Goal: Task Accomplishment & Management: Use online tool/utility

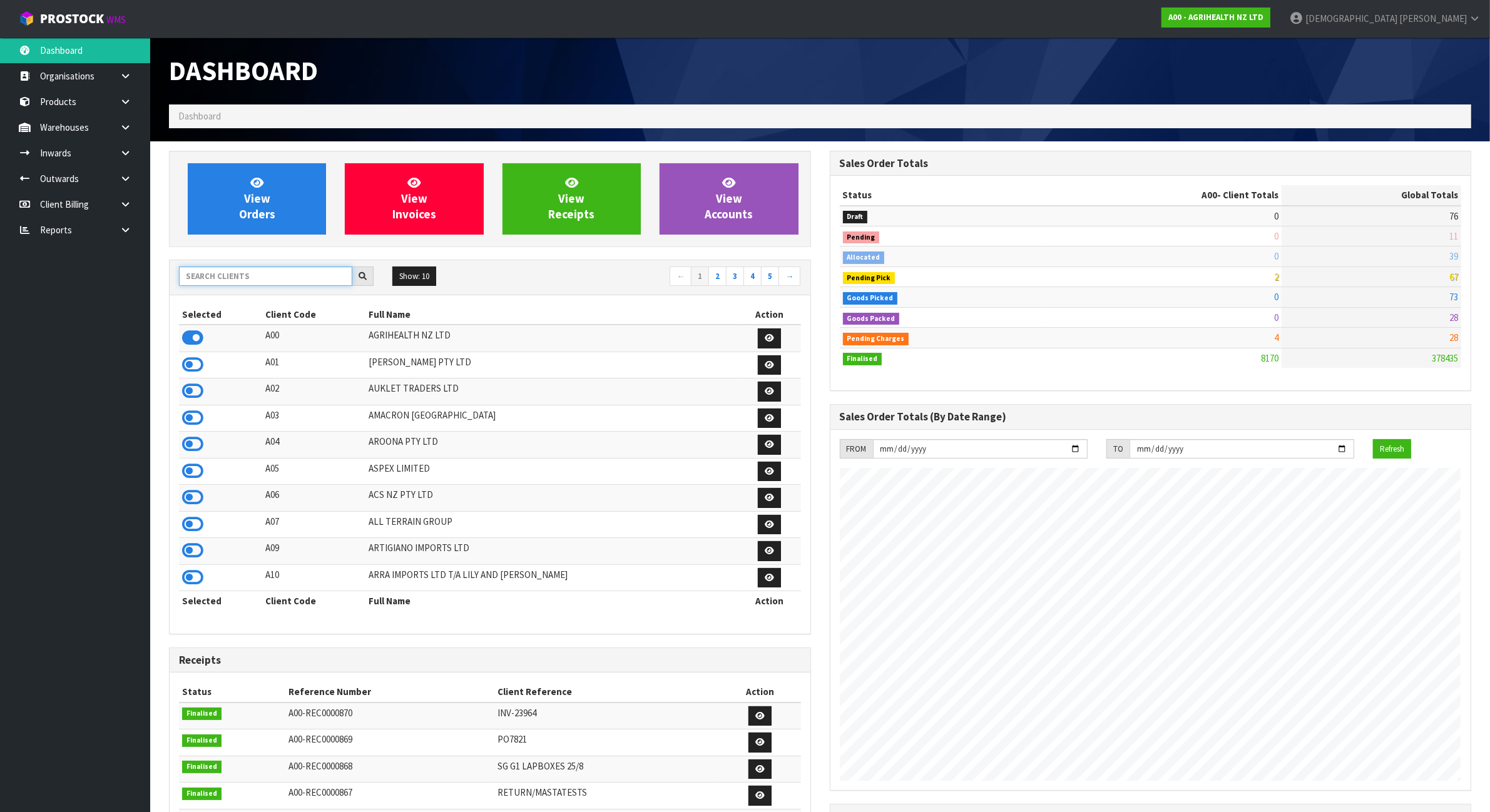
click at [301, 283] on input "text" at bounding box center [265, 276] width 173 height 20
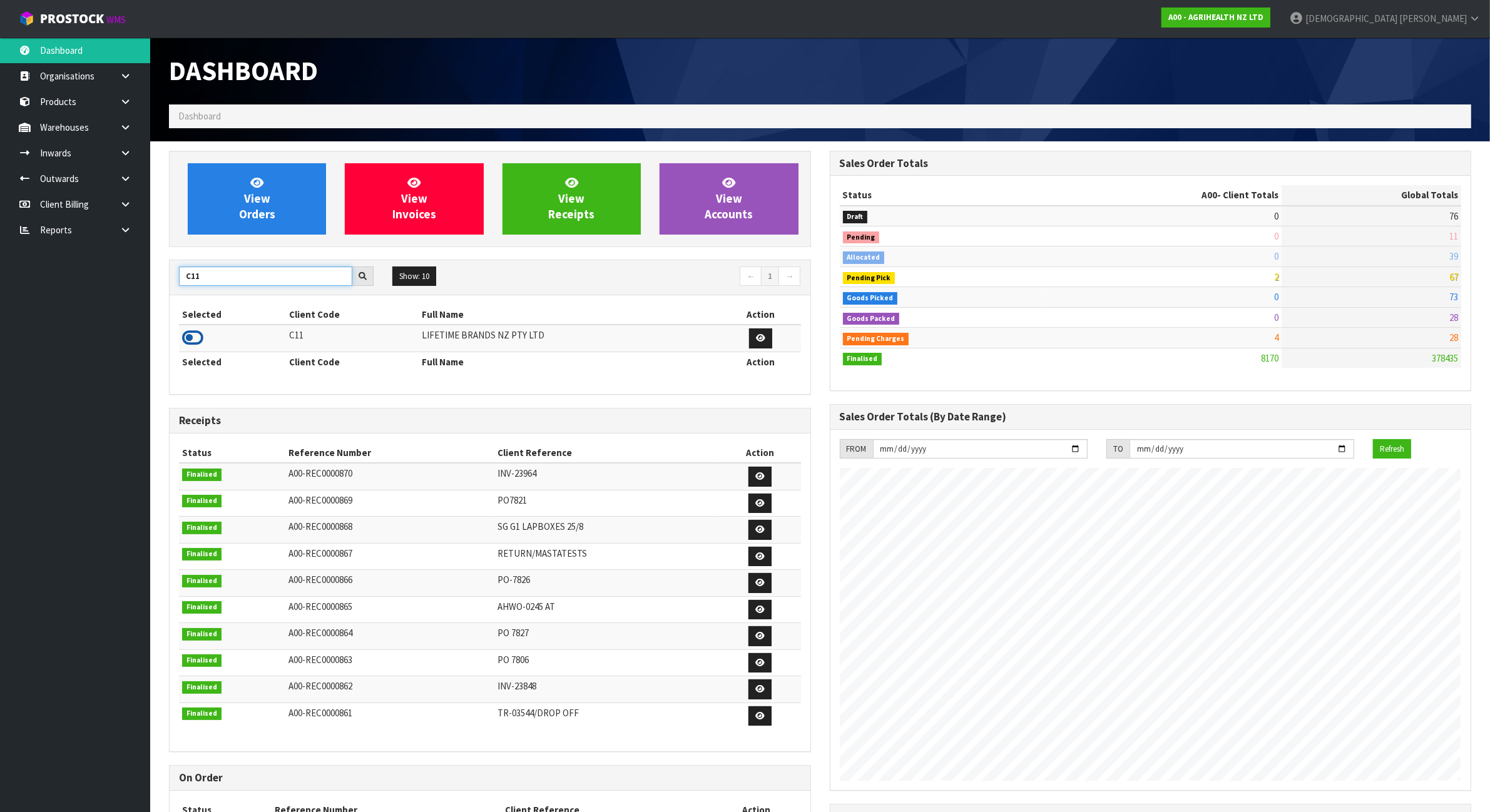
type input "C11"
click at [193, 339] on icon at bounding box center [193, 338] width 21 height 19
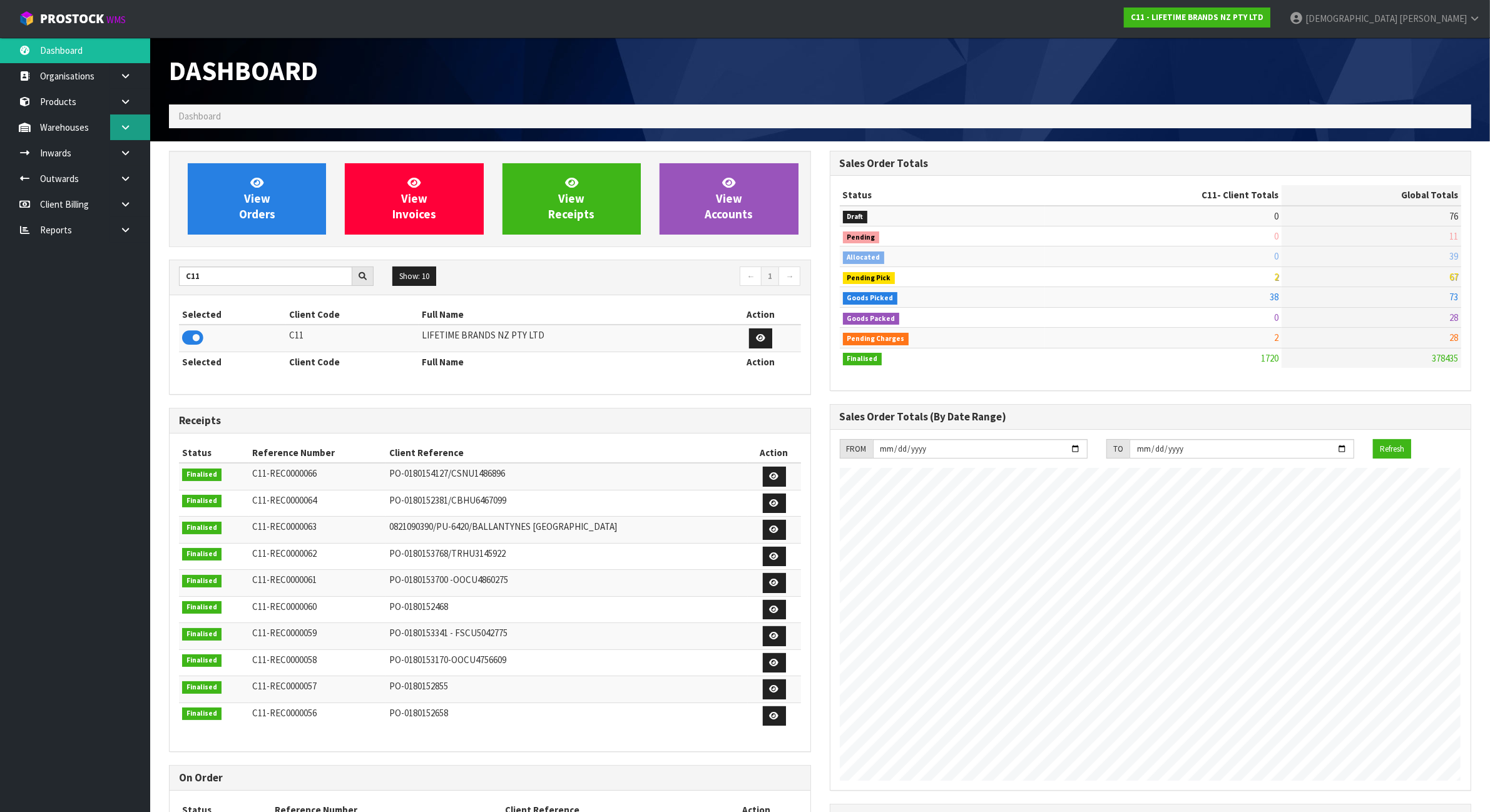
click at [126, 126] on icon at bounding box center [125, 127] width 12 height 9
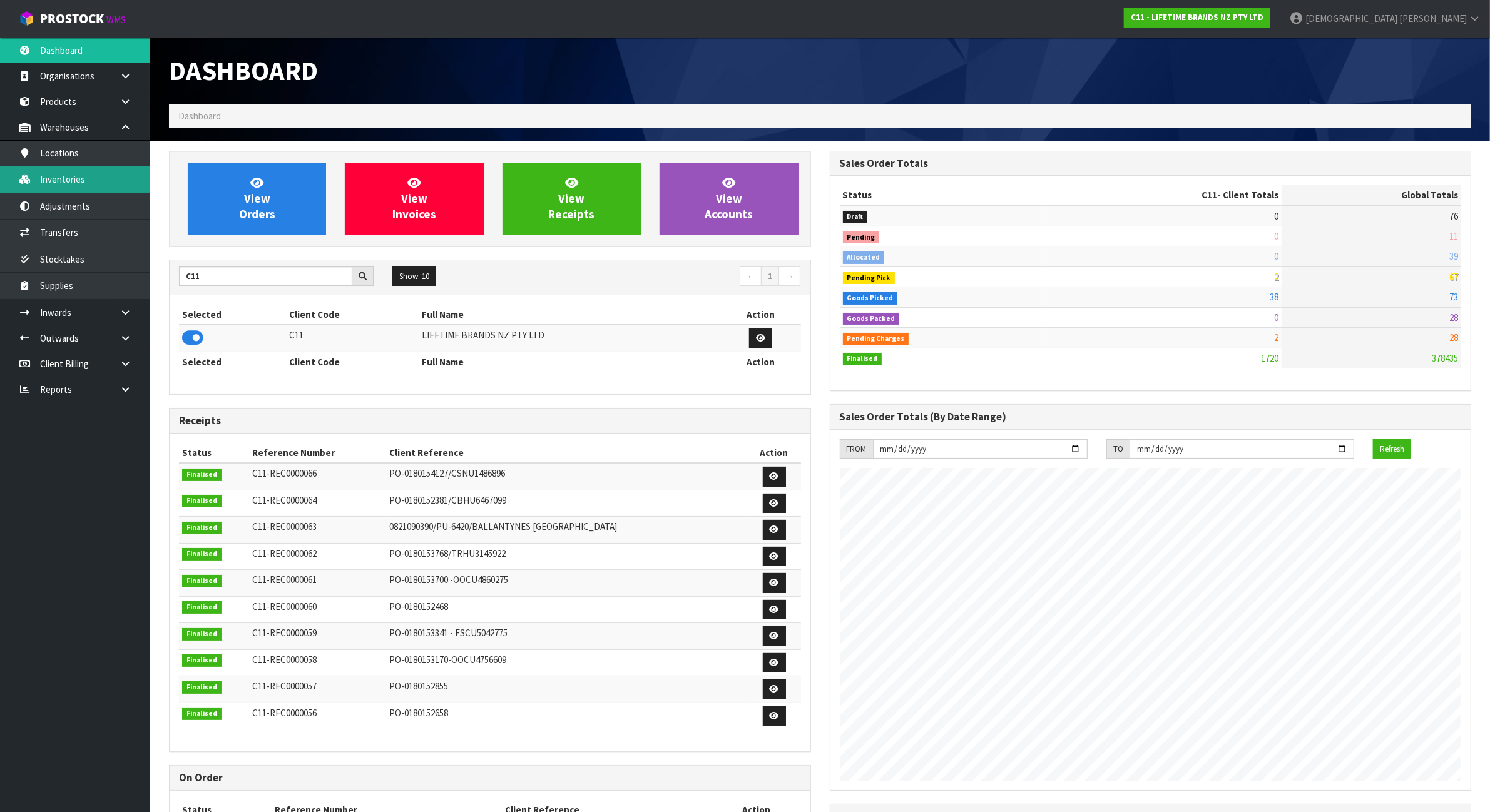
click at [113, 179] on link "Inventories" at bounding box center [74, 180] width 150 height 26
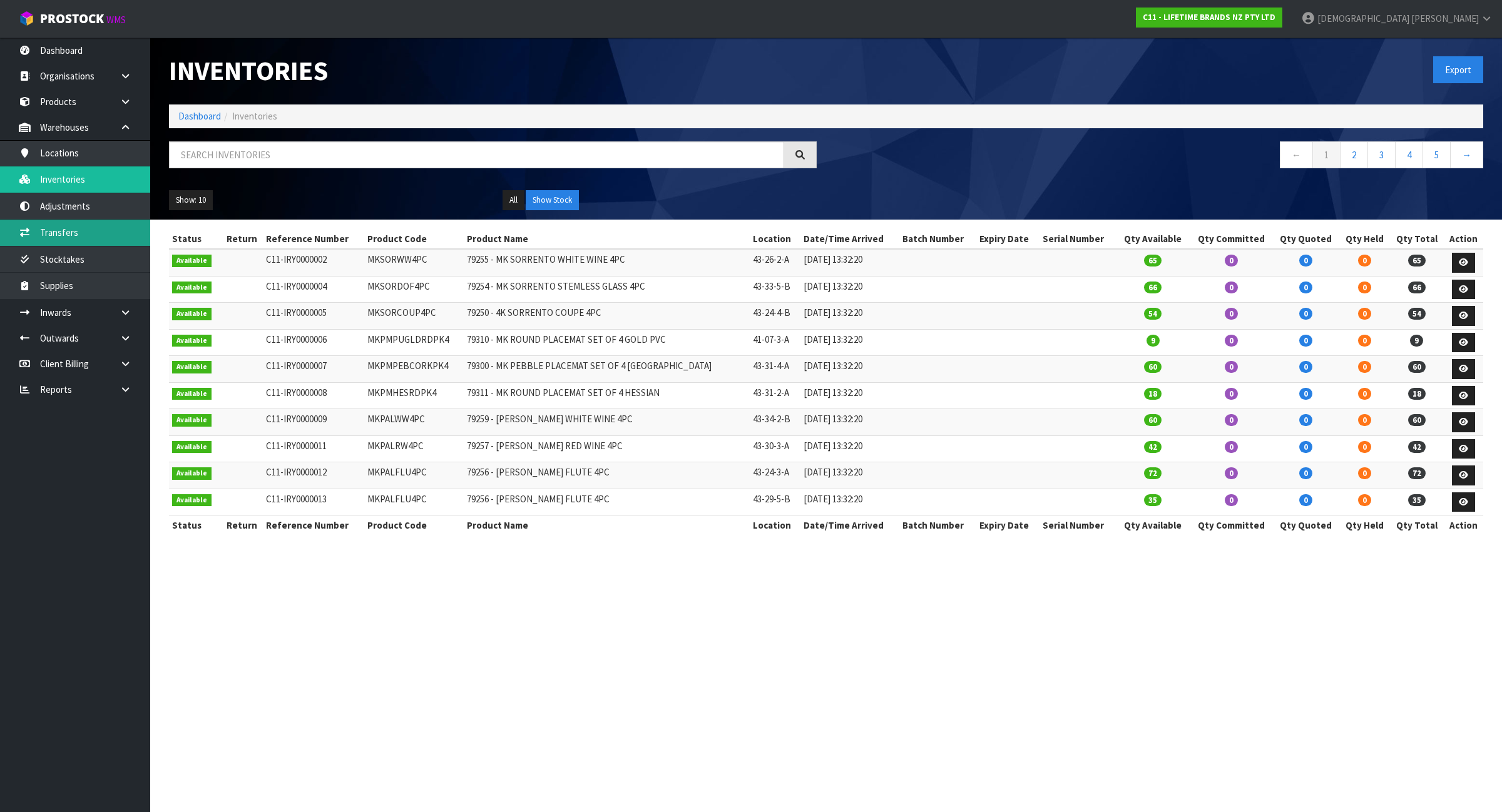
click at [114, 233] on link "Transfers" at bounding box center [74, 233] width 150 height 26
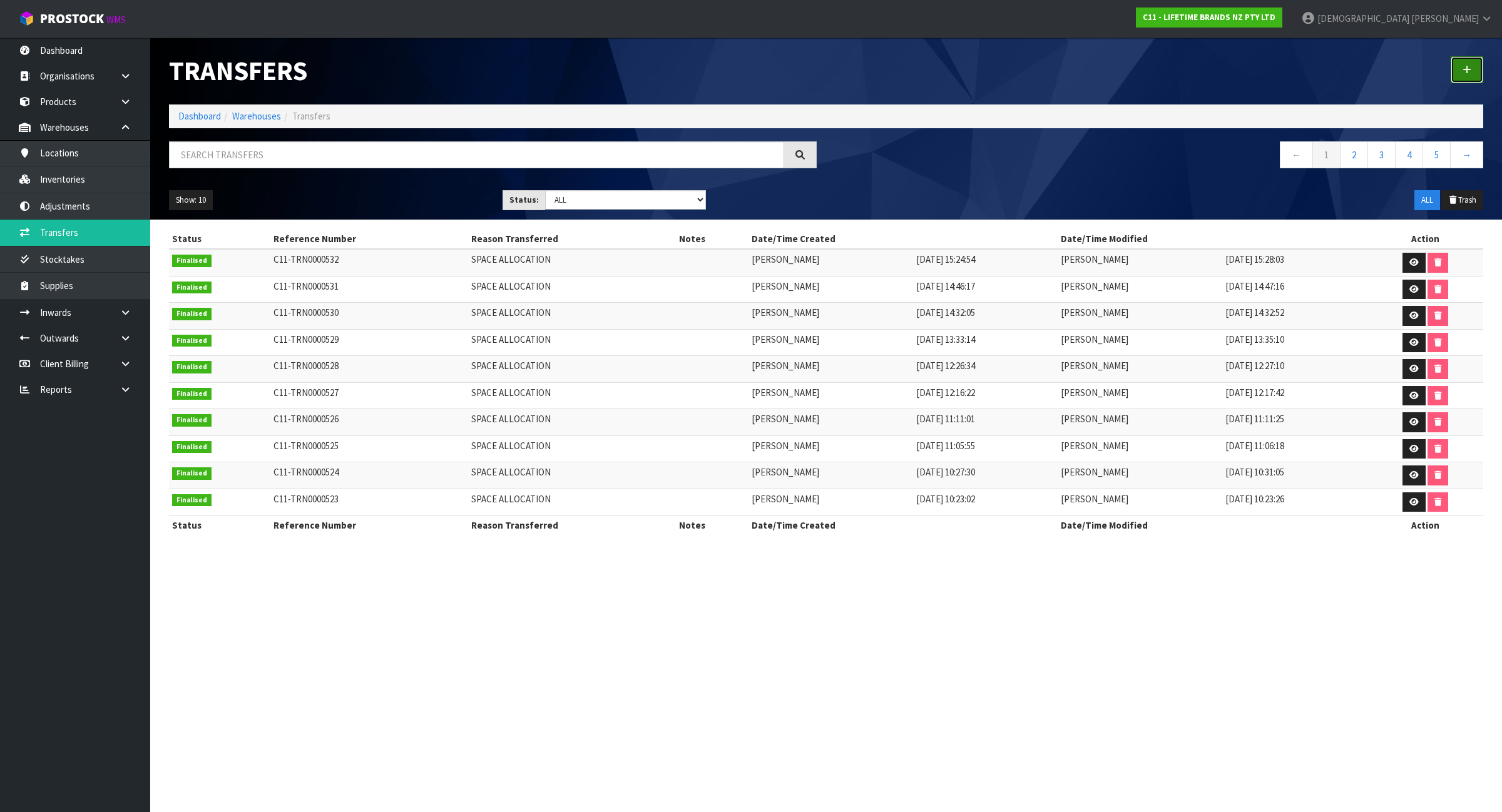
click at [1469, 70] on icon at bounding box center [1467, 70] width 8 height 9
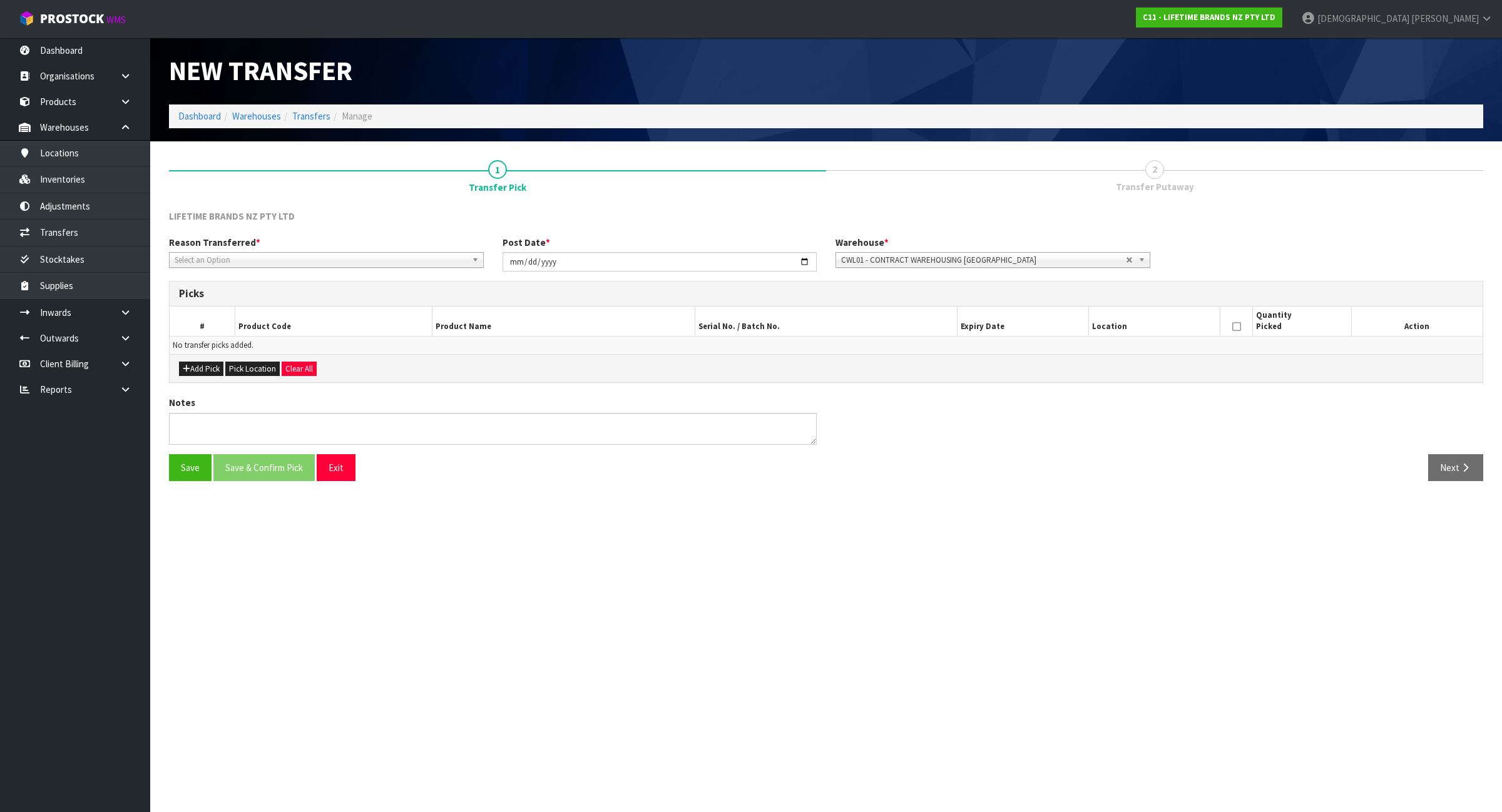
click at [405, 261] on span "Select an Option" at bounding box center [321, 260] width 292 height 15
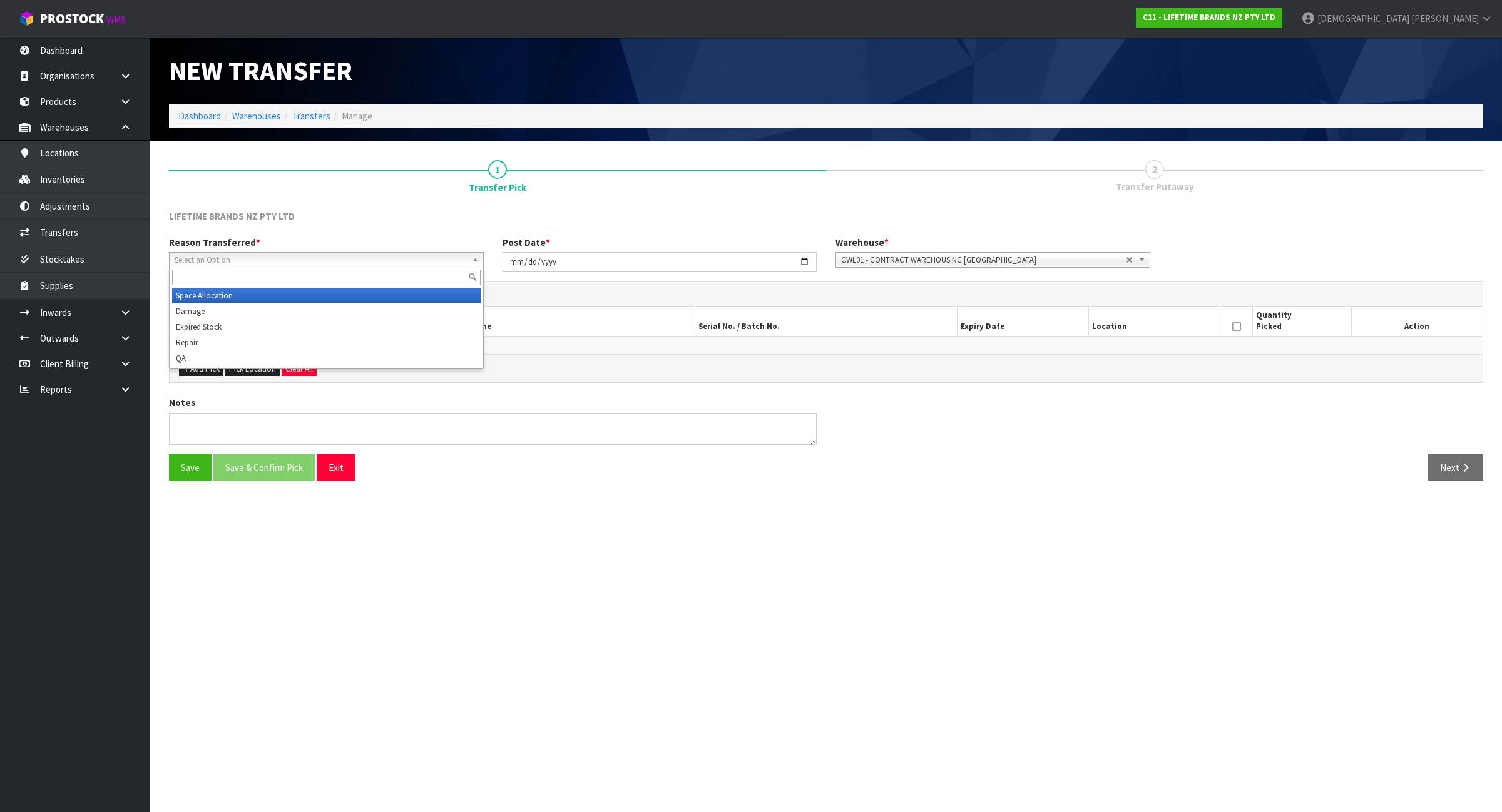
click at [392, 291] on li "Space Allocation" at bounding box center [327, 295] width 309 height 16
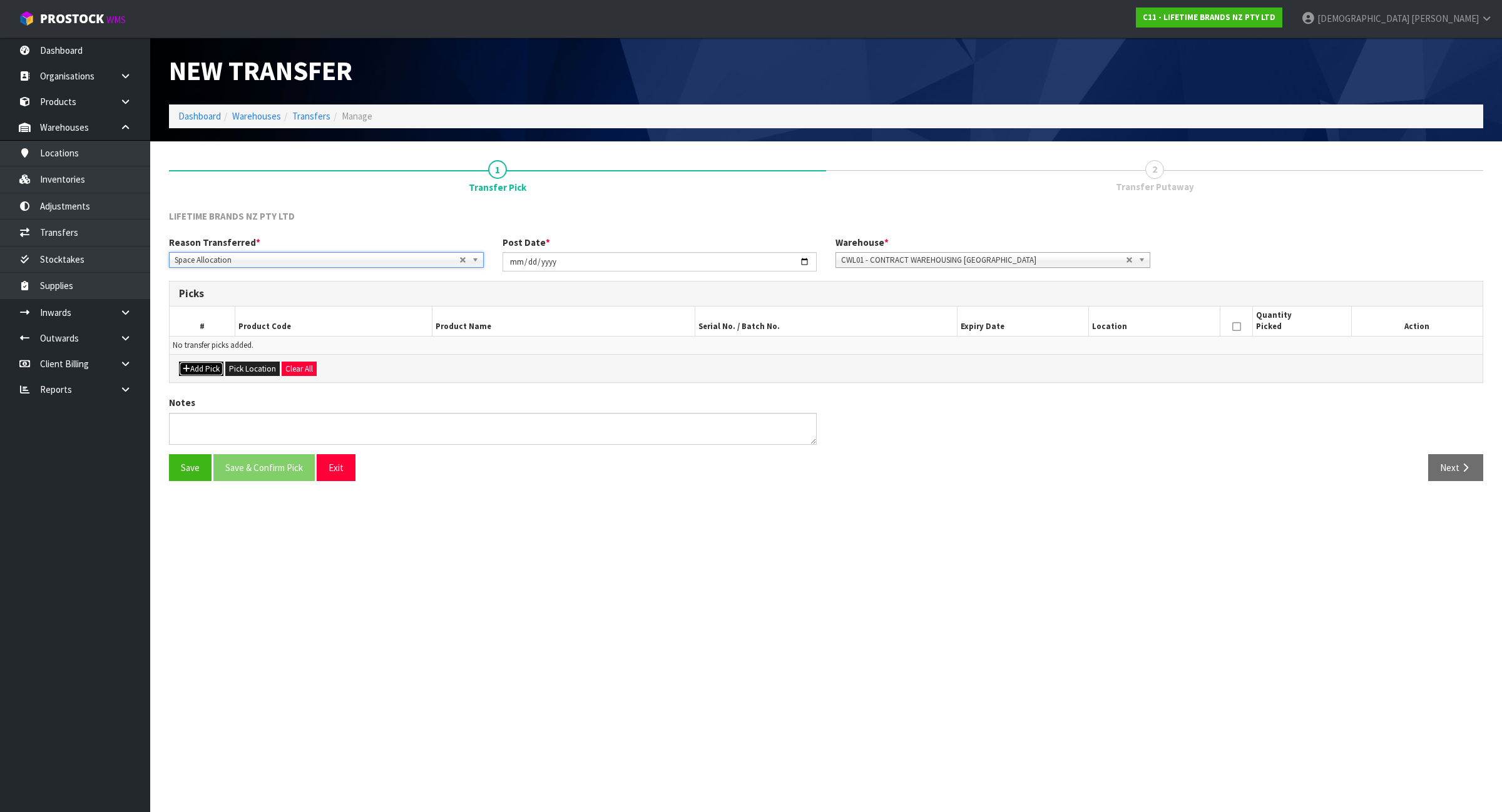
click at [204, 370] on button "Add Pick" at bounding box center [201, 369] width 45 height 15
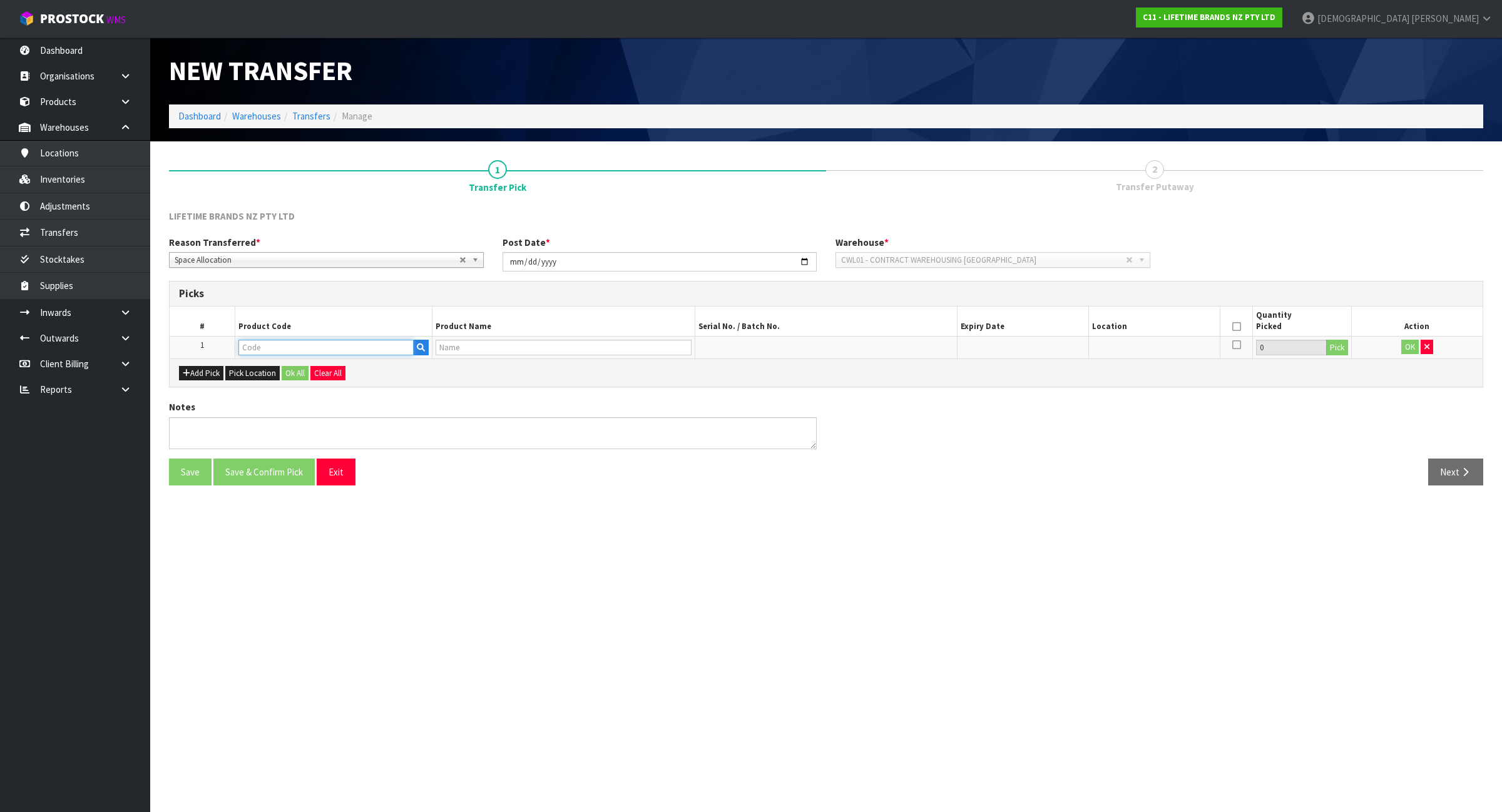
click at [259, 353] on input "text" at bounding box center [326, 347] width 175 height 16
type input "MKCUTSOGLD"
click at [307, 370] on strong "MKCUTSOGLD" at bounding box center [282, 368] width 60 height 12
type input "MKCUTSOGLD16PC"
type input "79205 - MK SOHO GOLD 16PC CUTLERY SET"
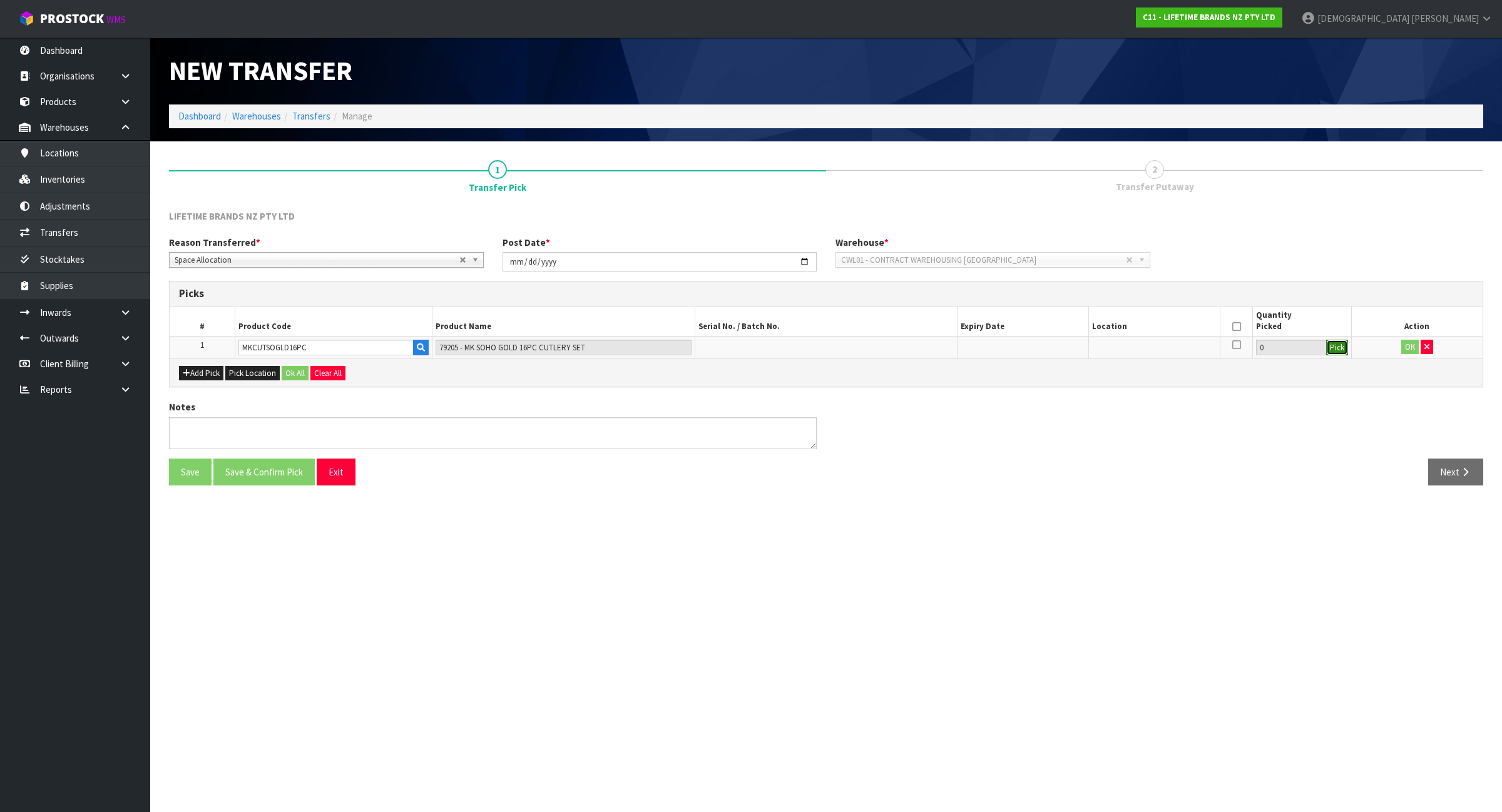
click at [1339, 349] on button "Pick" at bounding box center [1337, 347] width 22 height 16
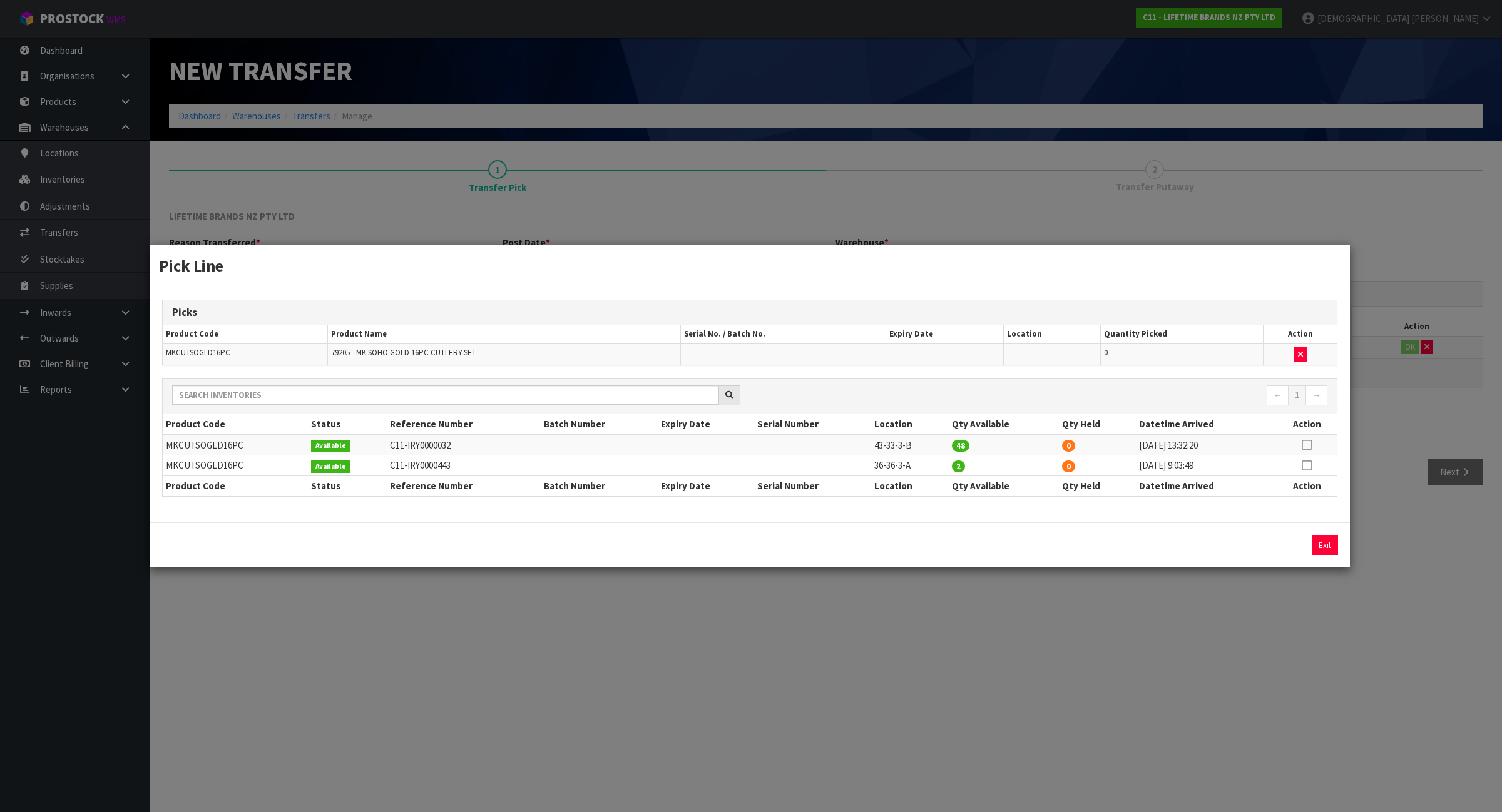
click at [1307, 466] on icon at bounding box center [1307, 465] width 10 height 1
click at [884, 446] on td "43-33-3-B" at bounding box center [909, 445] width 77 height 20
copy tr "43-33-3-B"
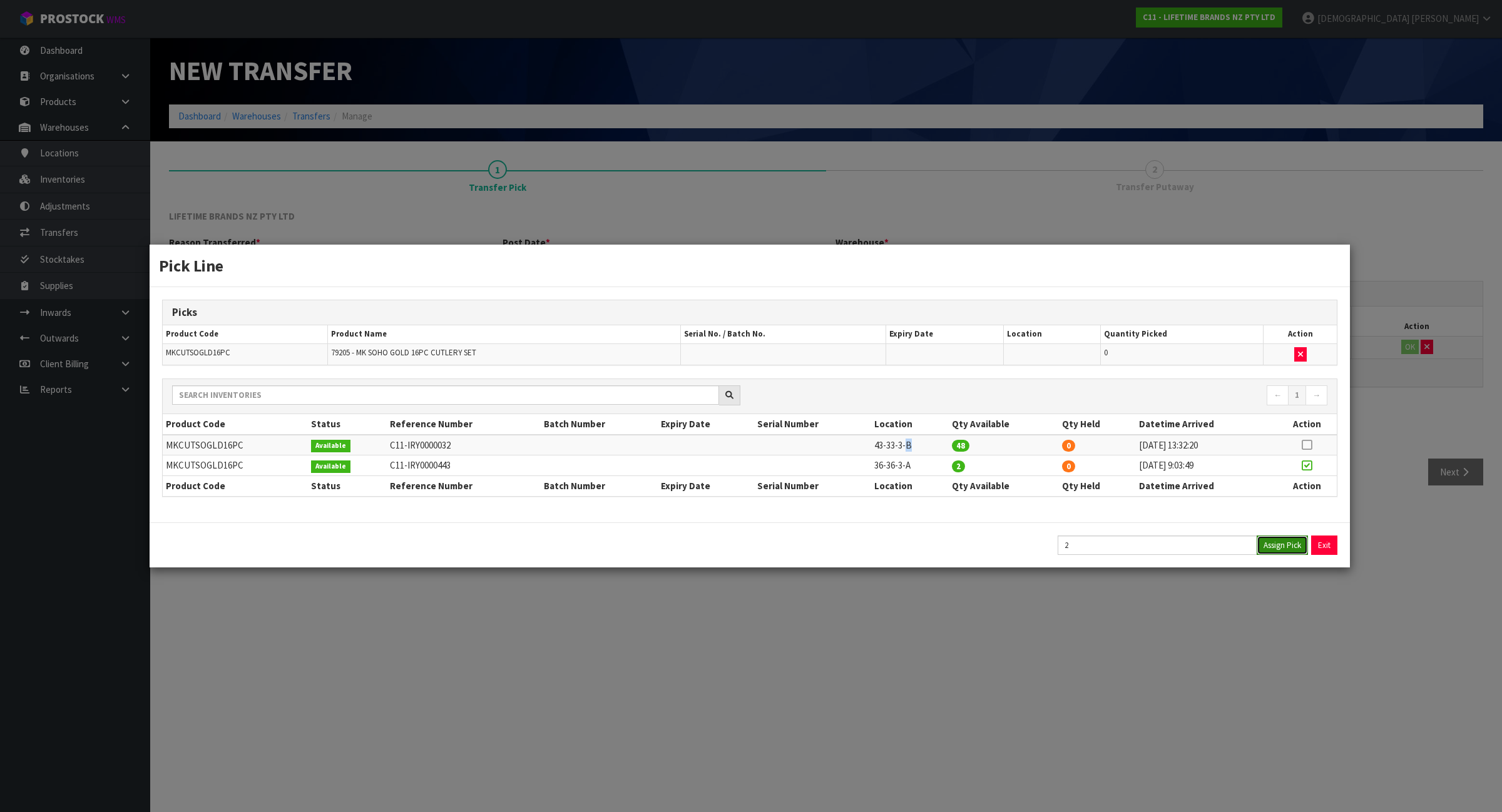
click at [1272, 552] on button "Assign Pick" at bounding box center [1282, 545] width 51 height 20
type input "2"
click at [1355, 398] on div "Pick Line Picks Product Code Product Name Serial No. / Batch No. Expiry Date Lo…" at bounding box center [751, 406] width 1502 height 812
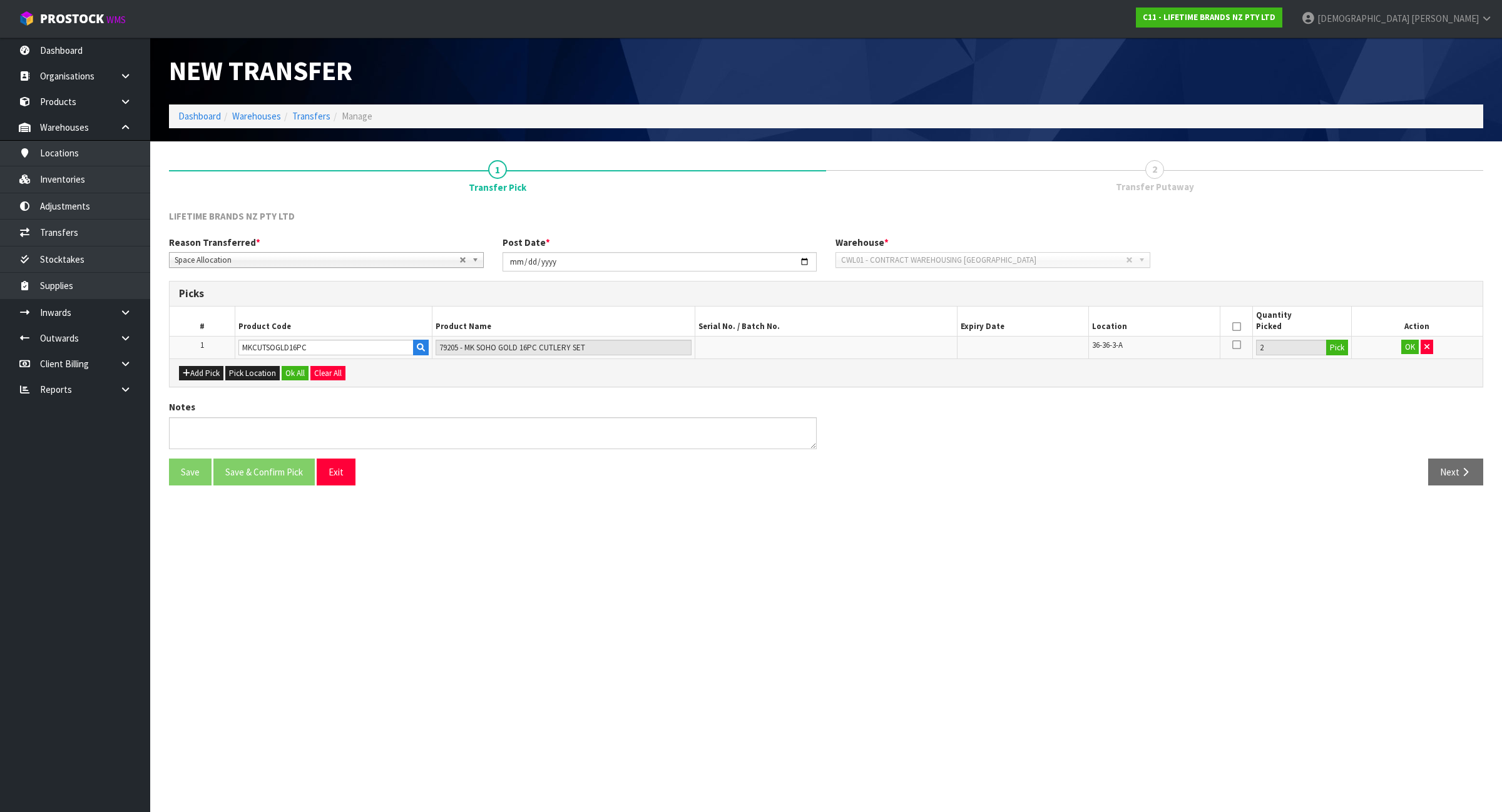
click at [1234, 326] on icon at bounding box center [1236, 326] width 8 height 1
click at [1404, 347] on button "OK" at bounding box center [1410, 347] width 18 height 15
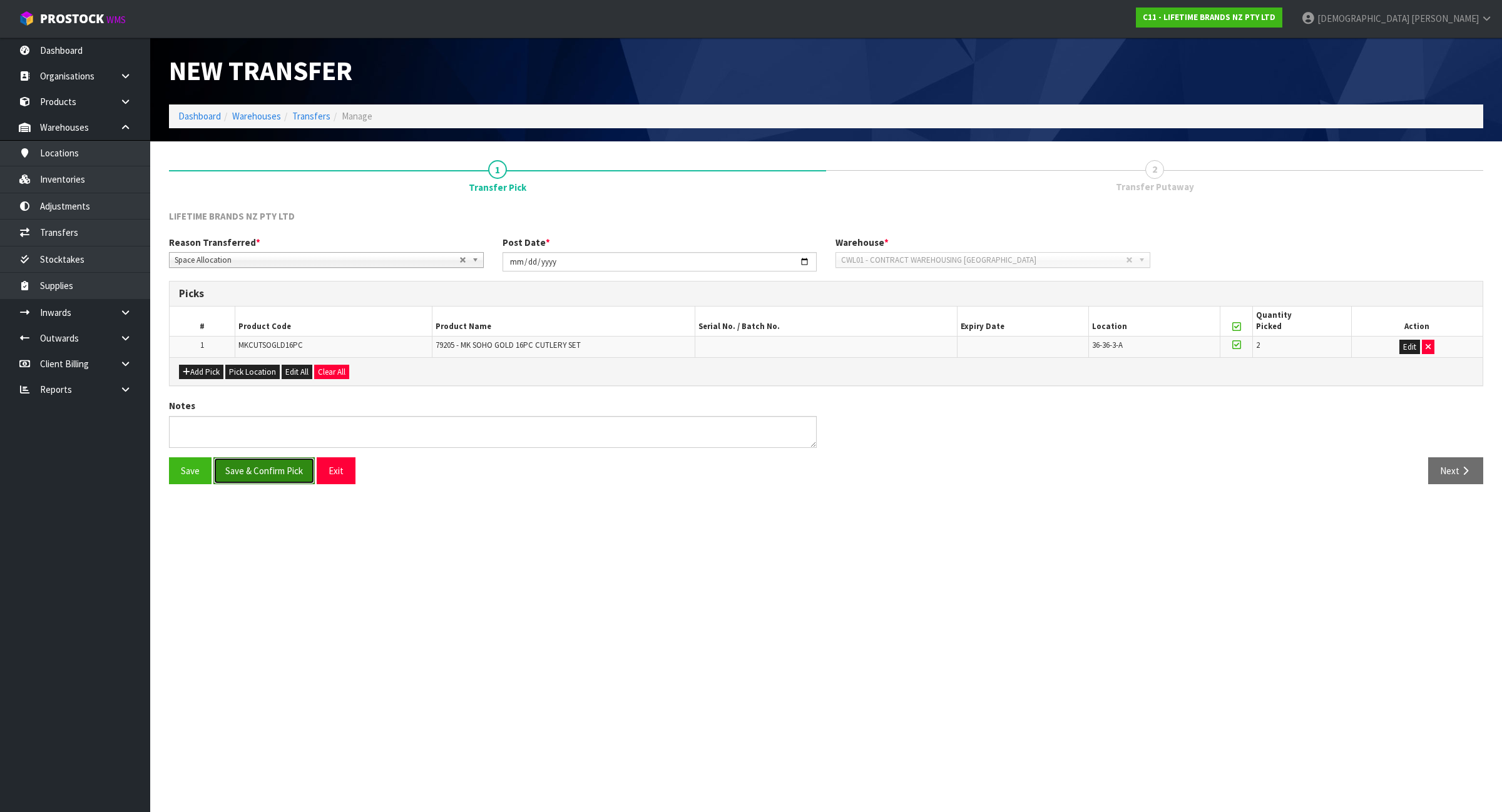
click at [288, 473] on button "Save & Confirm Pick" at bounding box center [263, 471] width 101 height 27
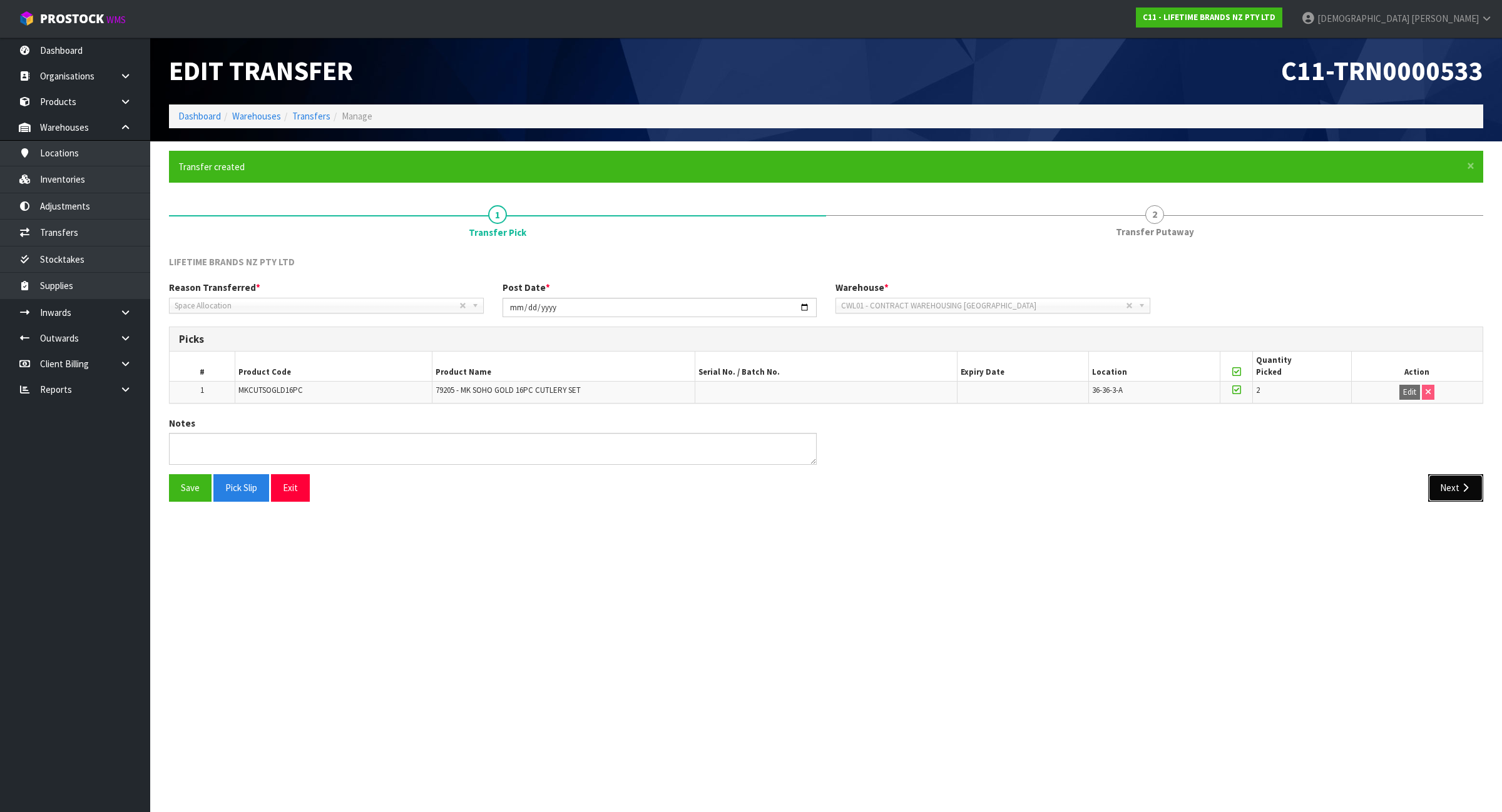
click at [1444, 492] on button "Next" at bounding box center [1455, 487] width 55 height 27
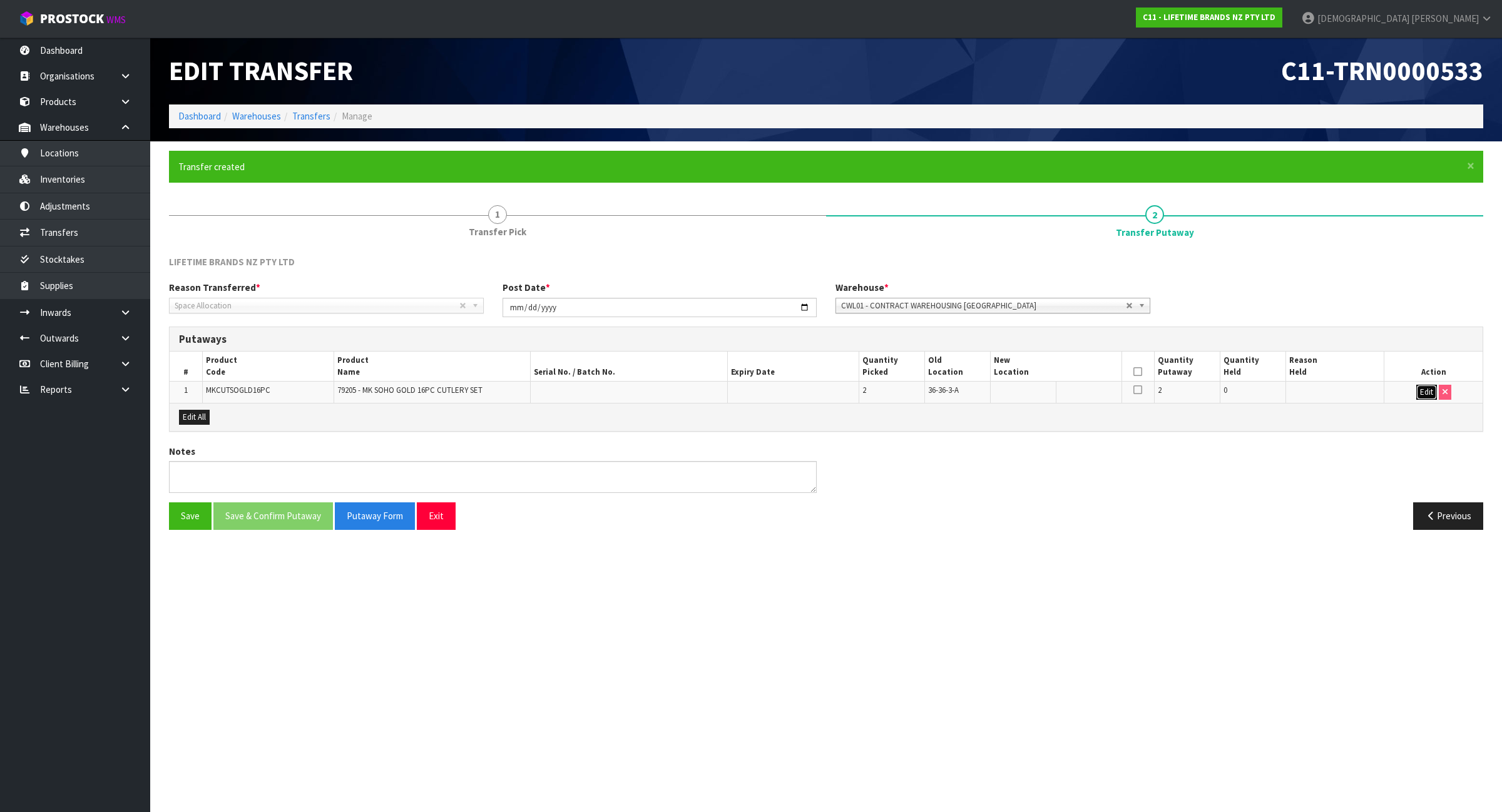
click at [1416, 391] on button "Edit" at bounding box center [1427, 393] width 20 height 15
click at [1036, 395] on input "text" at bounding box center [1049, 393] width 110 height 16
paste input "43-33-3-B"
type input "43-33-3-B"
click at [1134, 372] on icon at bounding box center [1137, 372] width 8 height 1
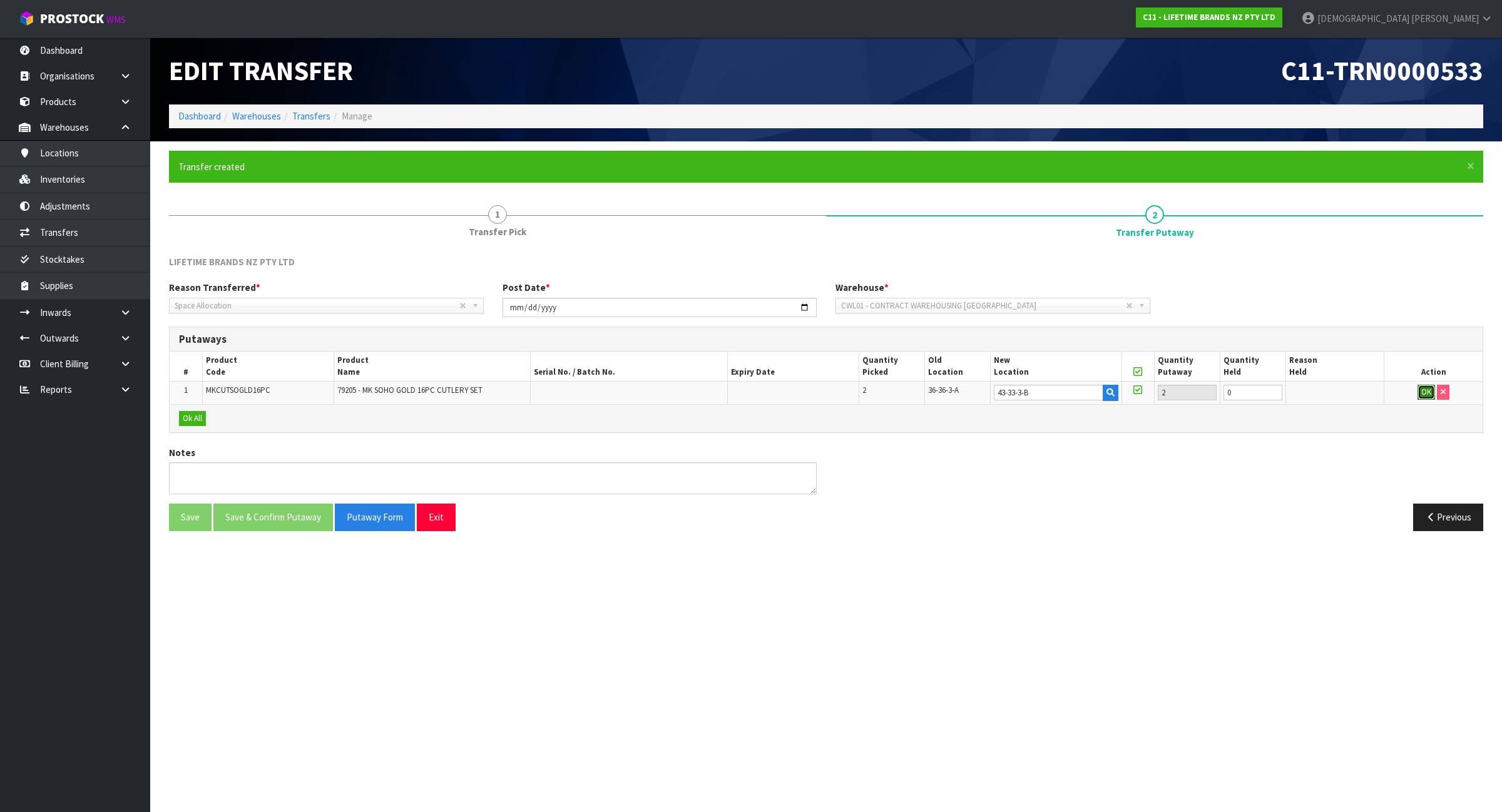
click at [1424, 390] on button "OK" at bounding box center [1427, 393] width 18 height 15
click at [280, 521] on button "Save & Confirm Putaway" at bounding box center [273, 515] width 119 height 27
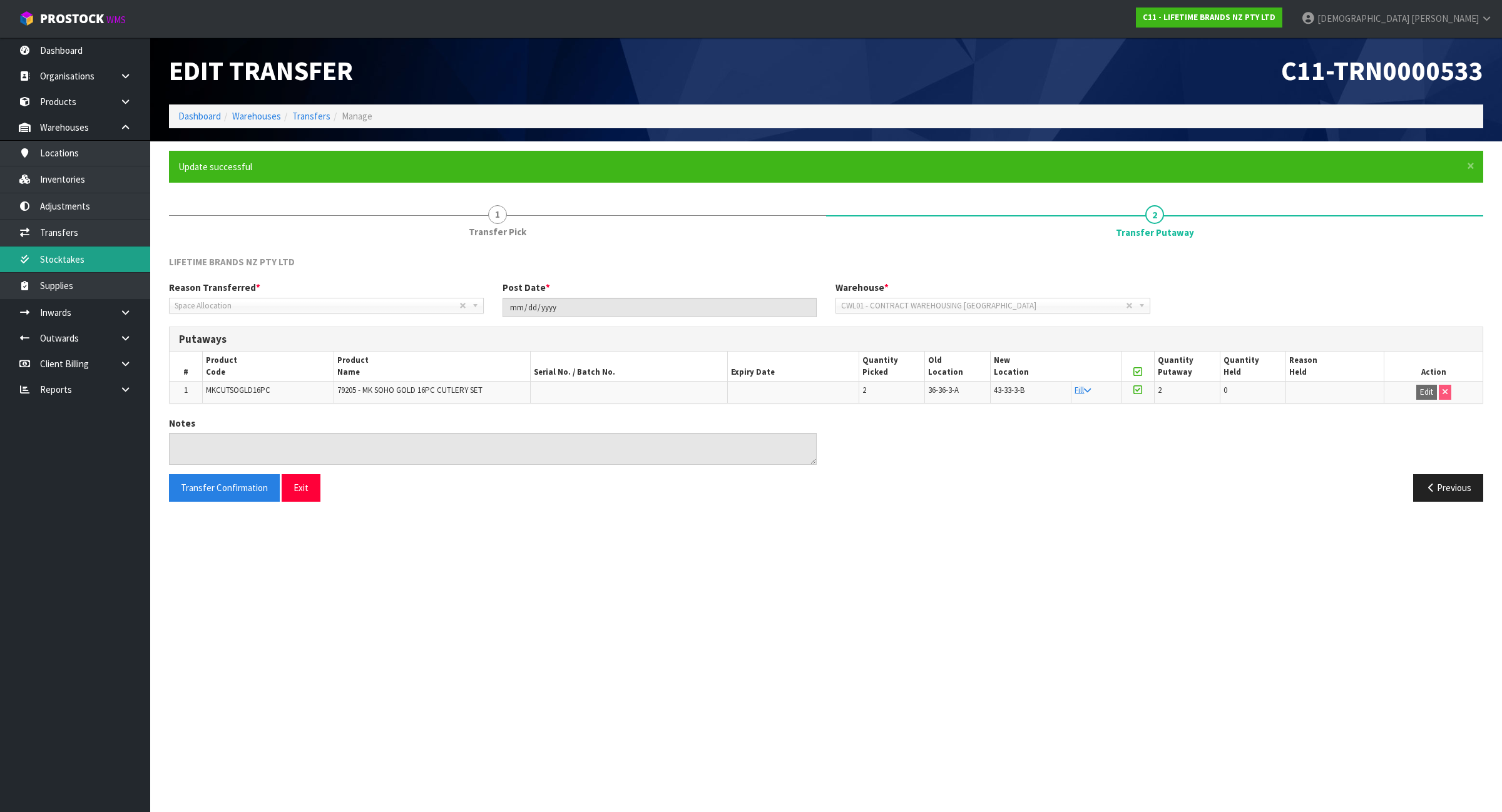
click at [71, 255] on link "Stocktakes" at bounding box center [74, 260] width 150 height 26
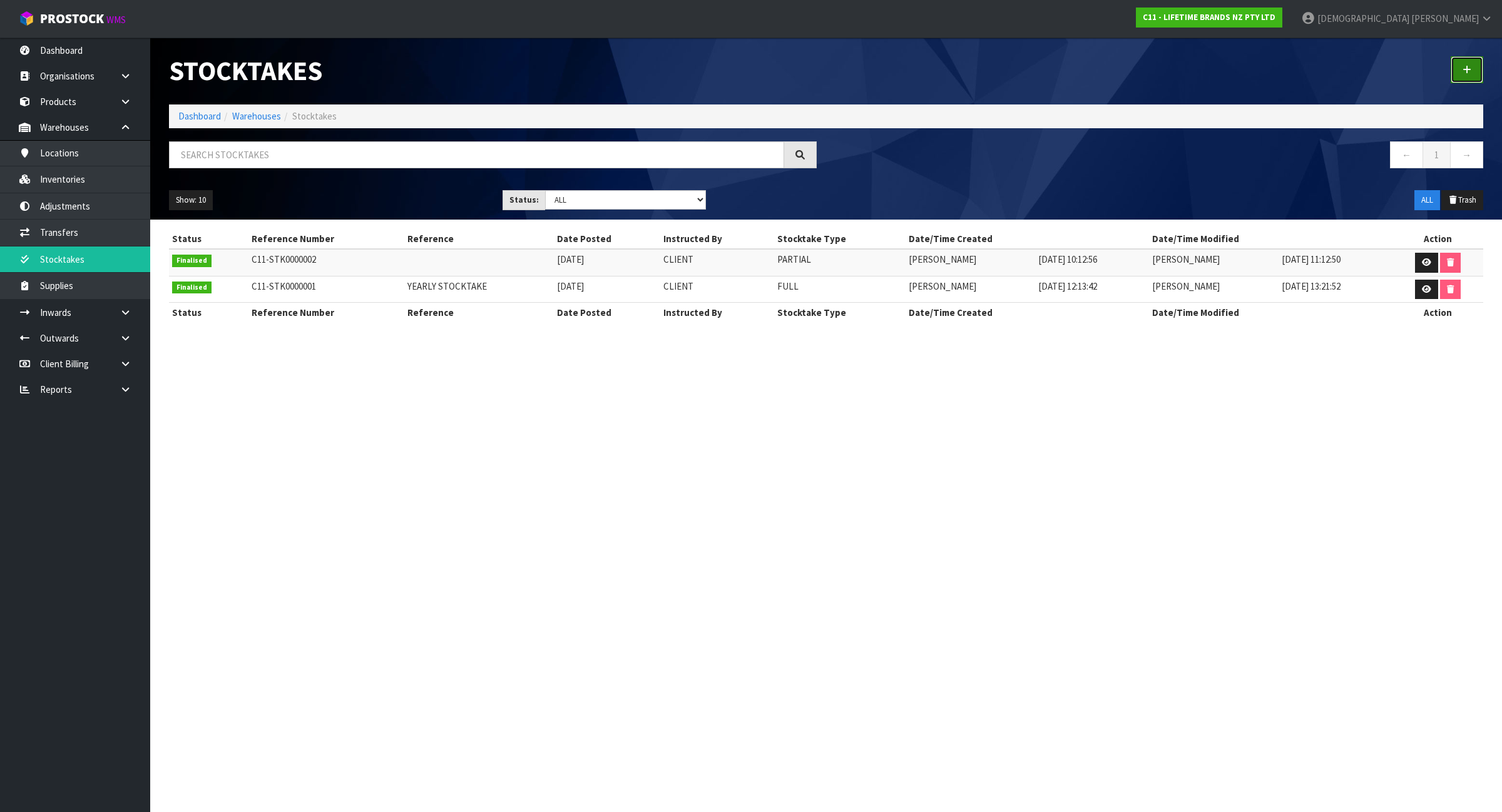
click at [1467, 73] on icon at bounding box center [1467, 70] width 8 height 9
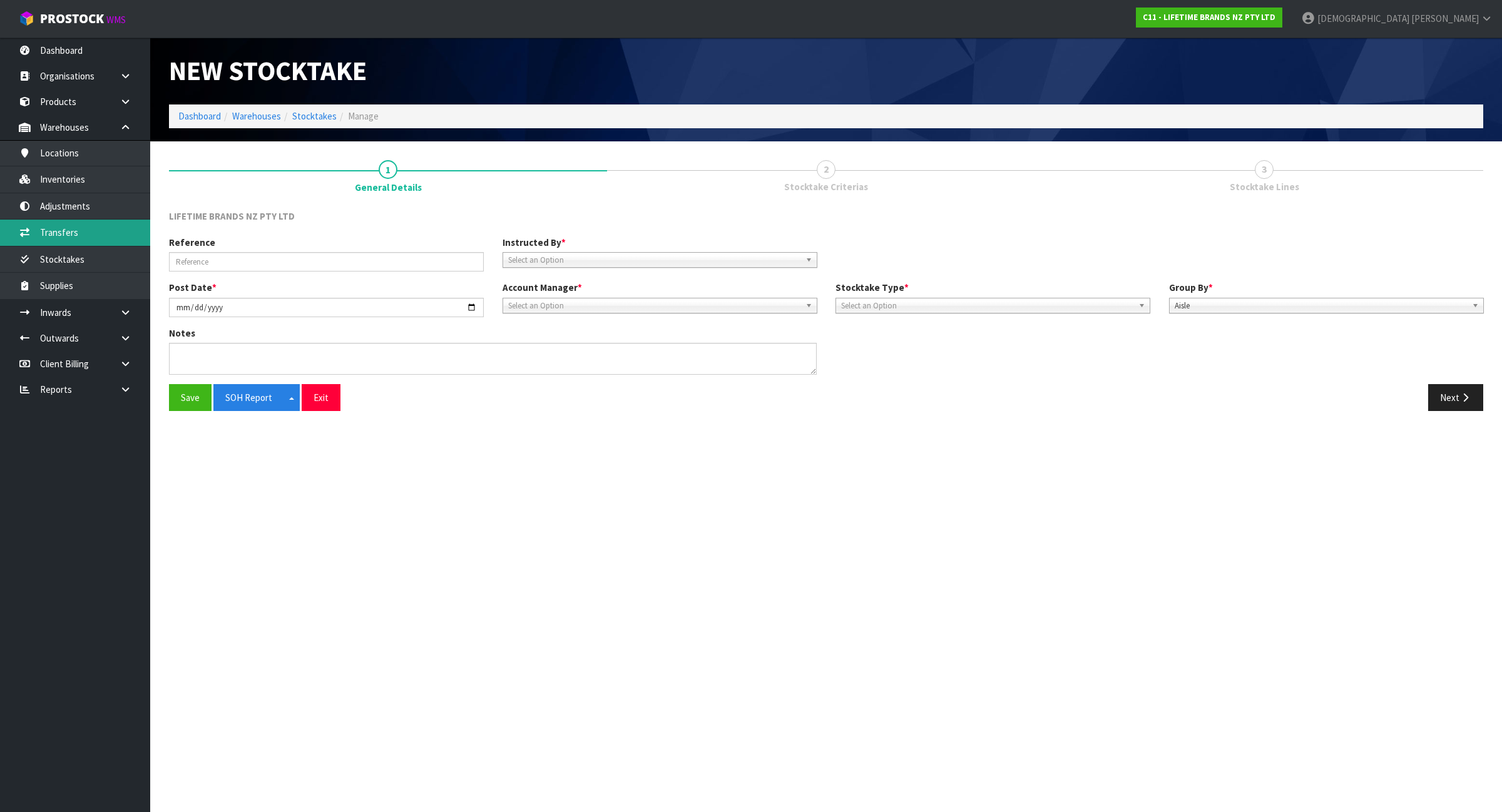
click at [106, 220] on link "Transfers" at bounding box center [74, 233] width 150 height 26
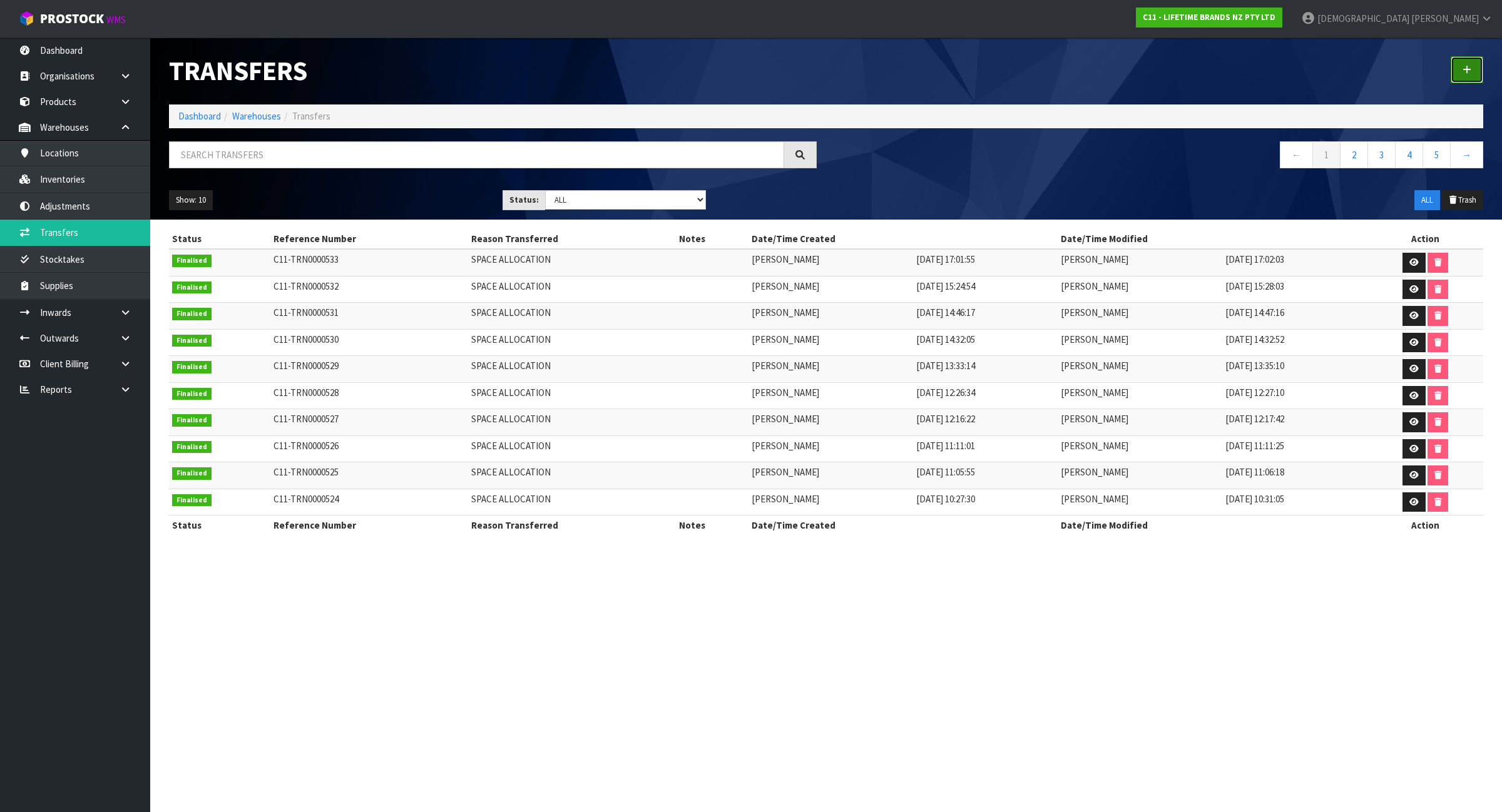
click at [1457, 73] on link at bounding box center [1467, 70] width 33 height 27
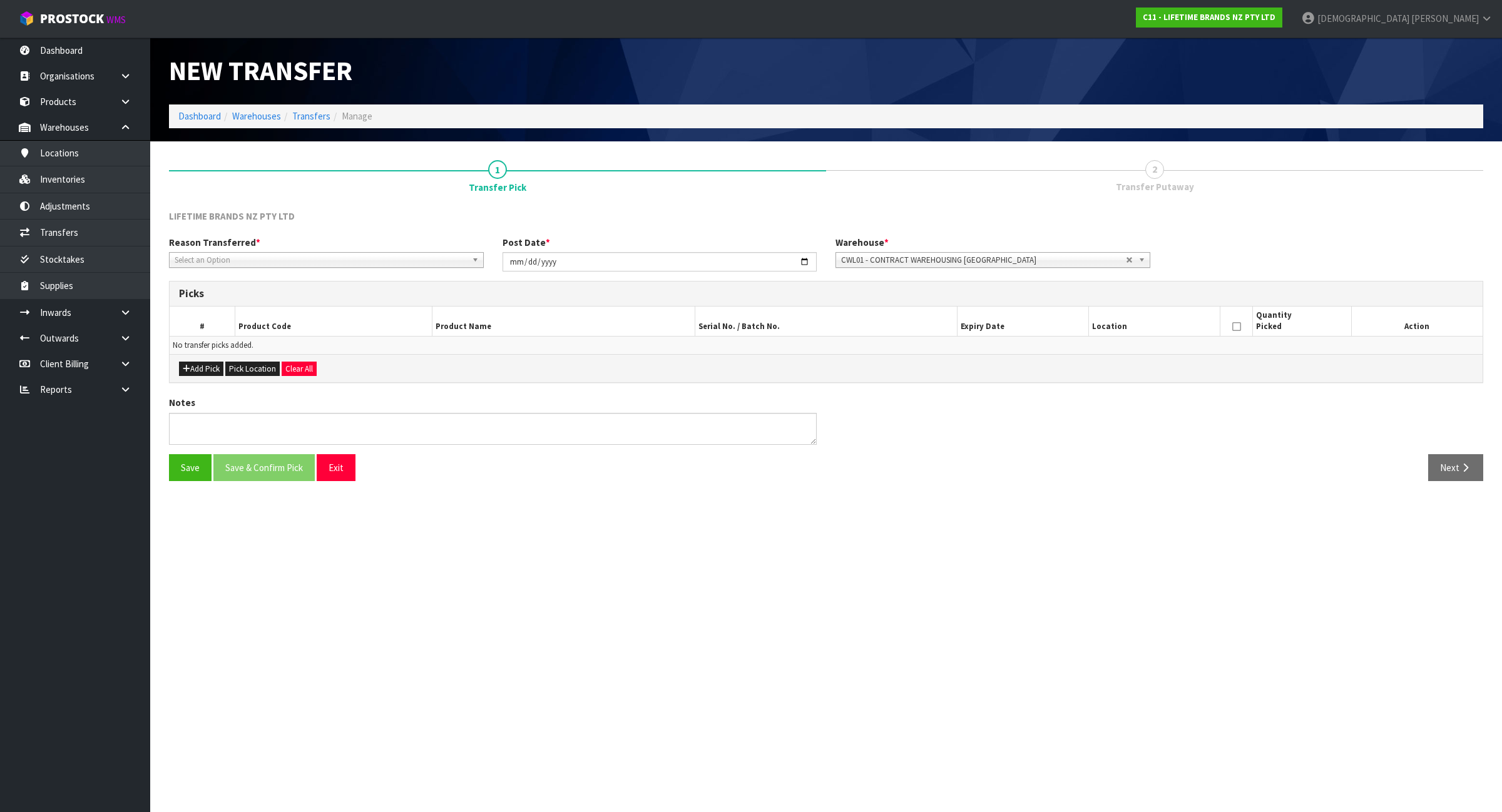
click at [292, 258] on span "Select an Option" at bounding box center [321, 260] width 292 height 15
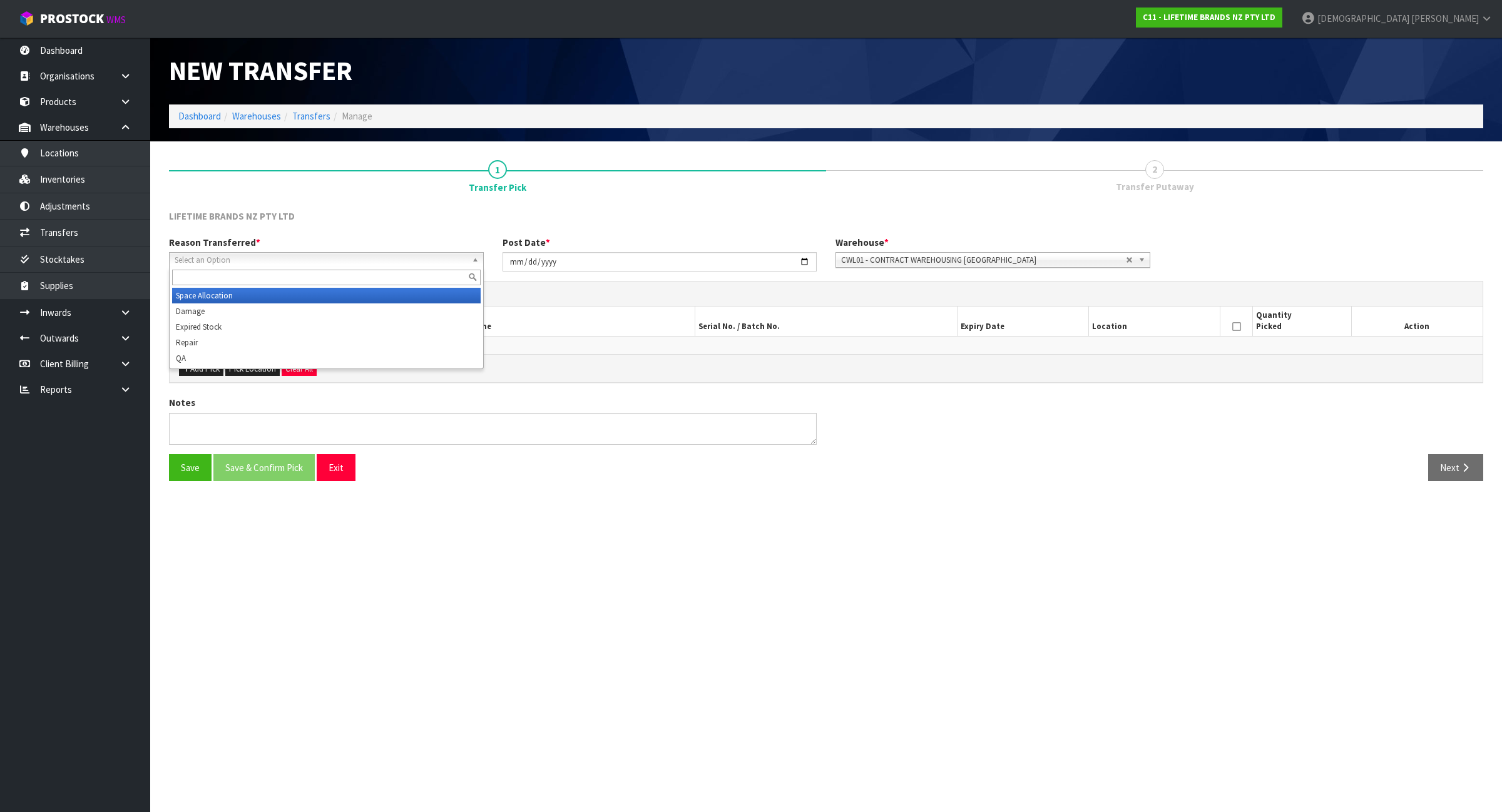
click at [278, 294] on li "Space Allocation" at bounding box center [327, 295] width 309 height 16
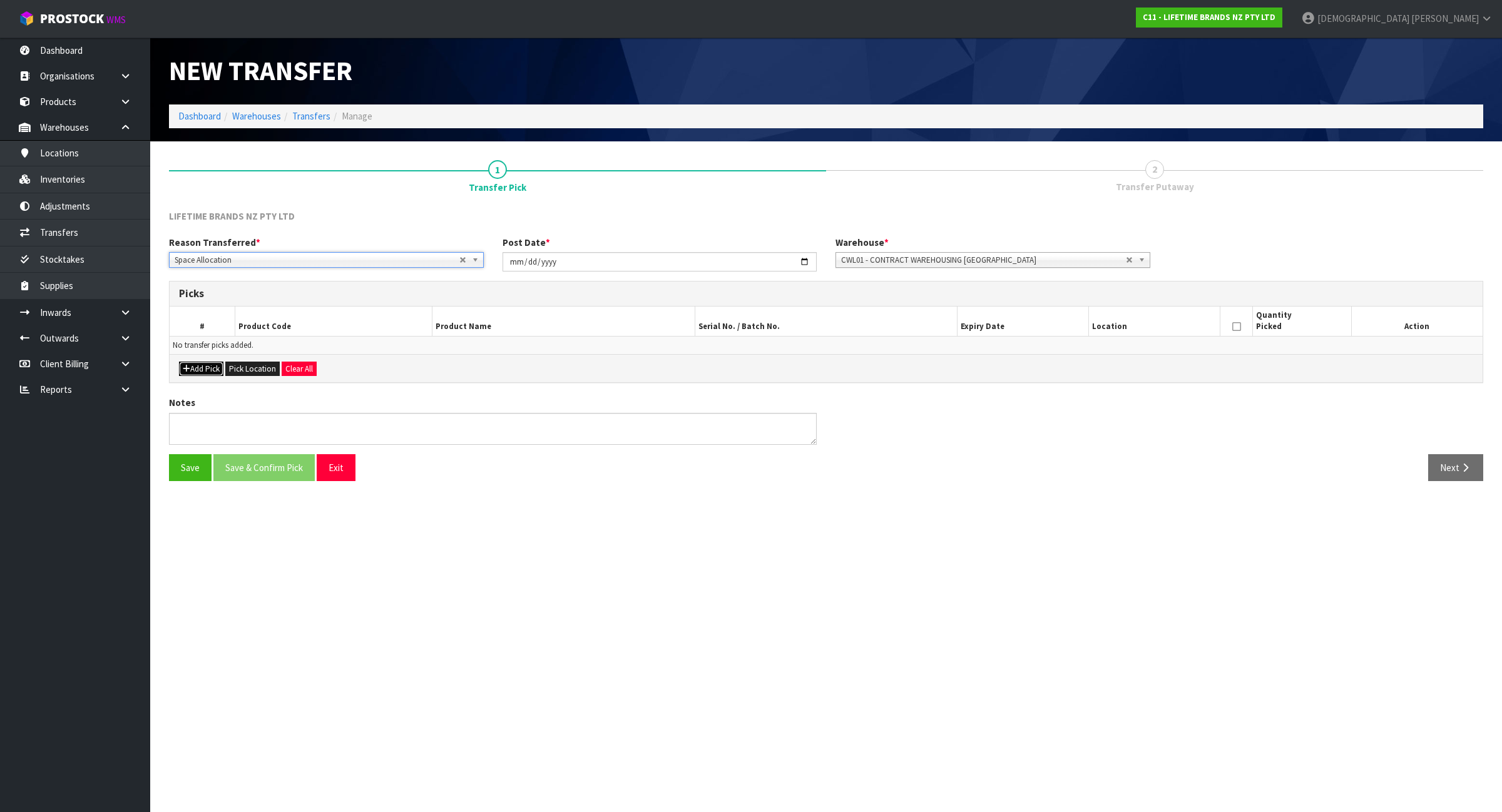
click at [205, 370] on button "Add Pick" at bounding box center [201, 369] width 45 height 15
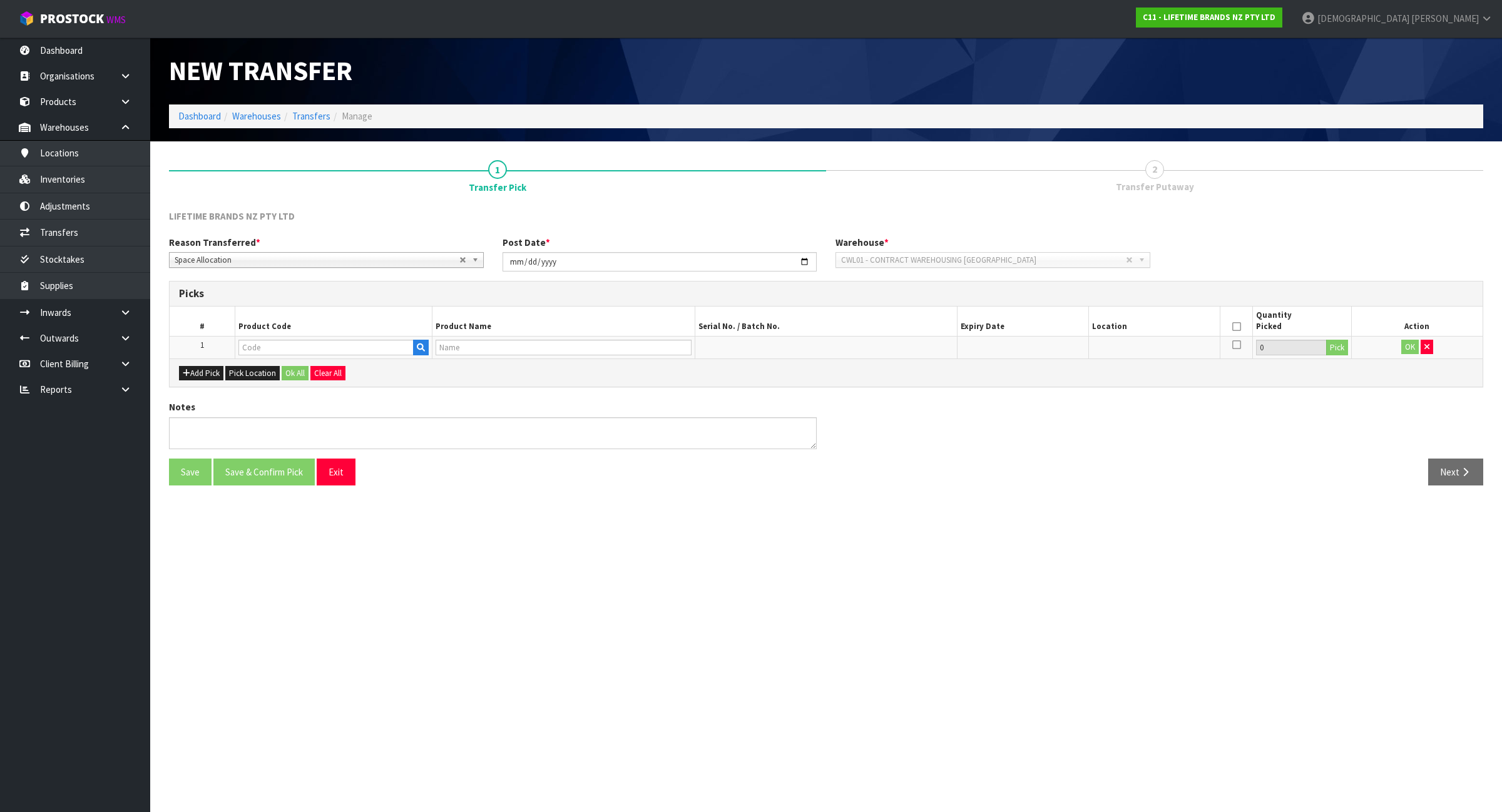
click at [279, 338] on td at bounding box center [334, 347] width 197 height 22
click at [276, 351] on input "text" at bounding box center [326, 347] width 175 height 16
type input "HGMCALP"
click at [286, 369] on strong "HGMCALP" at bounding box center [273, 368] width 41 height 12
type input "HGMCALPHPRESS"
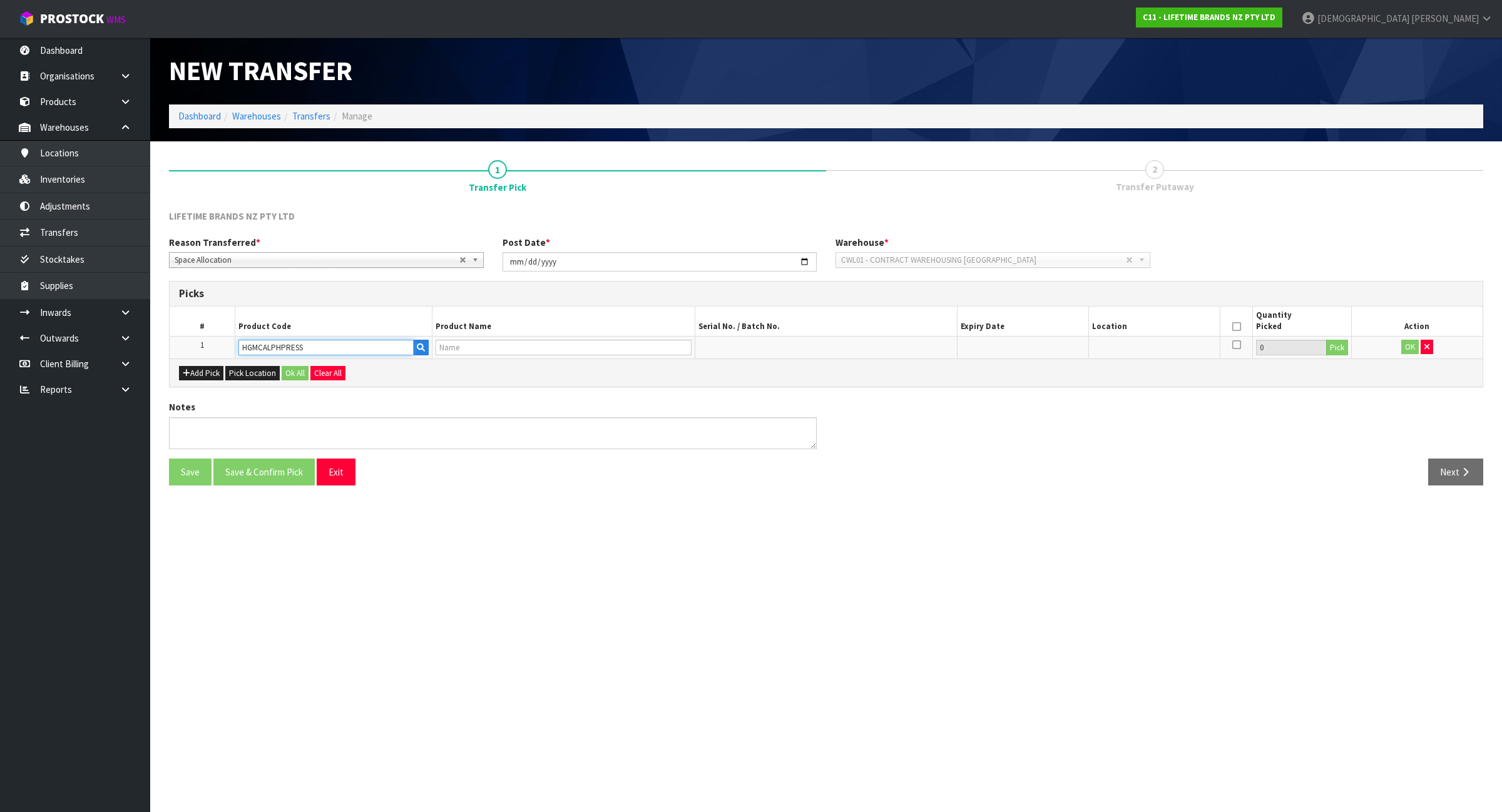
type input "MC MESSAGE MAKER"
click at [1339, 354] on button "Pick" at bounding box center [1337, 347] width 22 height 16
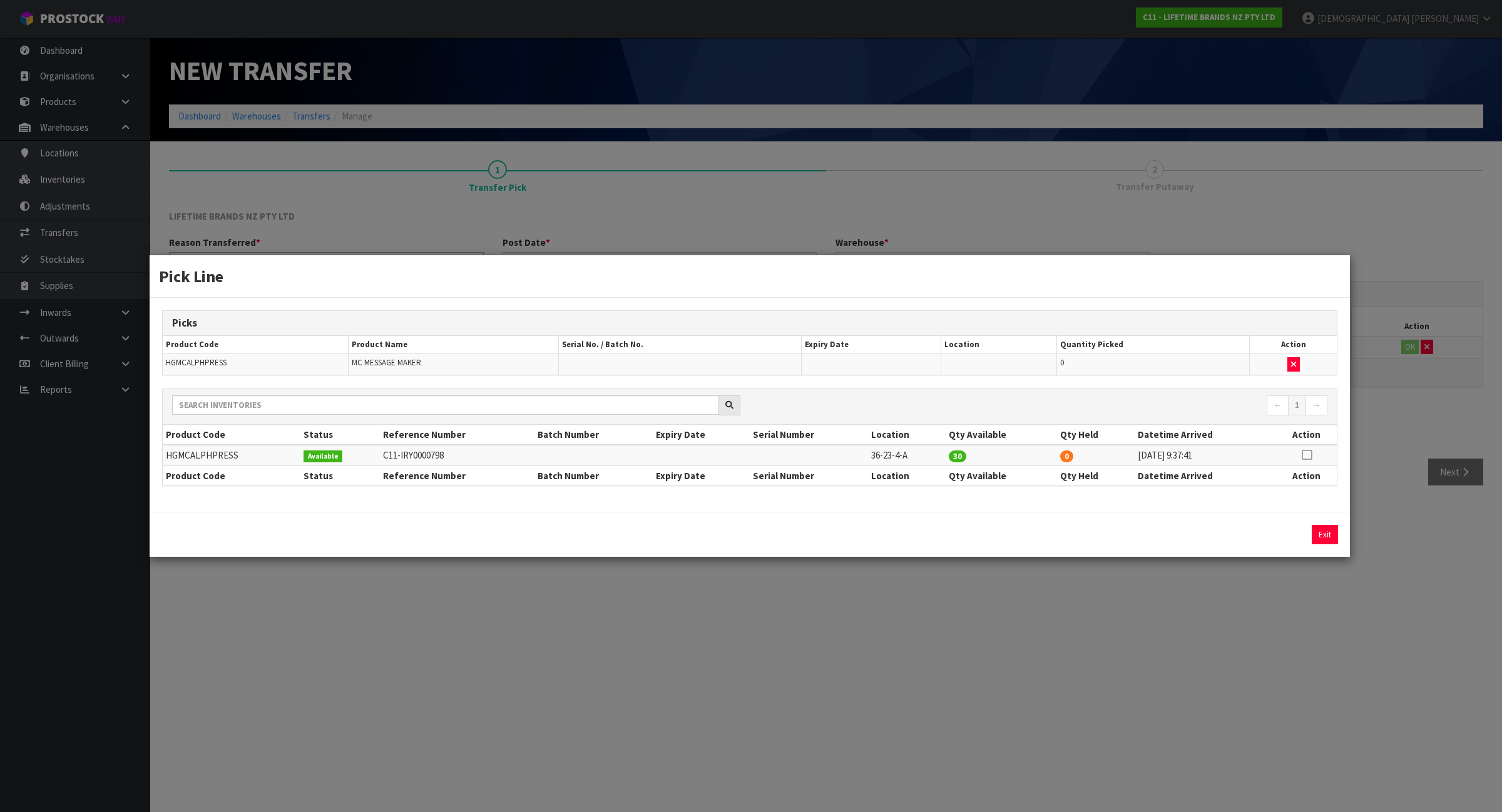
click at [1307, 456] on icon at bounding box center [1307, 455] width 10 height 1
drag, startPoint x: 1279, startPoint y: 537, endPoint x: 1274, endPoint y: 550, distance: 13.9
click at [1279, 537] on button "Assign Pick" at bounding box center [1282, 534] width 51 height 20
type input "30"
click at [1228, 670] on div "Pick Line Picks Product Code Product Name Serial No. / Batch No. Expiry Date Lo…" at bounding box center [751, 406] width 1502 height 812
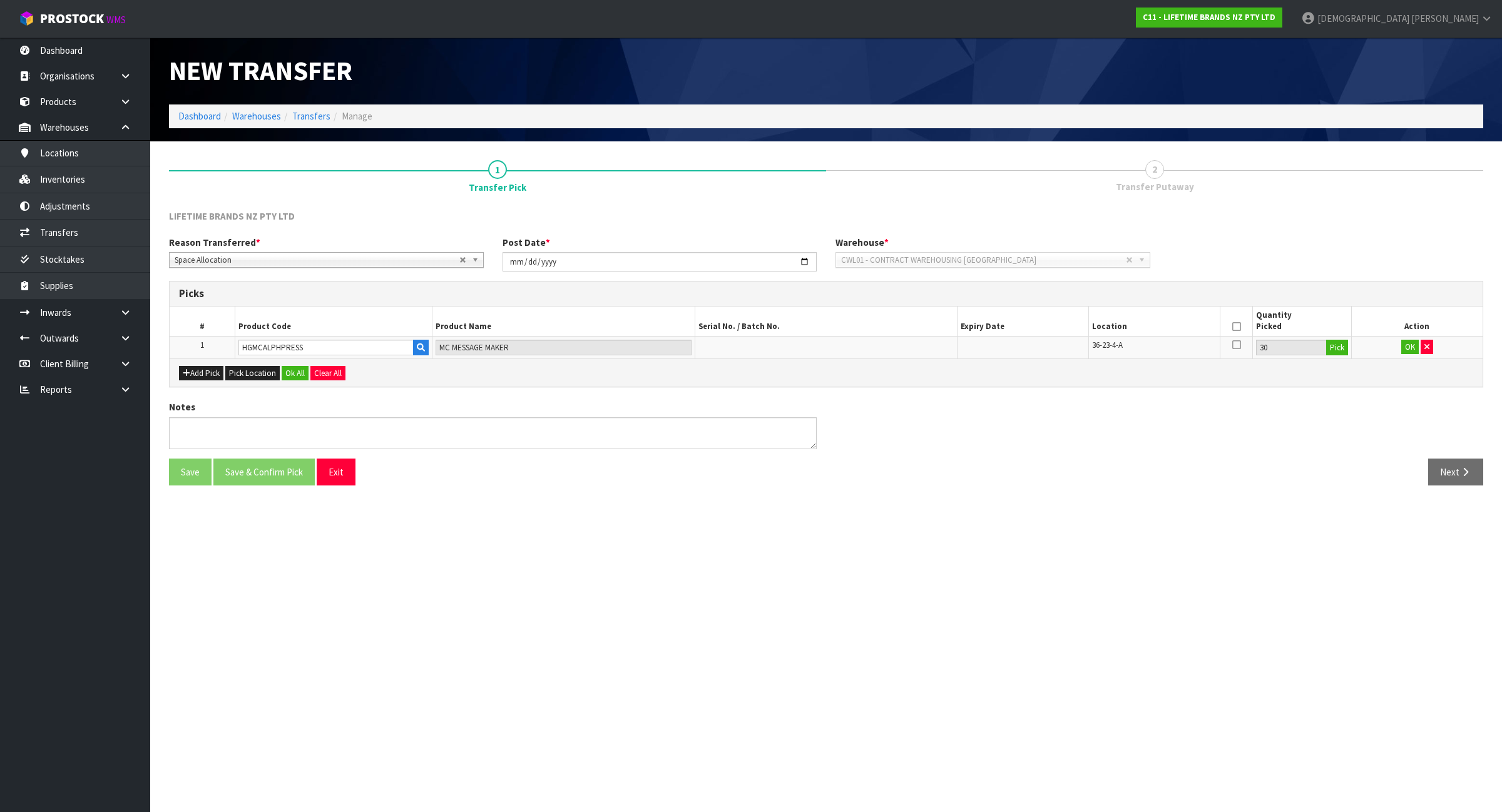
click at [1232, 326] on icon at bounding box center [1236, 326] width 8 height 1
click at [1409, 341] on button "OK" at bounding box center [1410, 347] width 18 height 15
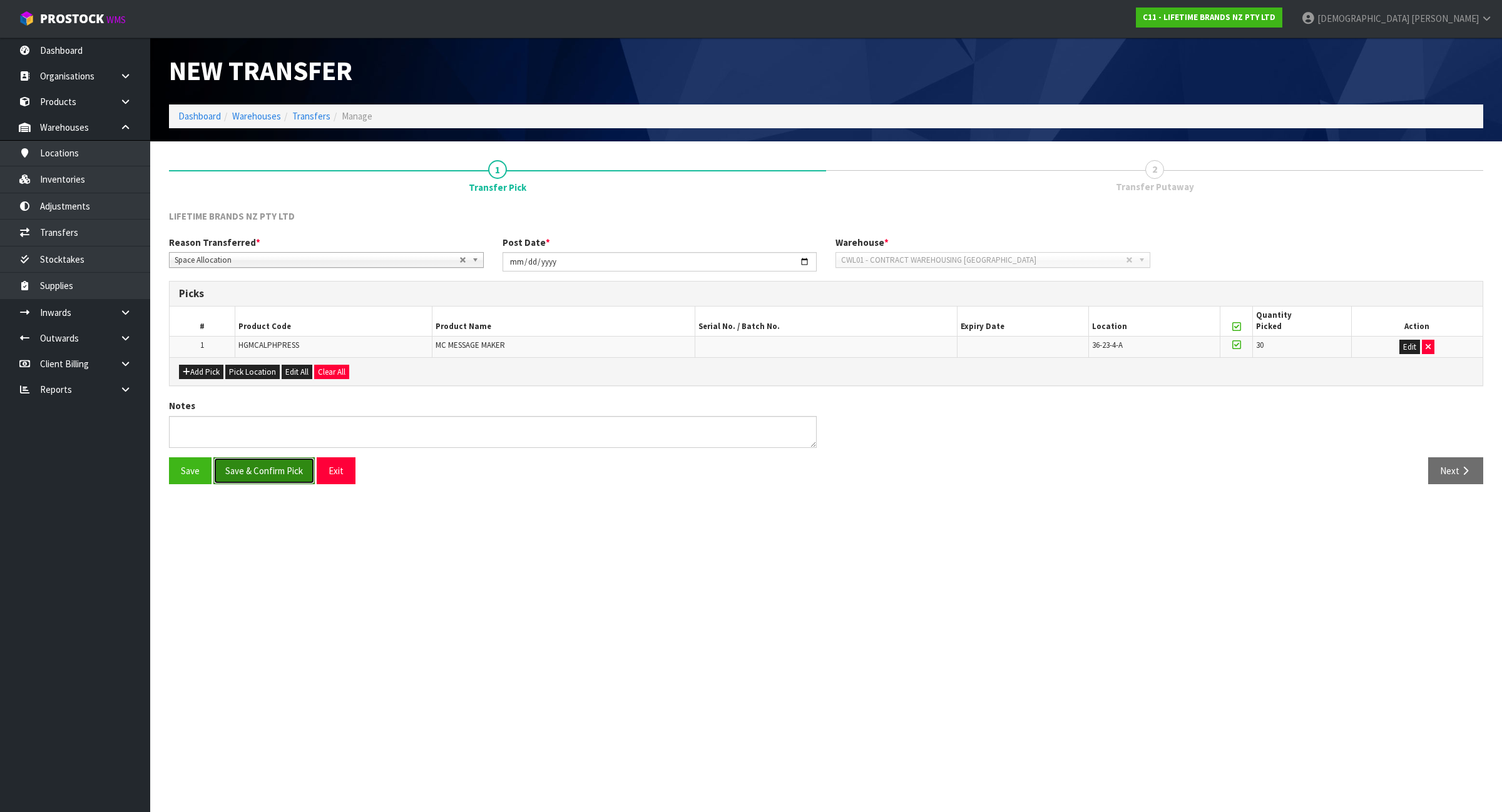
click at [282, 477] on button "Save & Confirm Pick" at bounding box center [263, 471] width 101 height 27
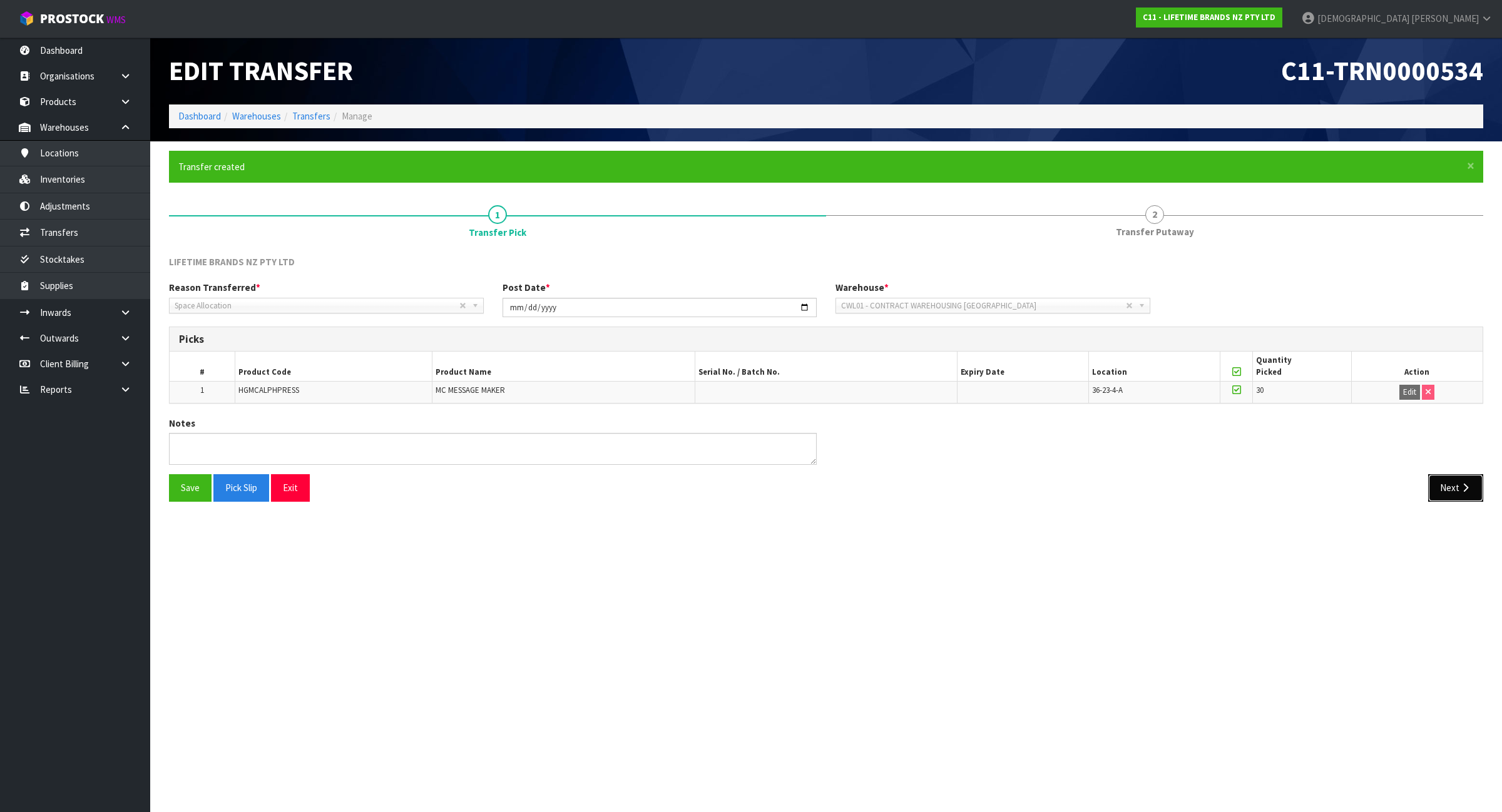
click at [1448, 483] on button "Next" at bounding box center [1455, 487] width 55 height 27
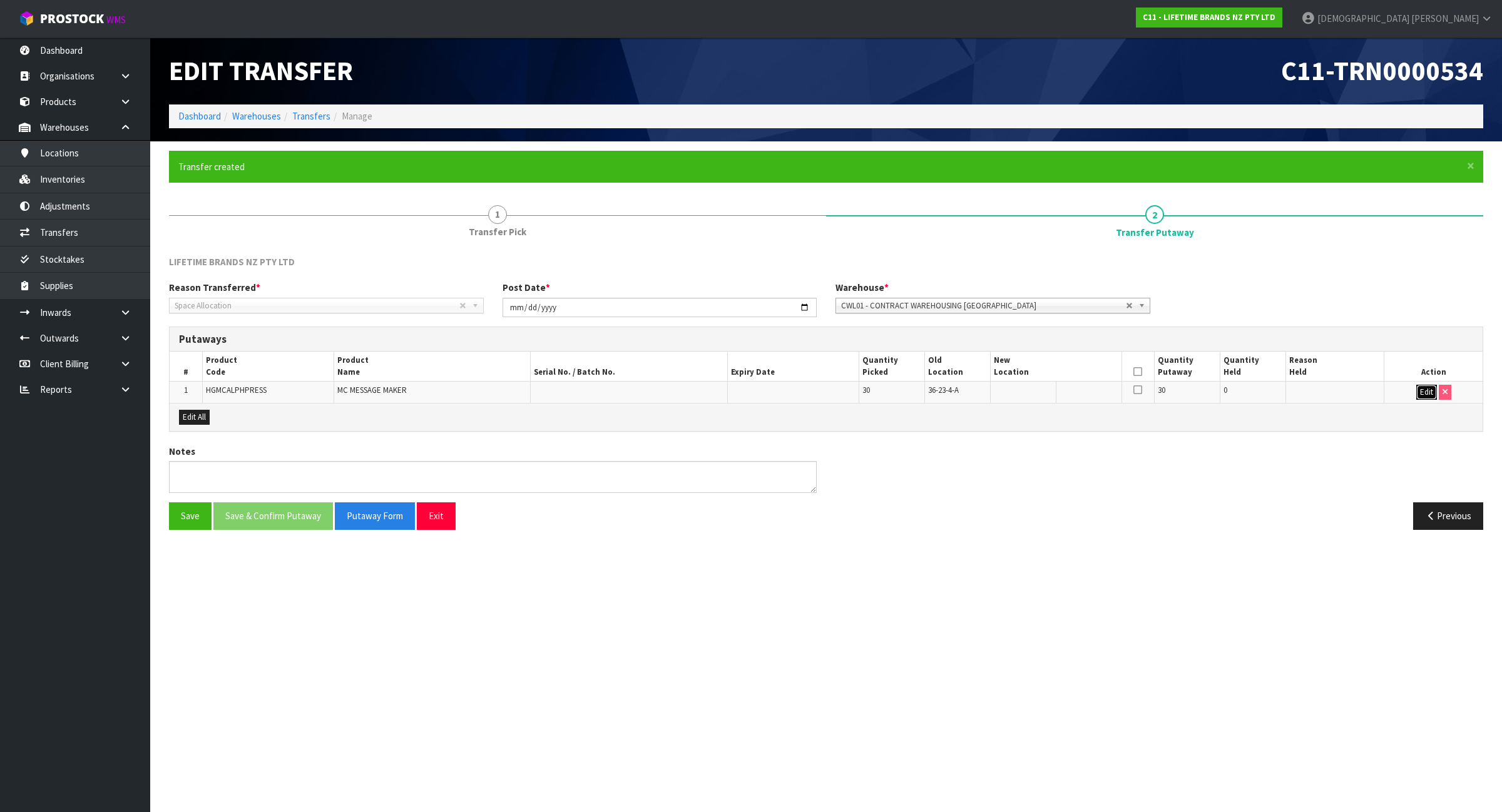
click at [1431, 397] on button "Edit" at bounding box center [1427, 393] width 20 height 15
click at [1094, 393] on input "text" at bounding box center [1049, 393] width 110 height 16
click at [1012, 393] on input "31-3-2-C" at bounding box center [1049, 393] width 110 height 16
click at [1009, 393] on input "31-3-2-C" at bounding box center [1049, 393] width 110 height 16
click at [1098, 399] on input "31-03-2-C" at bounding box center [1049, 393] width 110 height 16
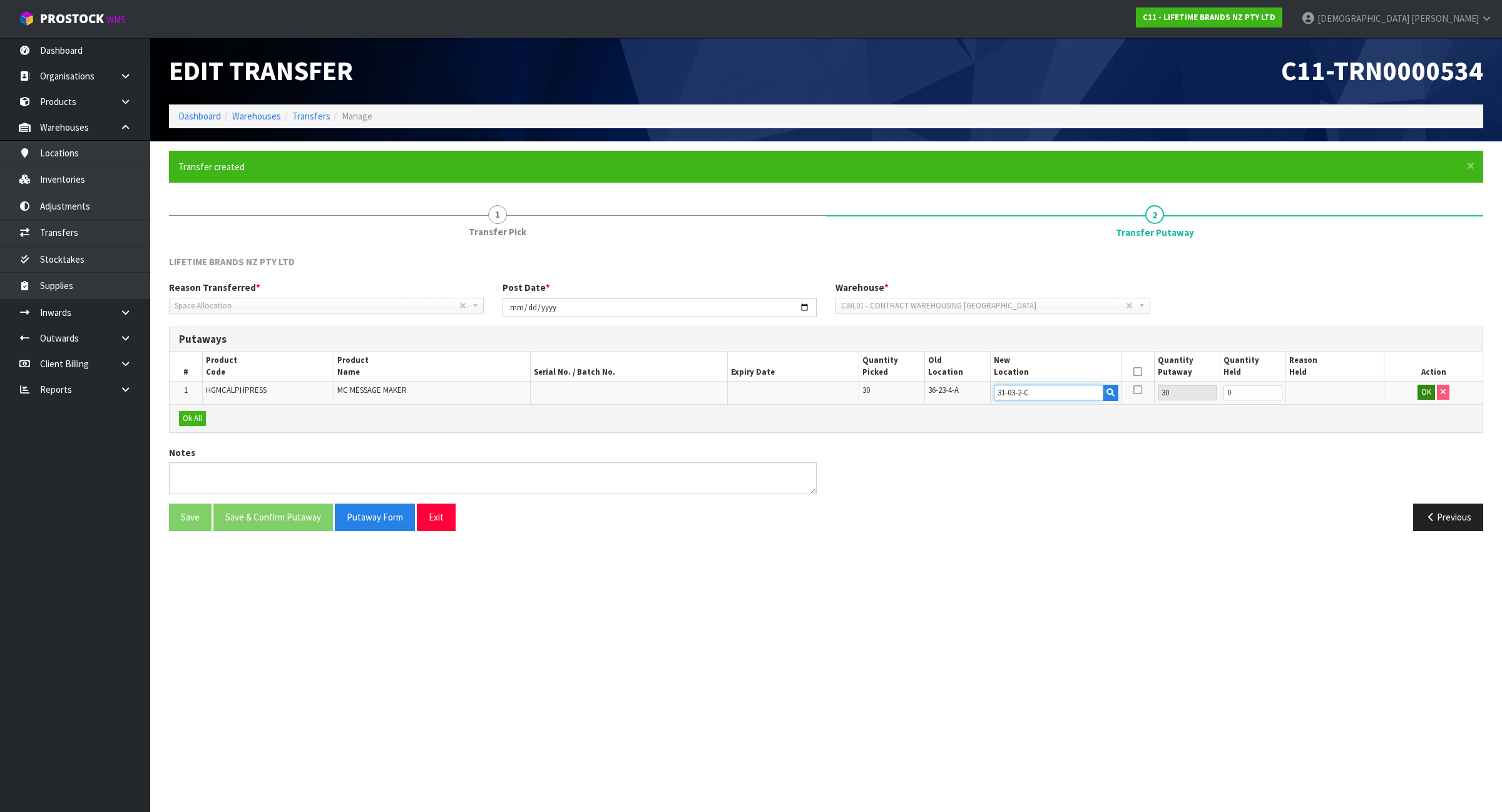
type input "31-03-2-C"
click at [1422, 387] on button "OK" at bounding box center [1427, 393] width 18 height 15
click at [1133, 368] on th at bounding box center [1137, 366] width 33 height 30
click at [1137, 372] on icon at bounding box center [1137, 372] width 8 height 1
click at [283, 512] on button "Save & Confirm Putaway" at bounding box center [273, 515] width 119 height 27
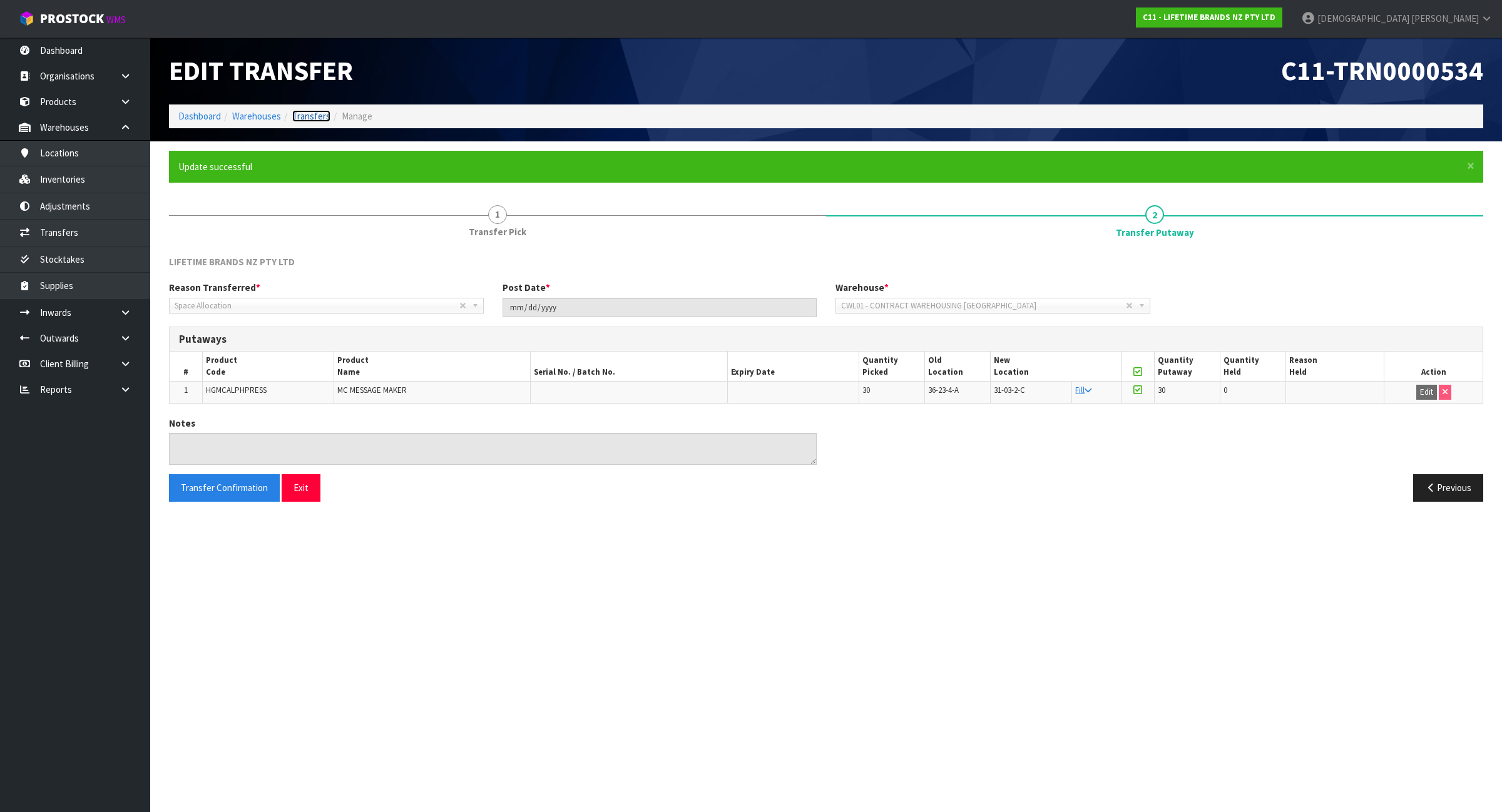
click at [305, 117] on link "Transfers" at bounding box center [311, 115] width 38 height 12
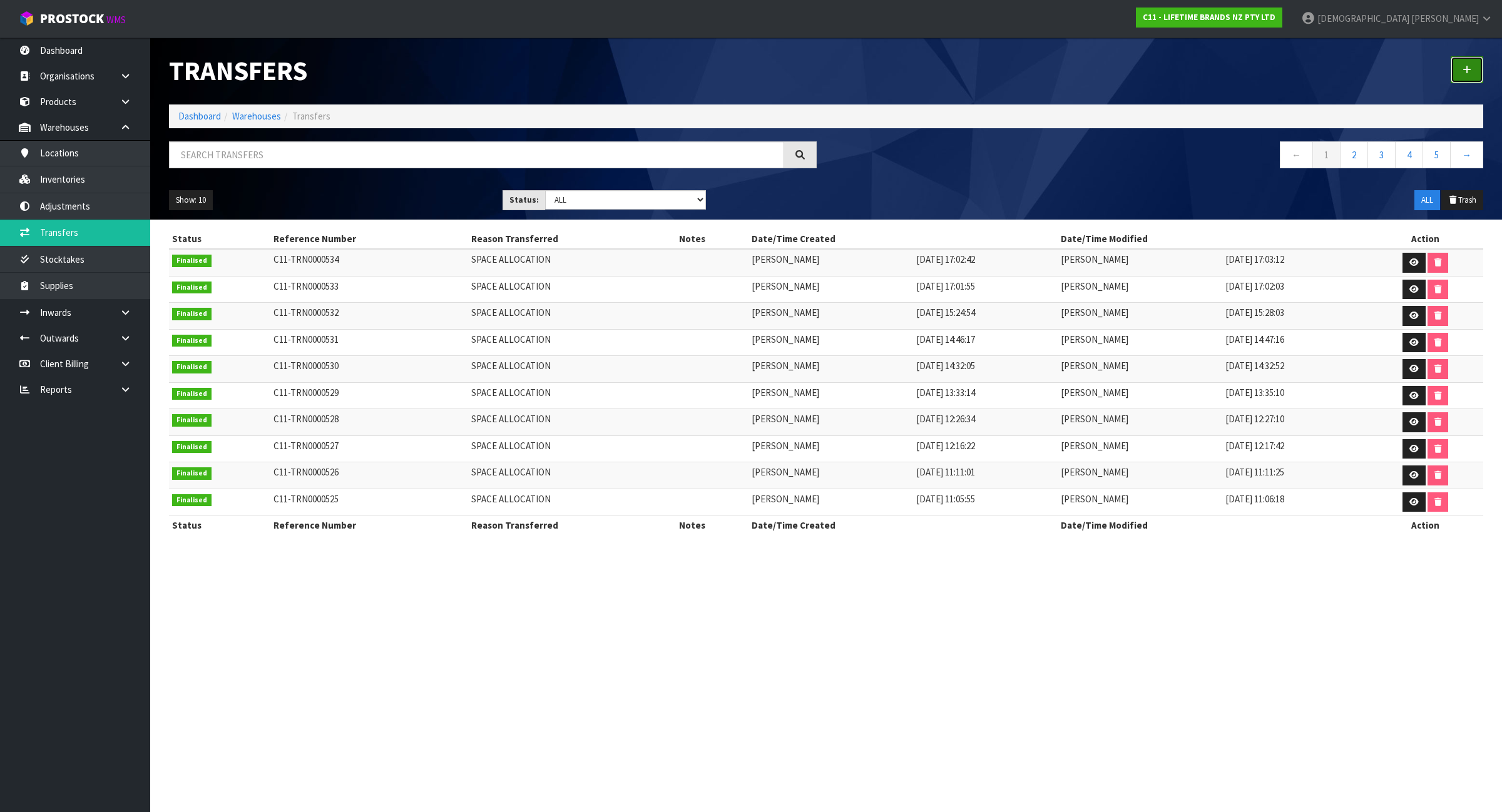
click at [1468, 73] on icon at bounding box center [1467, 70] width 8 height 9
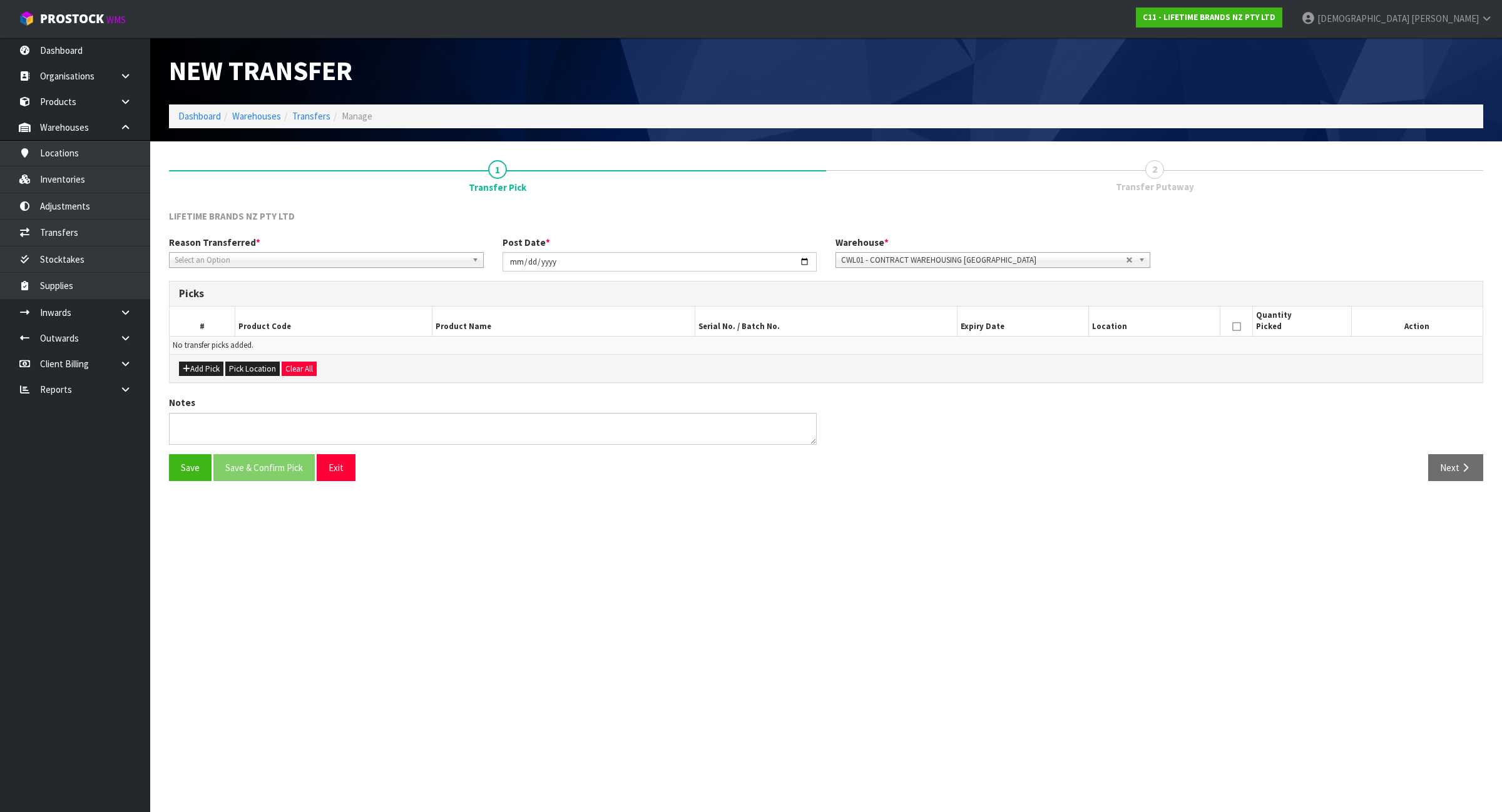
click at [354, 258] on span "Select an Option" at bounding box center [321, 260] width 292 height 15
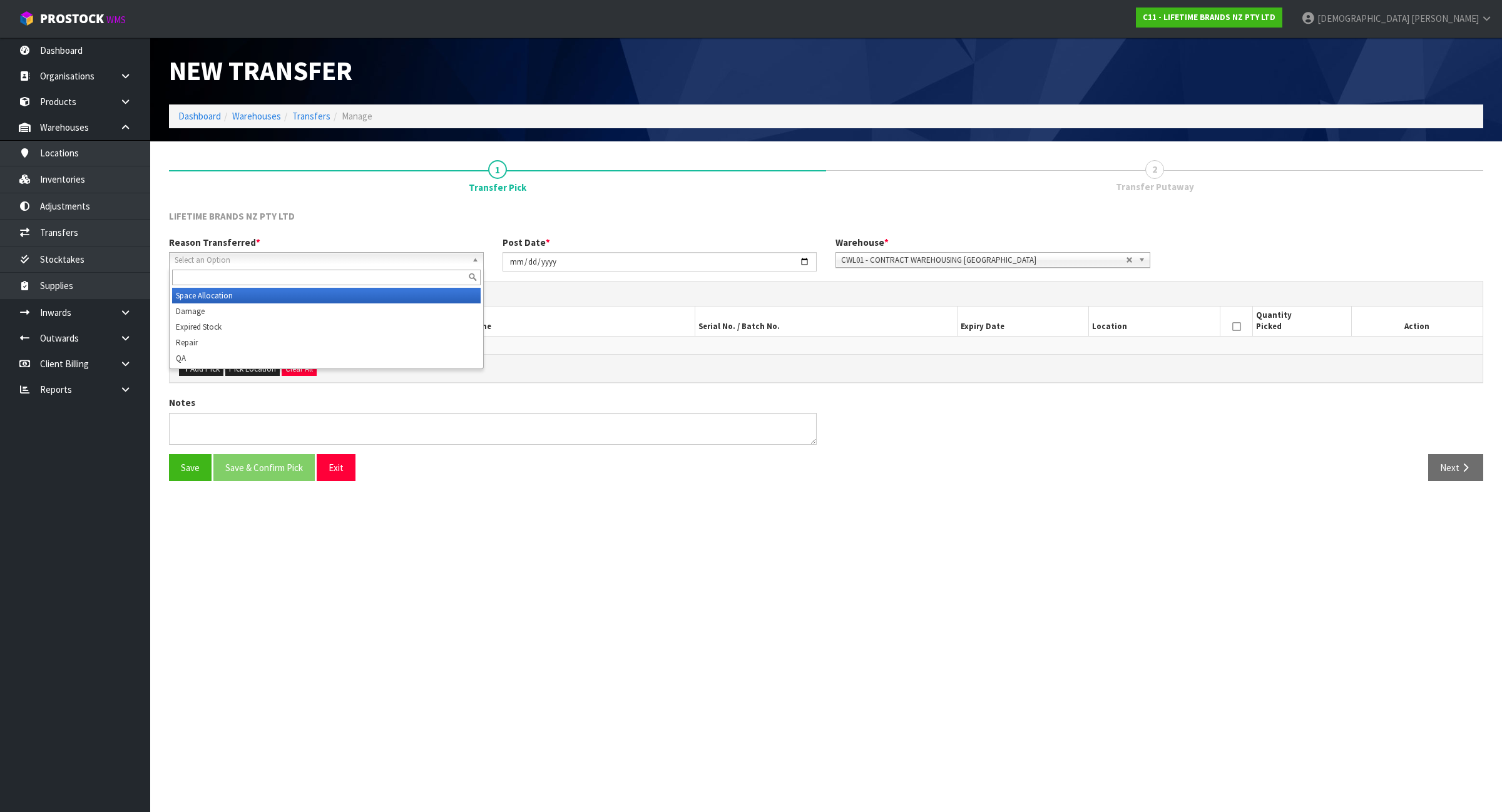
click at [349, 288] on li "Space Allocation" at bounding box center [327, 295] width 309 height 16
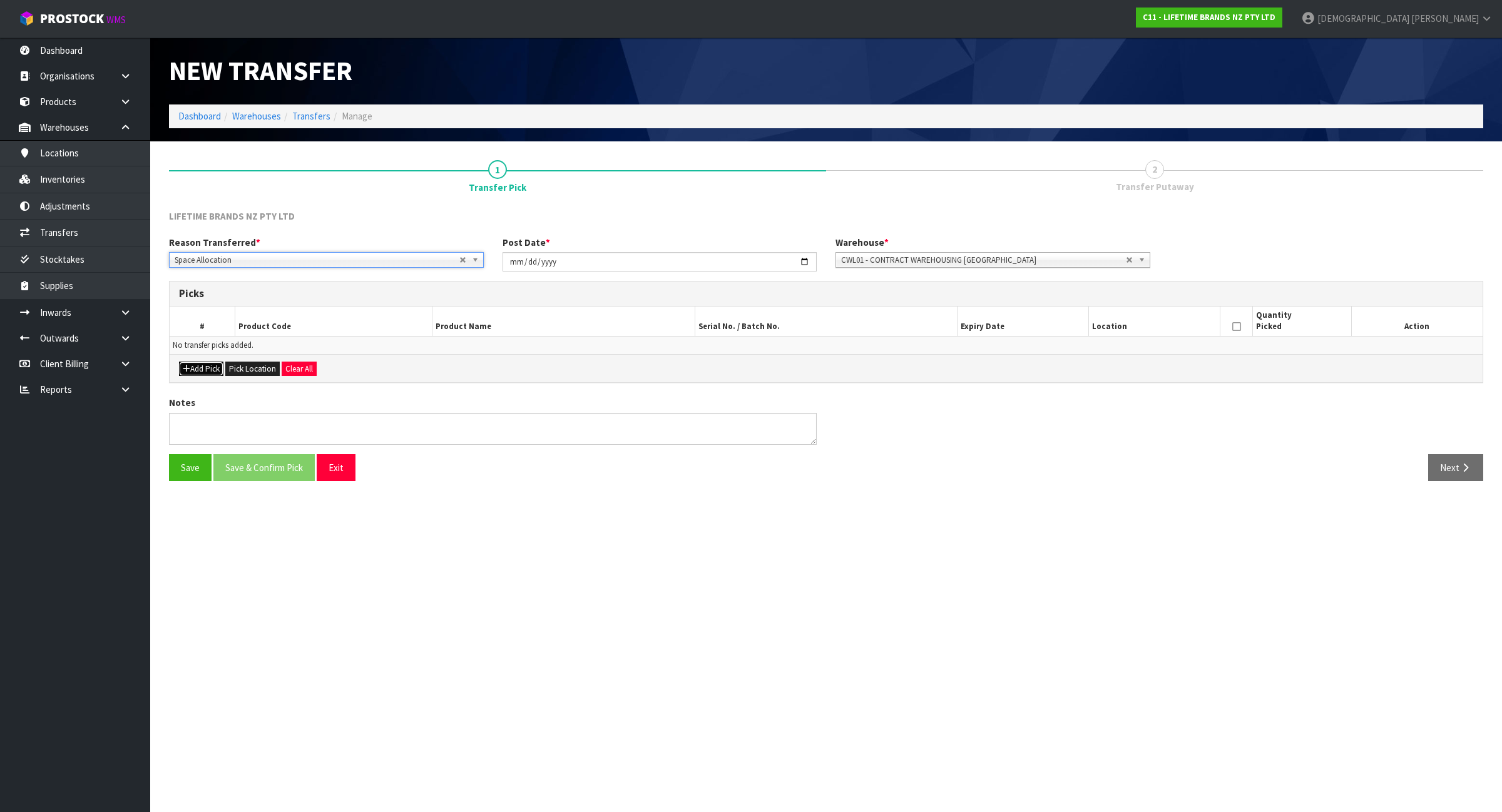
click at [188, 370] on icon "button" at bounding box center [186, 368] width 7 height 8
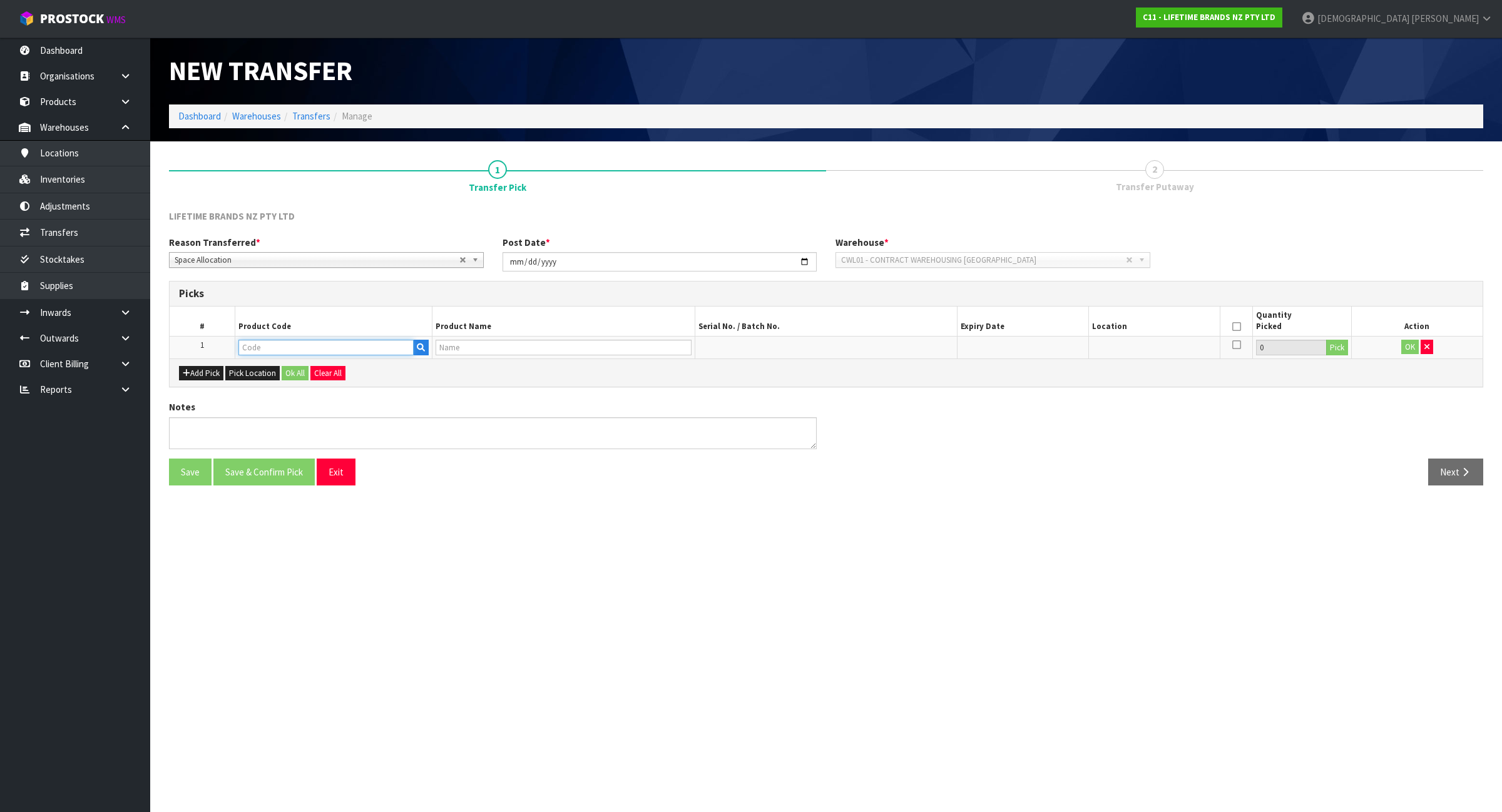
click at [267, 347] on input "text" at bounding box center [326, 347] width 175 height 16
type input "MKSORDO"
click at [295, 365] on link "MKSORDO F4PC" at bounding box center [289, 368] width 99 height 17
type input "MKSORDOF4PC"
type input "79254 - MK SORRENTO STEMLESS GLASS 4PC"
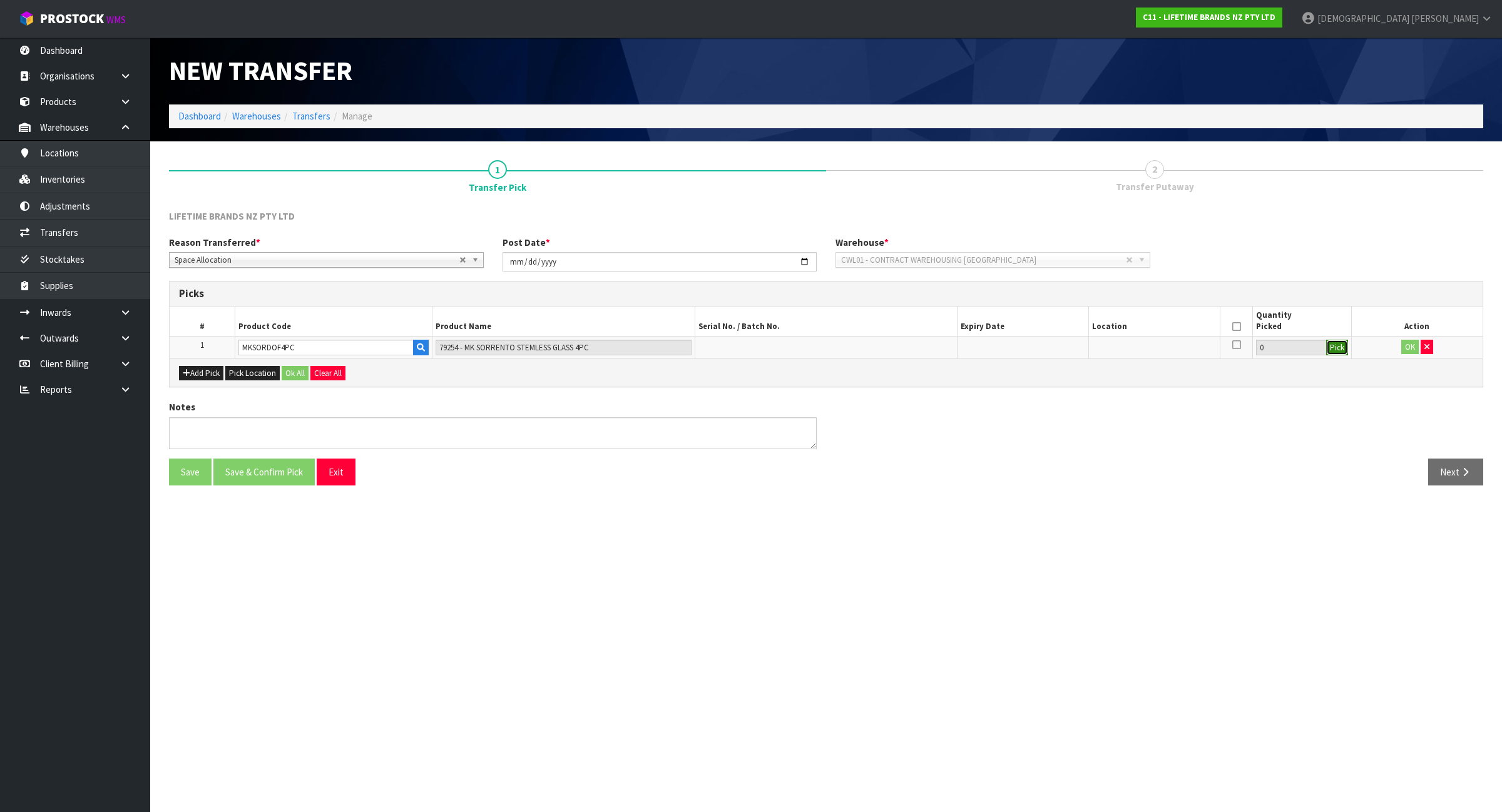
click at [1334, 349] on button "Pick" at bounding box center [1337, 347] width 22 height 16
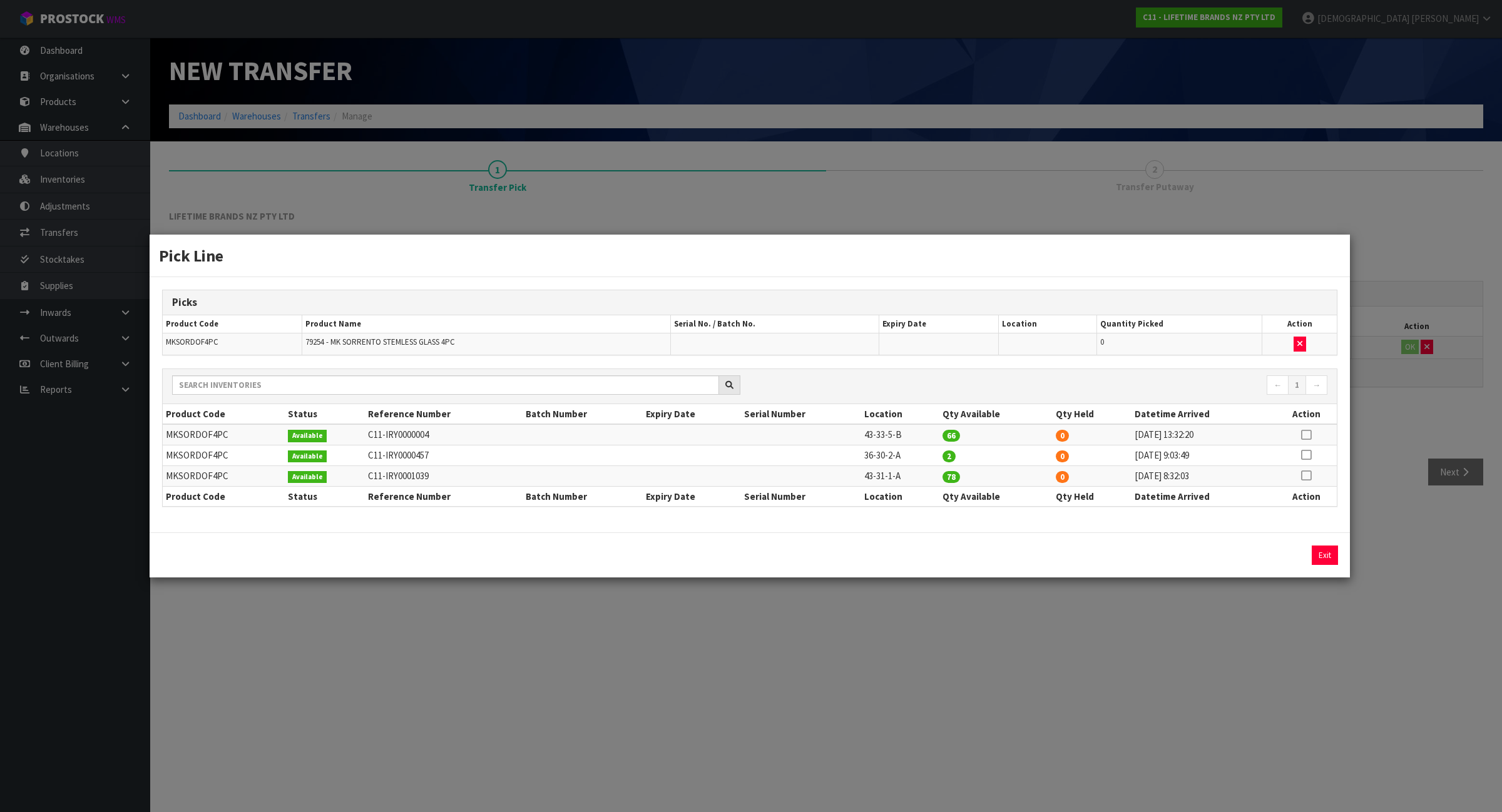
click at [1308, 456] on icon at bounding box center [1306, 455] width 10 height 1
click at [1266, 563] on button "Assign Pick" at bounding box center [1282, 555] width 51 height 20
type input "2"
click at [878, 479] on td "43-31-1-A" at bounding box center [901, 475] width 79 height 20
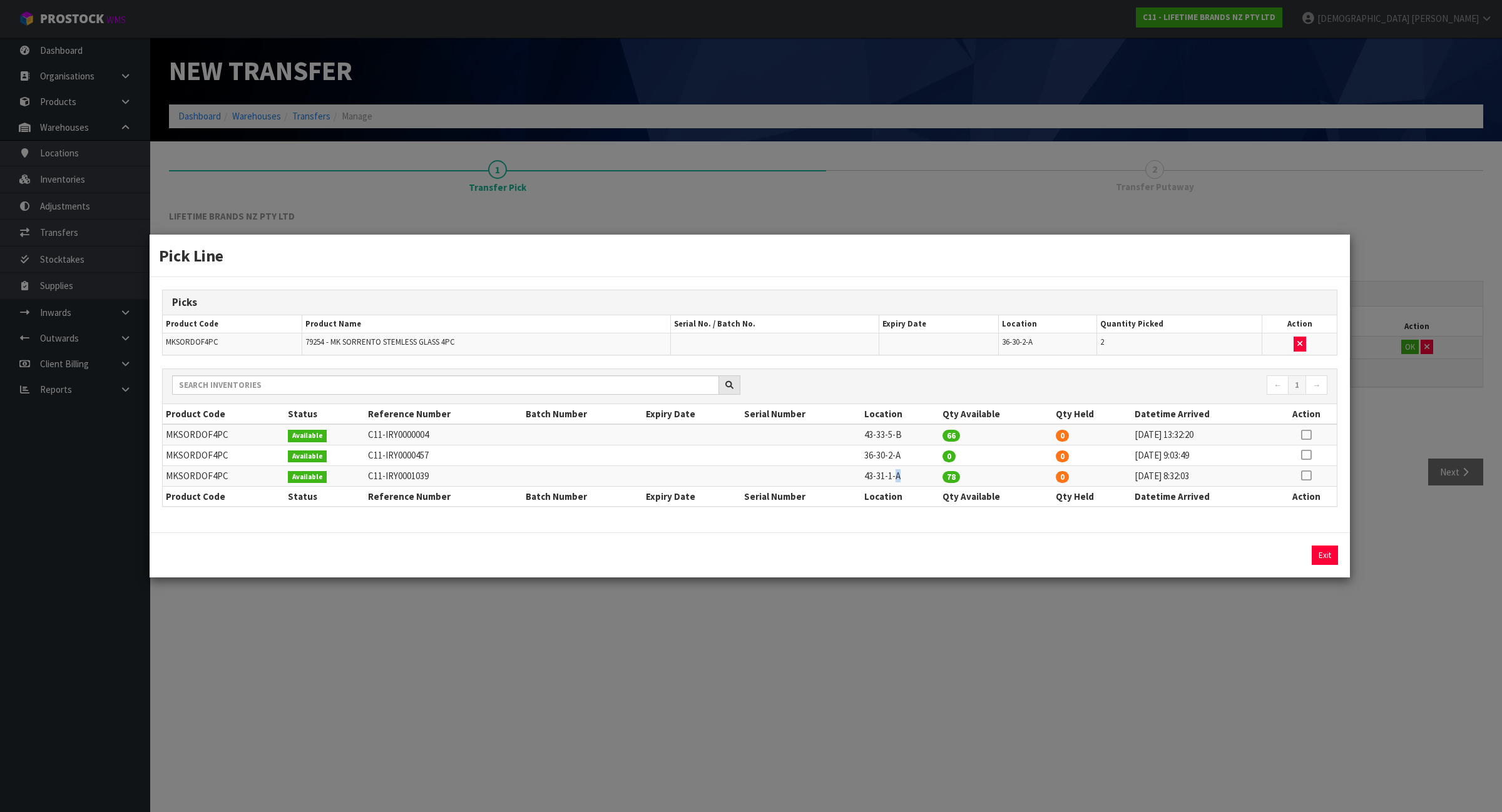
click at [878, 477] on td "43-31-1-A" at bounding box center [901, 475] width 79 height 20
copy tr "43-31-1-A"
click at [1357, 603] on div "Pick Line Picks Product Code Product Name Serial No. / Batch No. Expiry Date Lo…" at bounding box center [751, 406] width 1502 height 812
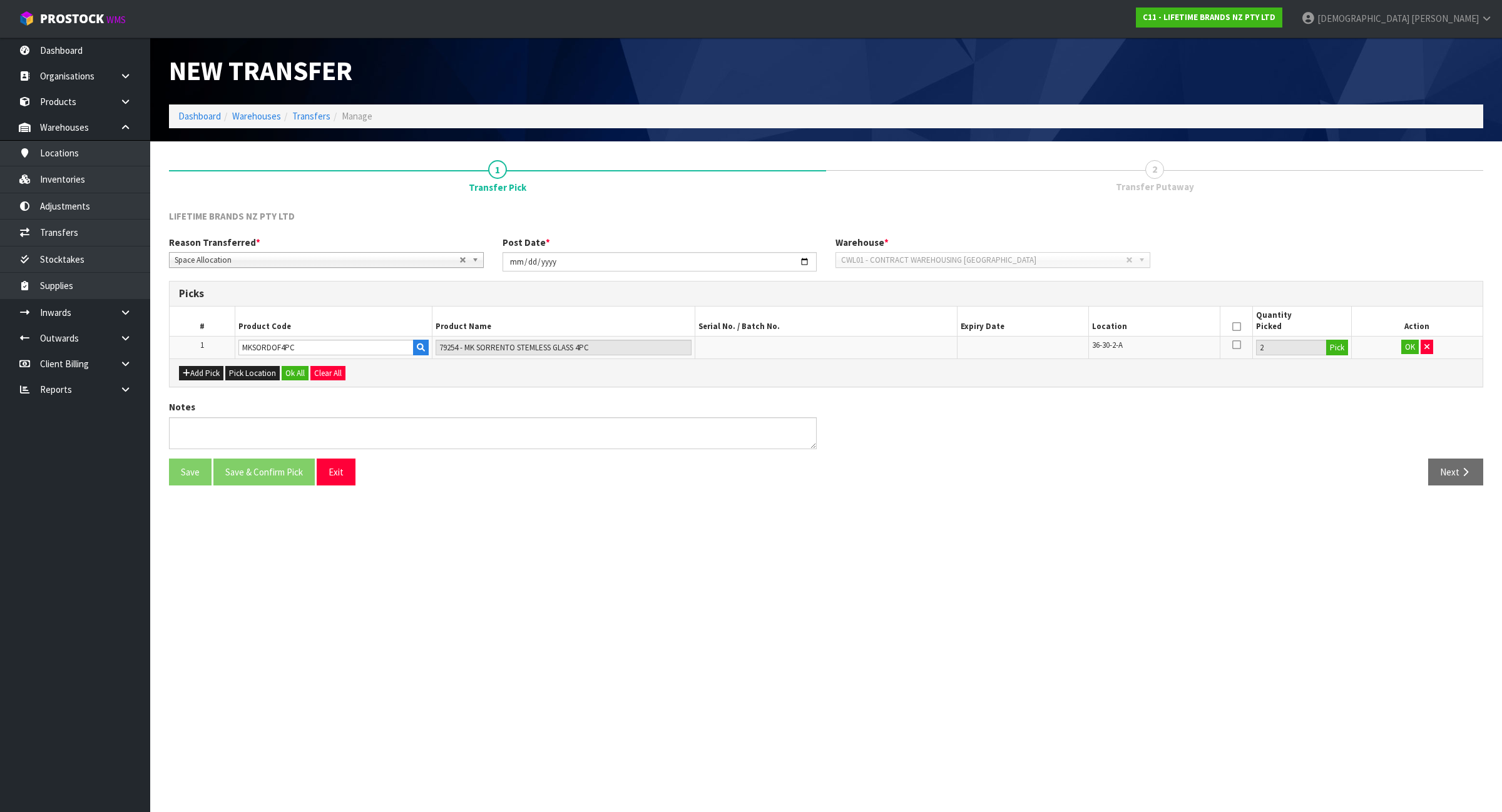
click at [1234, 326] on icon at bounding box center [1236, 326] width 8 height 1
click at [1406, 347] on button "OK" at bounding box center [1410, 347] width 18 height 15
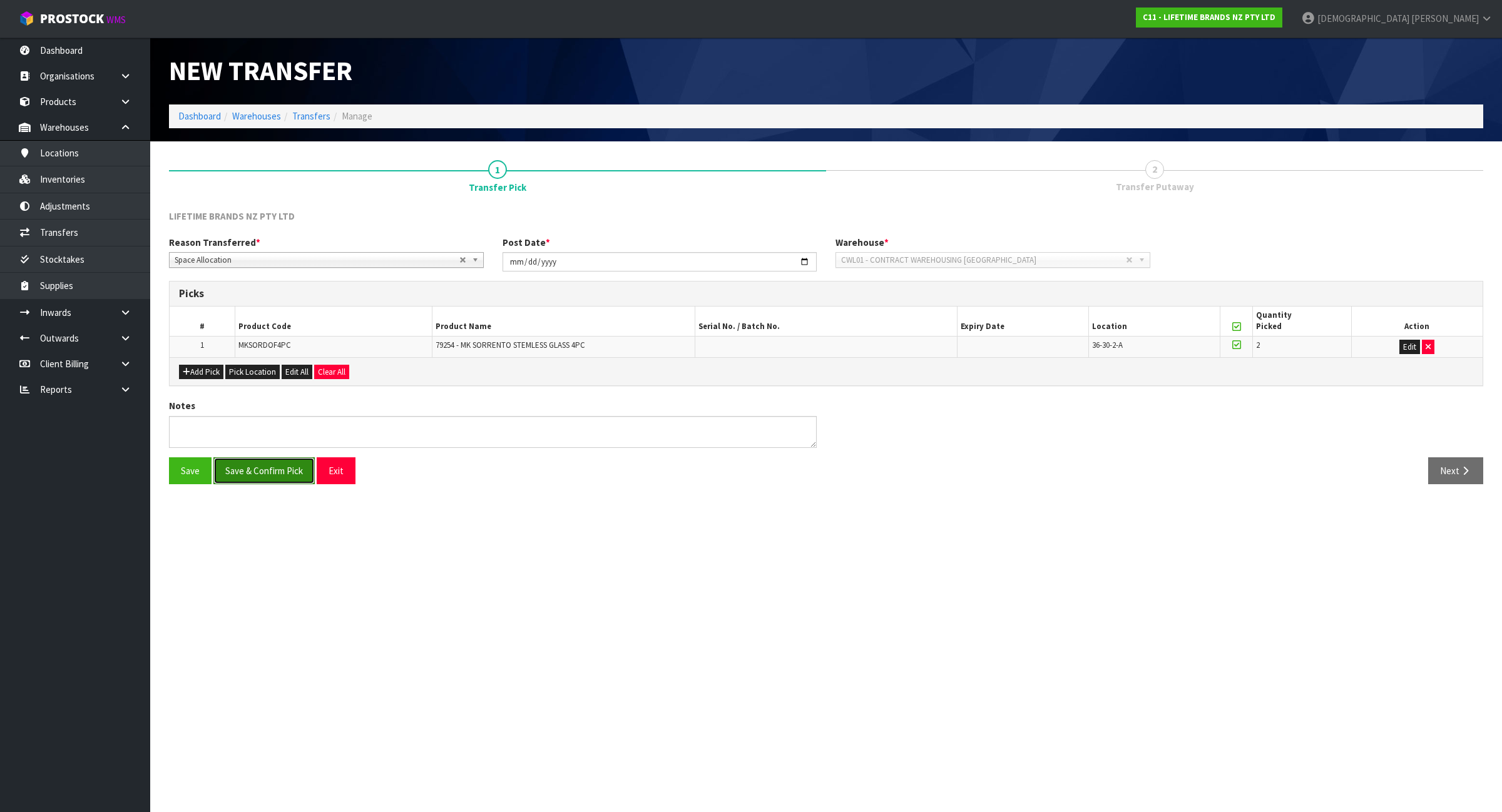
click at [267, 467] on button "Save & Confirm Pick" at bounding box center [263, 471] width 101 height 27
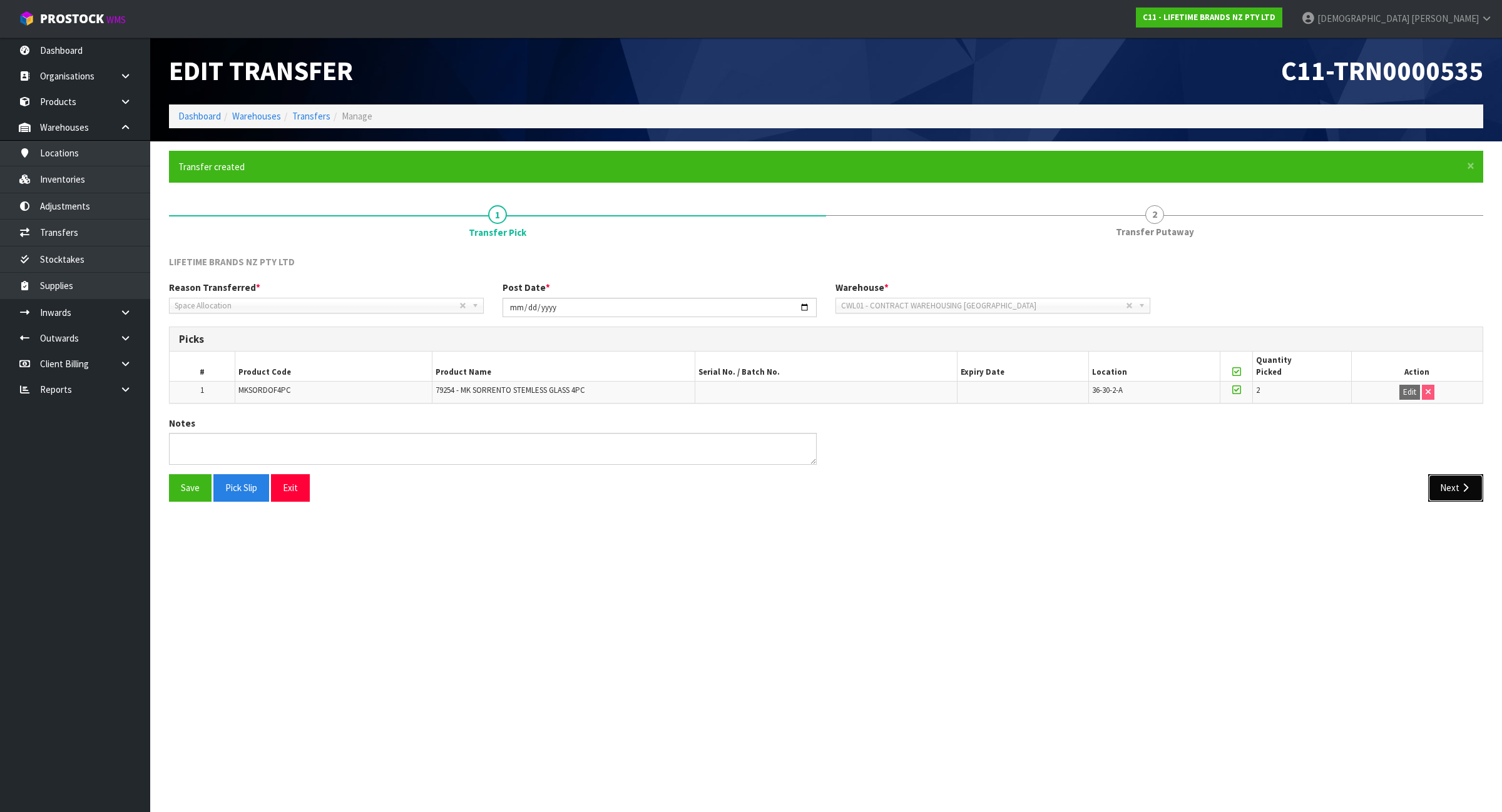
click at [1467, 492] on icon "button" at bounding box center [1466, 487] width 12 height 9
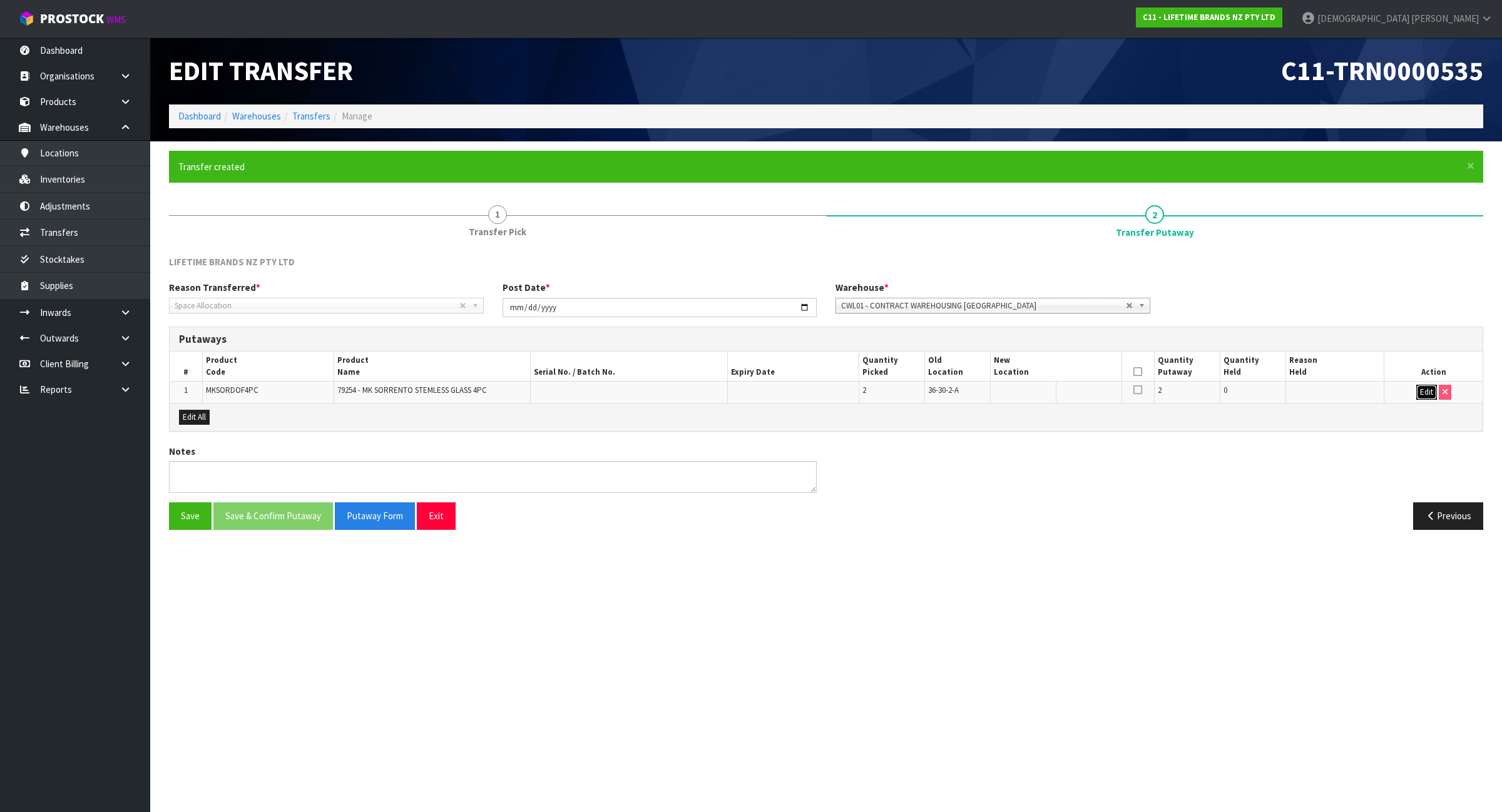
click at [1422, 393] on button "Edit" at bounding box center [1427, 393] width 20 height 15
click at [1067, 394] on input "text" at bounding box center [1049, 393] width 110 height 16
paste input "43-31-1-A"
type input "43-31-1-A"
click at [1134, 372] on icon at bounding box center [1137, 372] width 8 height 1
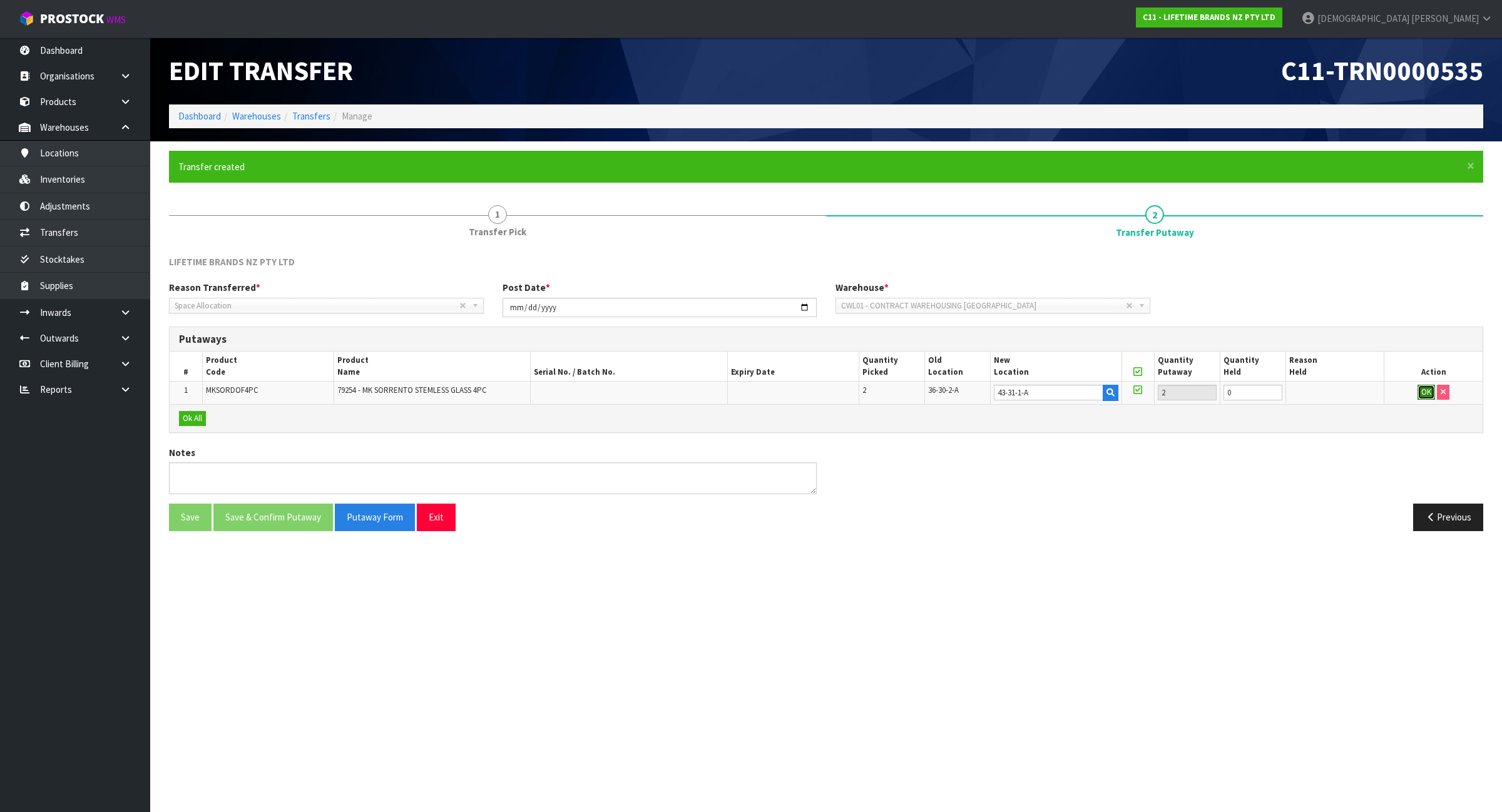
click at [1425, 395] on button "OK" at bounding box center [1427, 393] width 18 height 15
click at [276, 524] on button "Save & Confirm Putaway" at bounding box center [273, 515] width 119 height 27
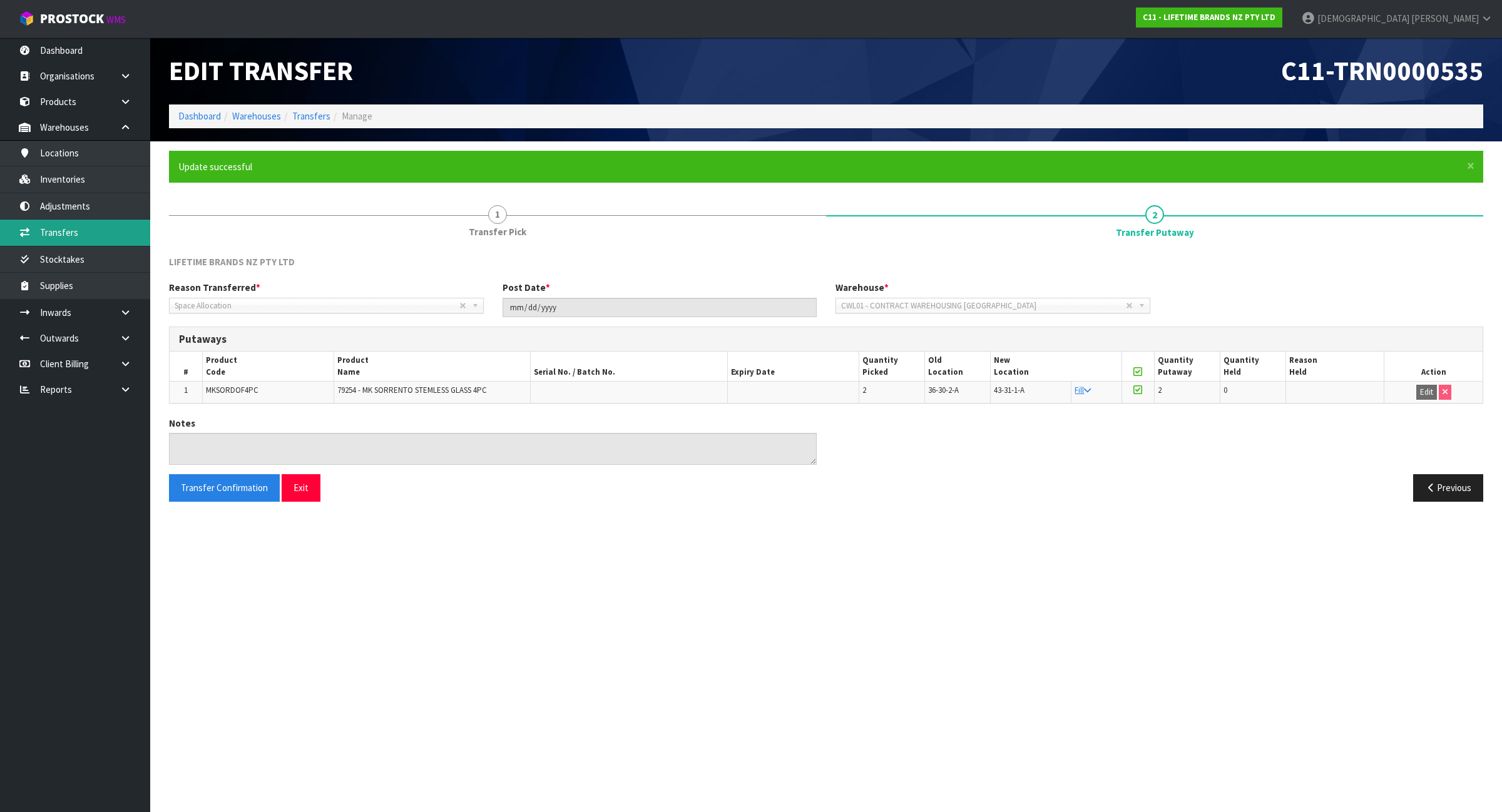
click at [95, 233] on link "Transfers" at bounding box center [74, 233] width 150 height 26
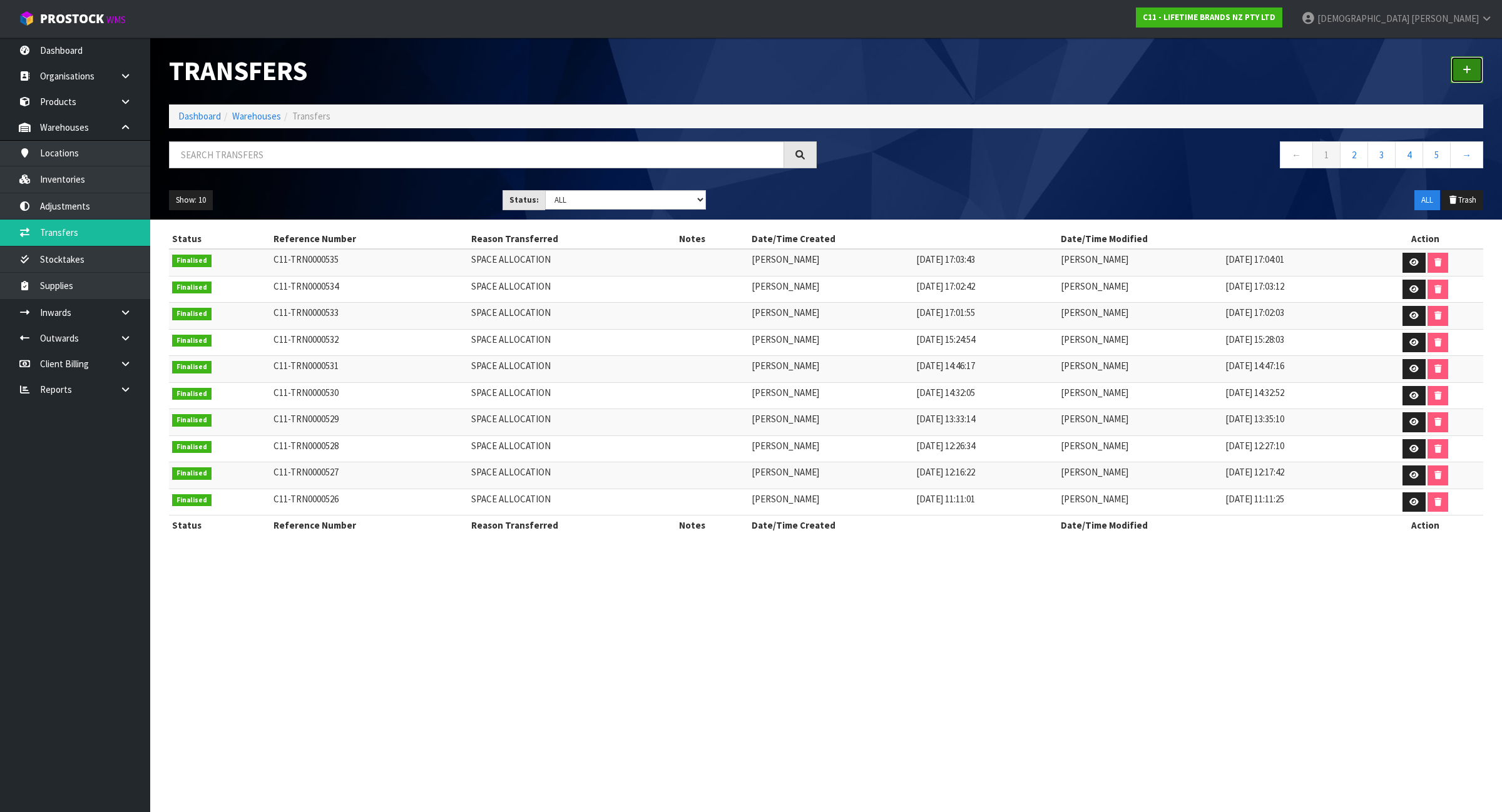
click at [1472, 64] on link at bounding box center [1467, 70] width 33 height 27
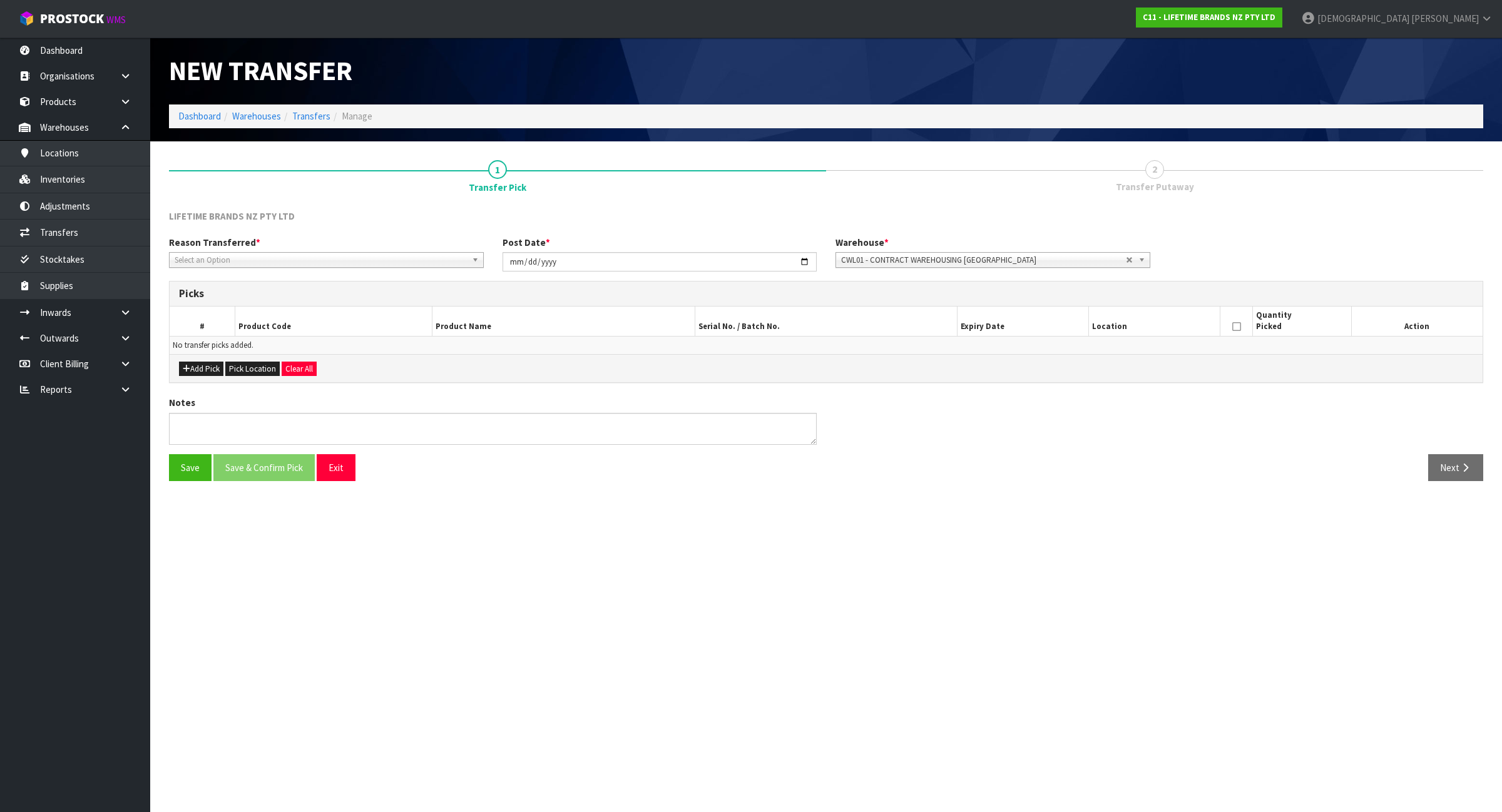
click at [354, 259] on span "Select an Option" at bounding box center [321, 260] width 292 height 15
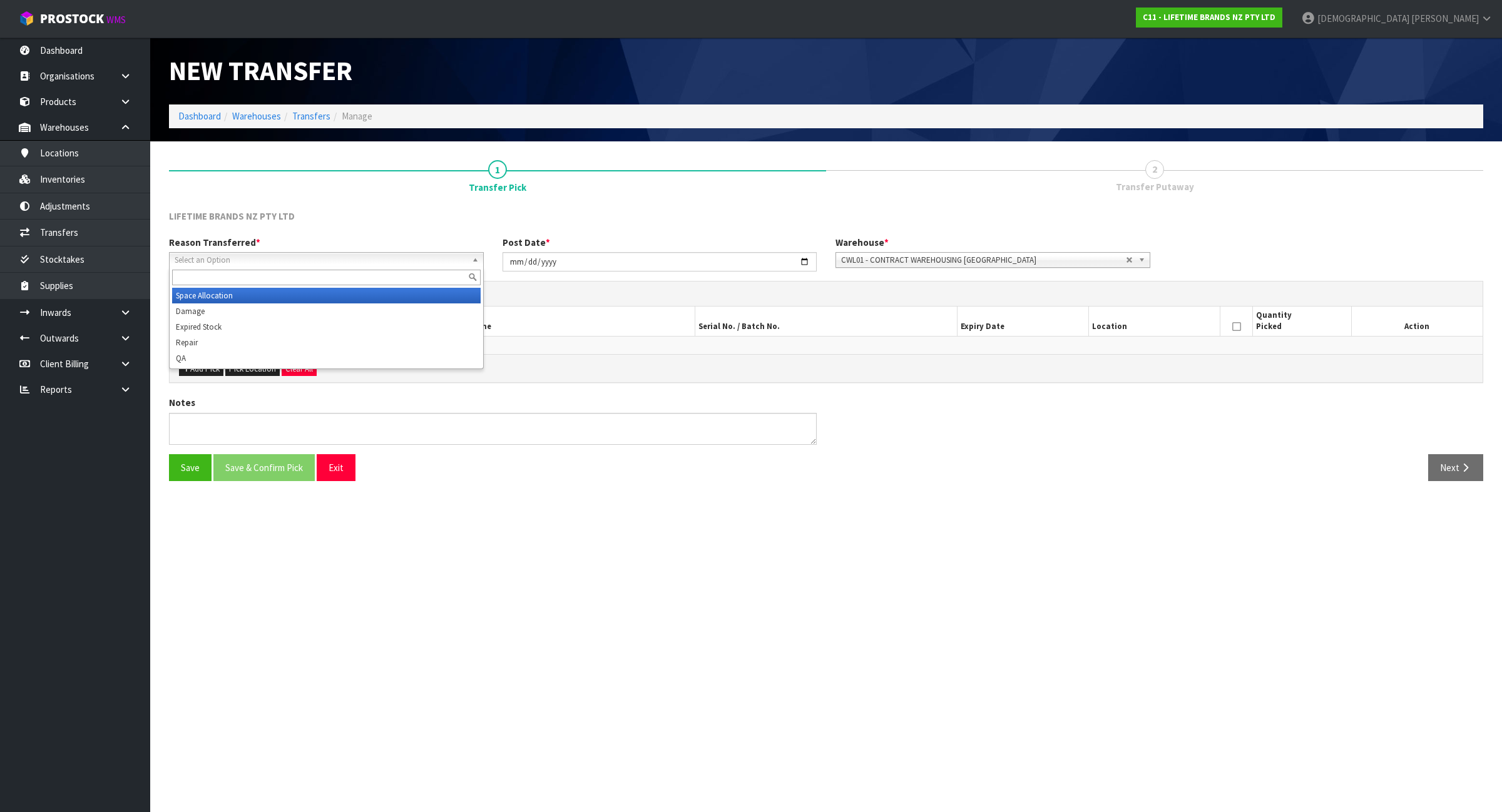
click at [330, 288] on li "Space Allocation" at bounding box center [327, 295] width 309 height 16
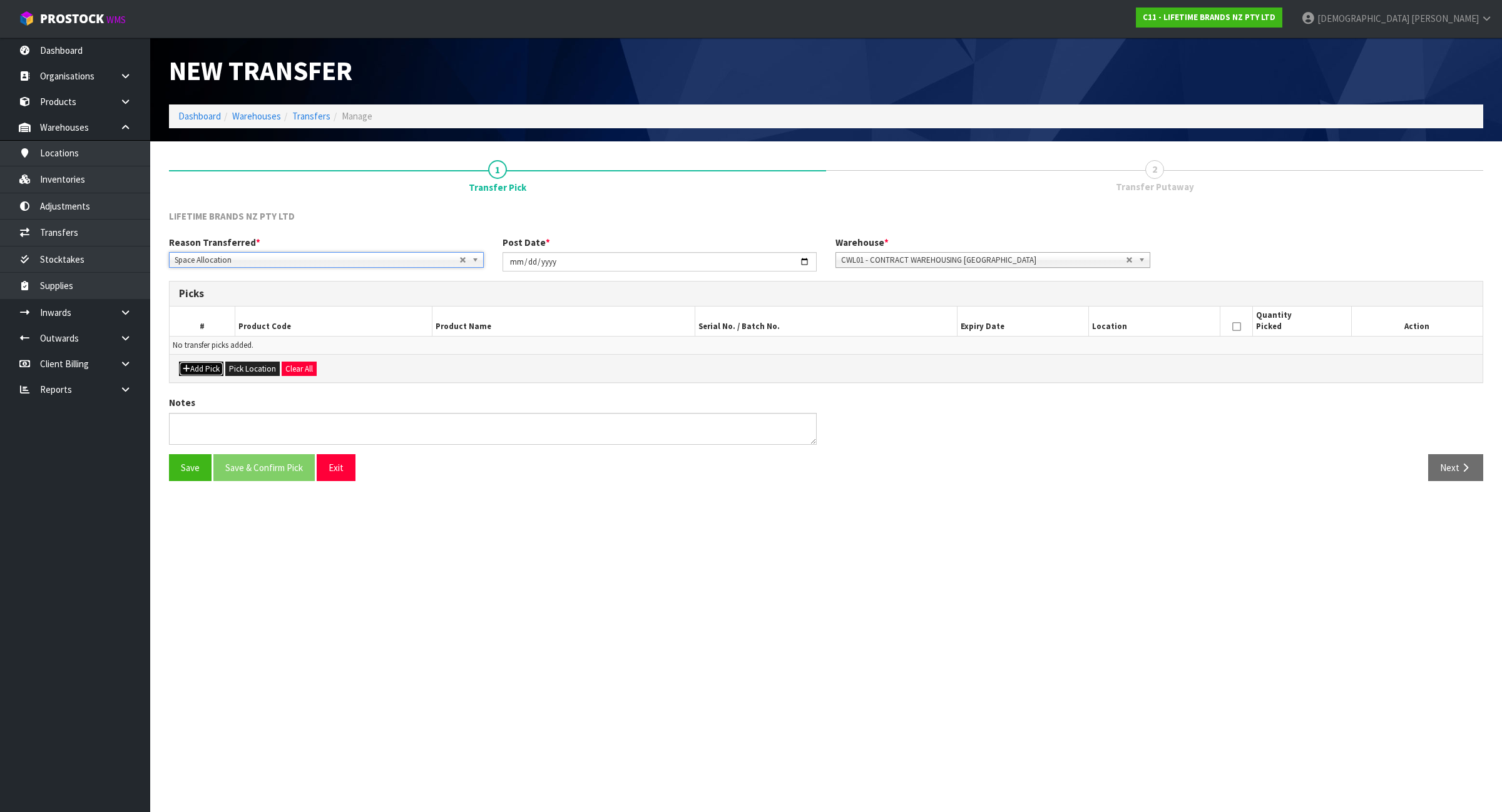
drag, startPoint x: 181, startPoint y: 367, endPoint x: 196, endPoint y: 367, distance: 15.0
click at [181, 367] on button "Add Pick" at bounding box center [201, 369] width 45 height 15
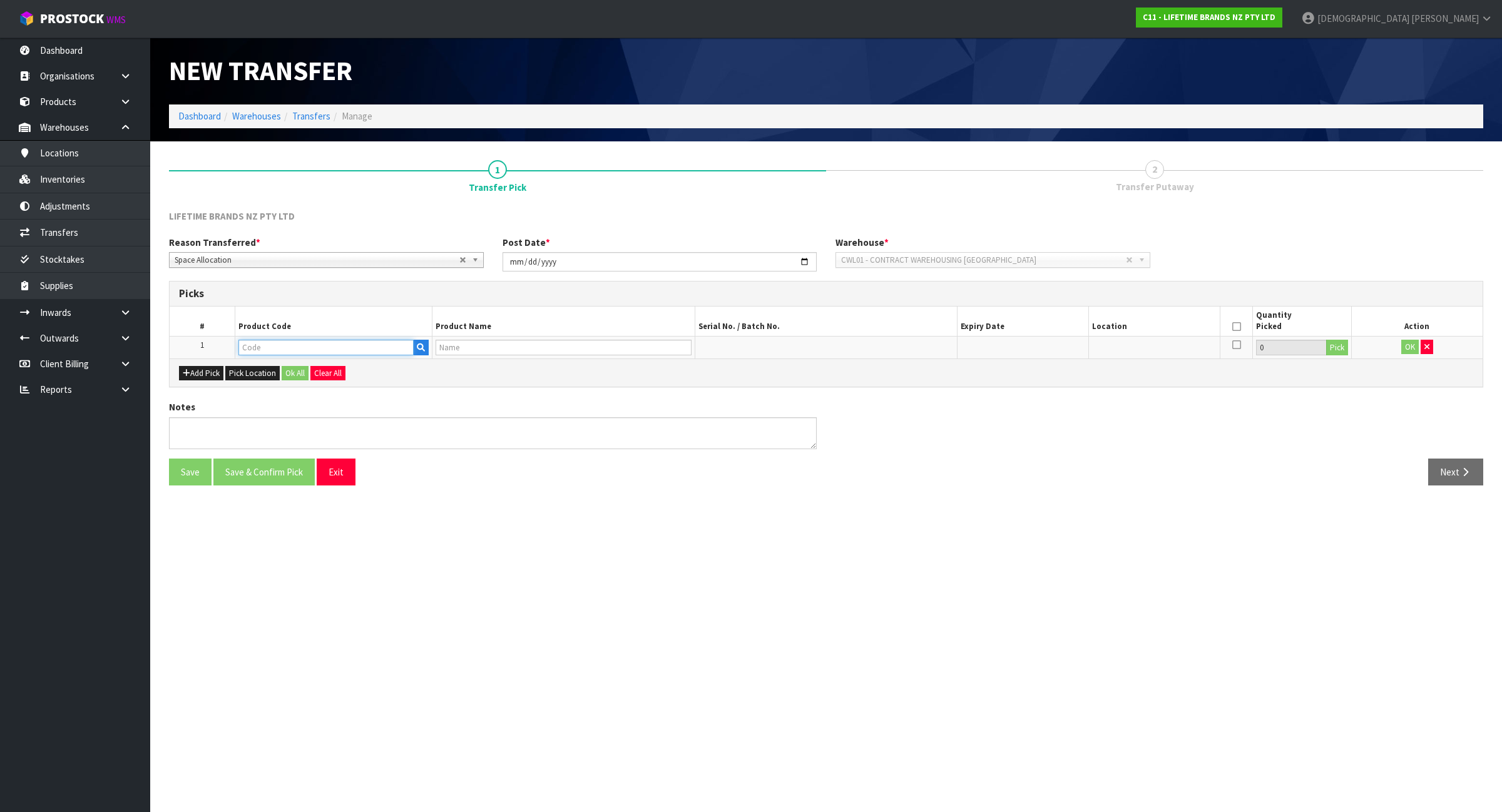
click at [261, 351] on input "text" at bounding box center [326, 347] width 175 height 16
type input "KE003"
click at [280, 368] on link "KE003 OHERA" at bounding box center [289, 368] width 99 height 17
type input "KE003OHERA"
type input "80232 - KA NYLON BASTING SPOON RED"
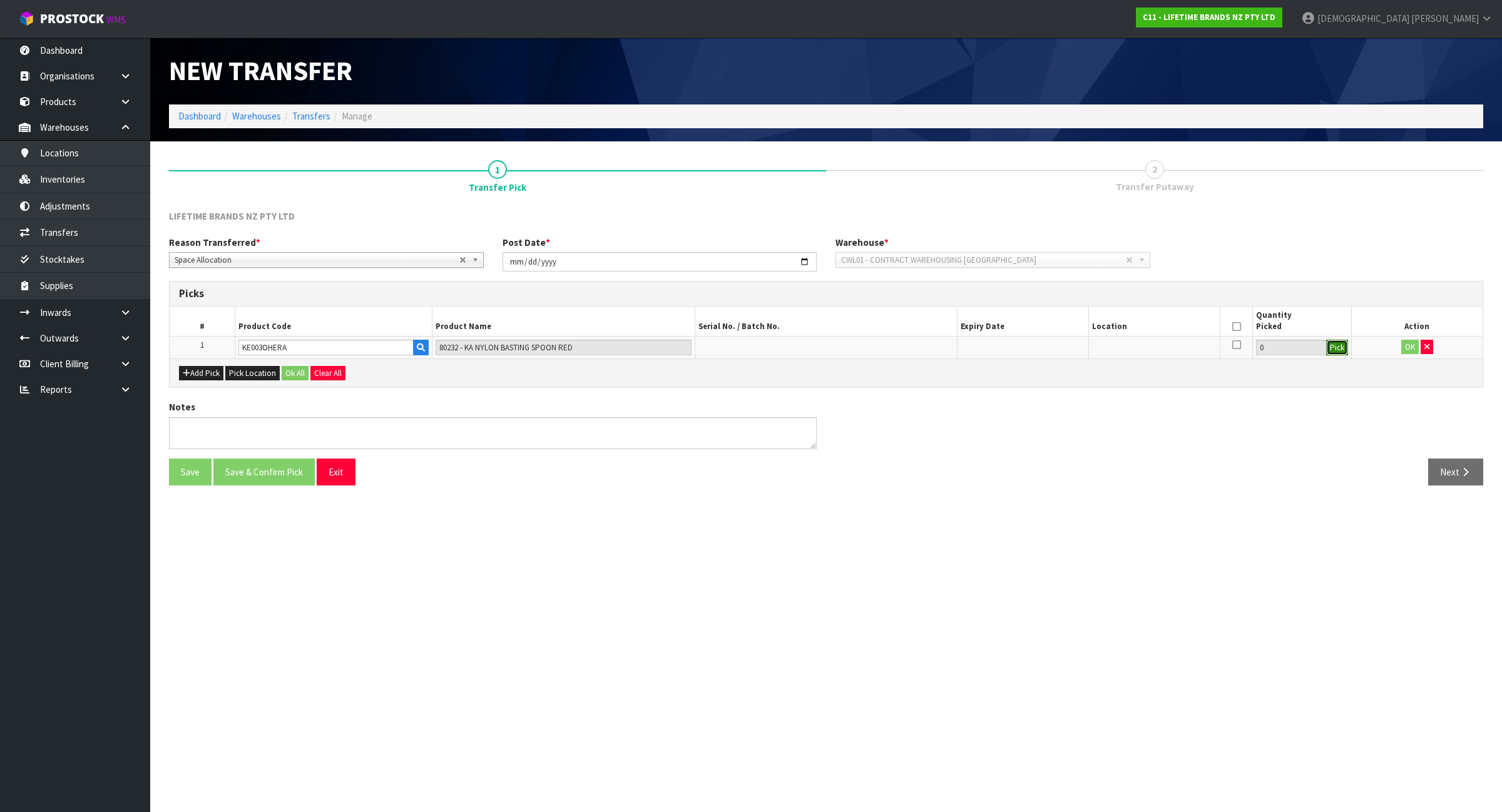
click at [1334, 354] on button "Pick" at bounding box center [1337, 347] width 22 height 16
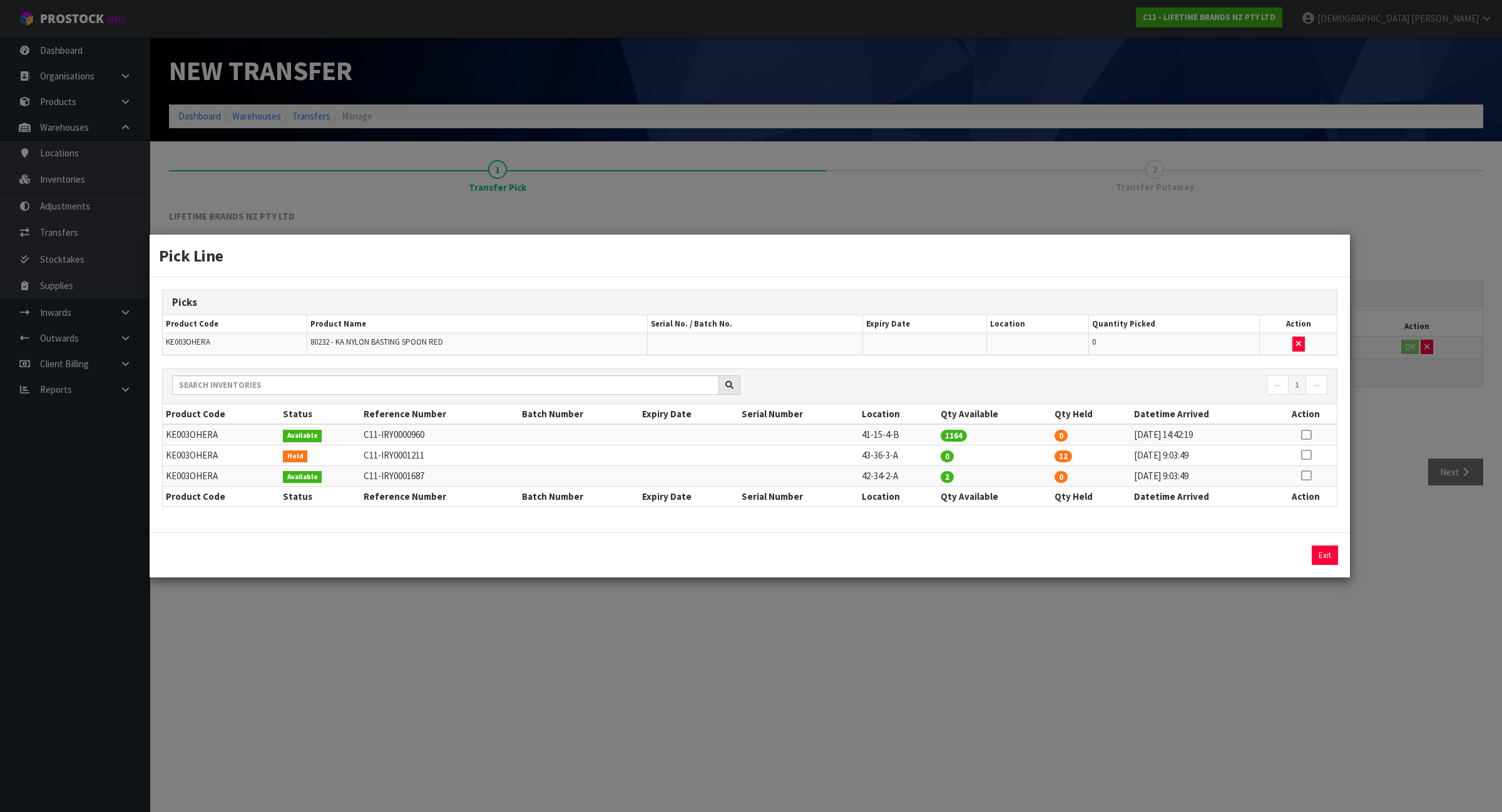
click at [1305, 476] on icon at bounding box center [1306, 475] width 10 height 1
click at [1286, 555] on button "Assign Pick" at bounding box center [1282, 555] width 51 height 20
type input "2"
click at [867, 433] on td "41-15-4-B" at bounding box center [898, 434] width 79 height 20
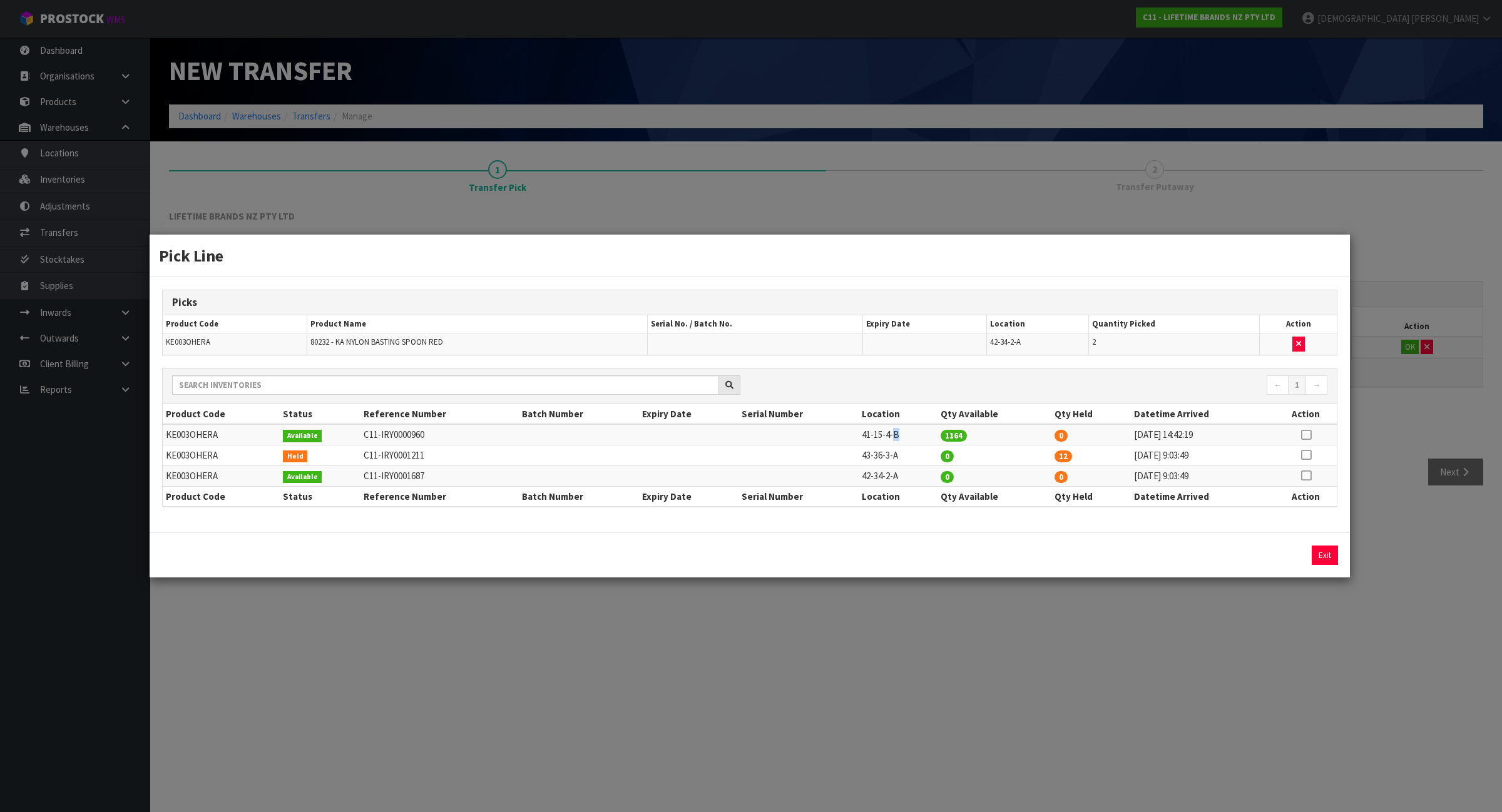
click at [867, 433] on td "41-15-4-B" at bounding box center [898, 434] width 79 height 20
copy tr "41-15-4-B"
click at [1319, 670] on div "Pick Line Picks Product Code Product Name Serial No. / Batch No. Expiry Date Lo…" at bounding box center [751, 406] width 1502 height 812
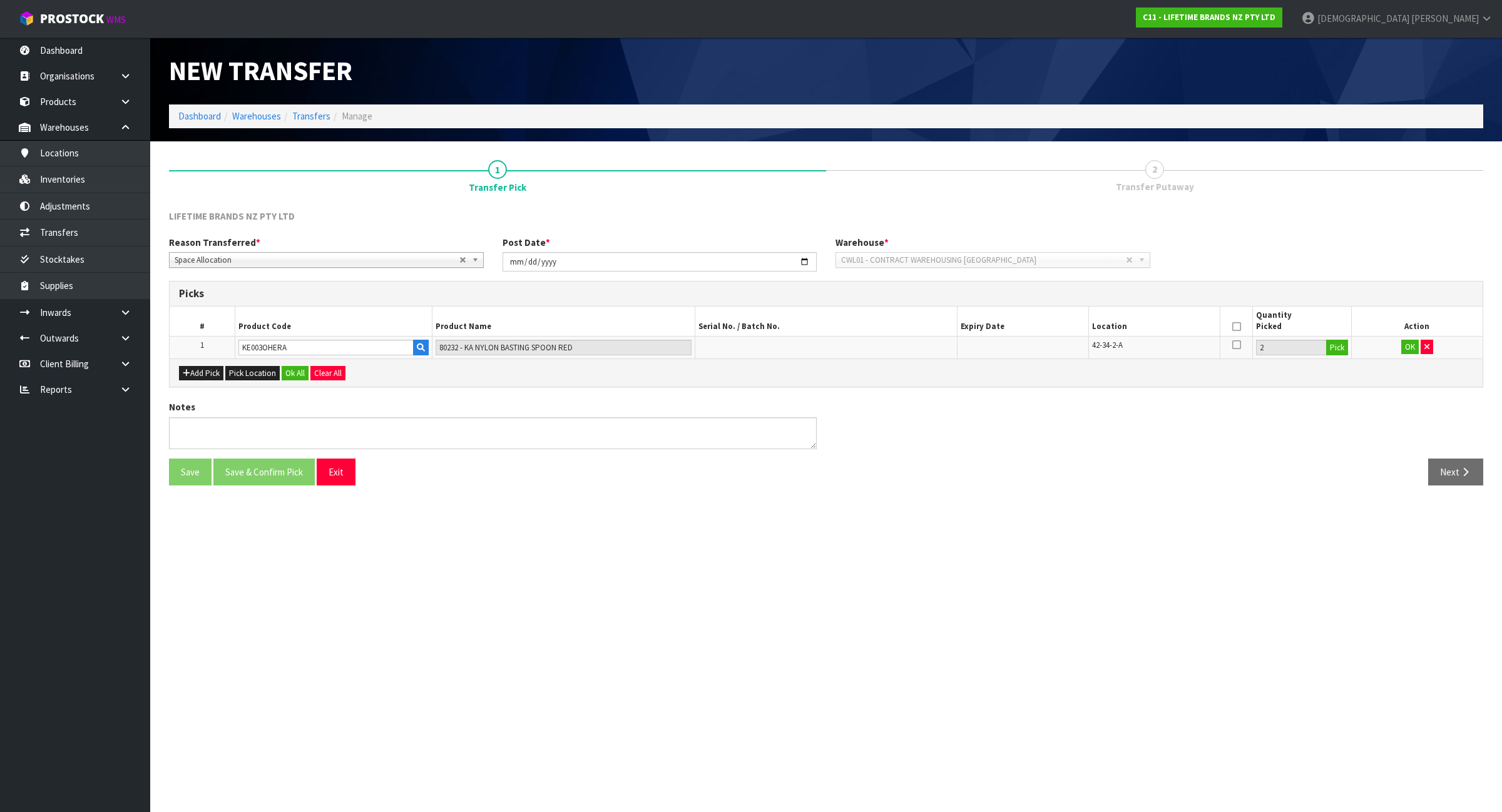
click at [1234, 326] on icon at bounding box center [1236, 326] width 8 height 1
click at [1403, 346] on button "OK" at bounding box center [1410, 347] width 18 height 15
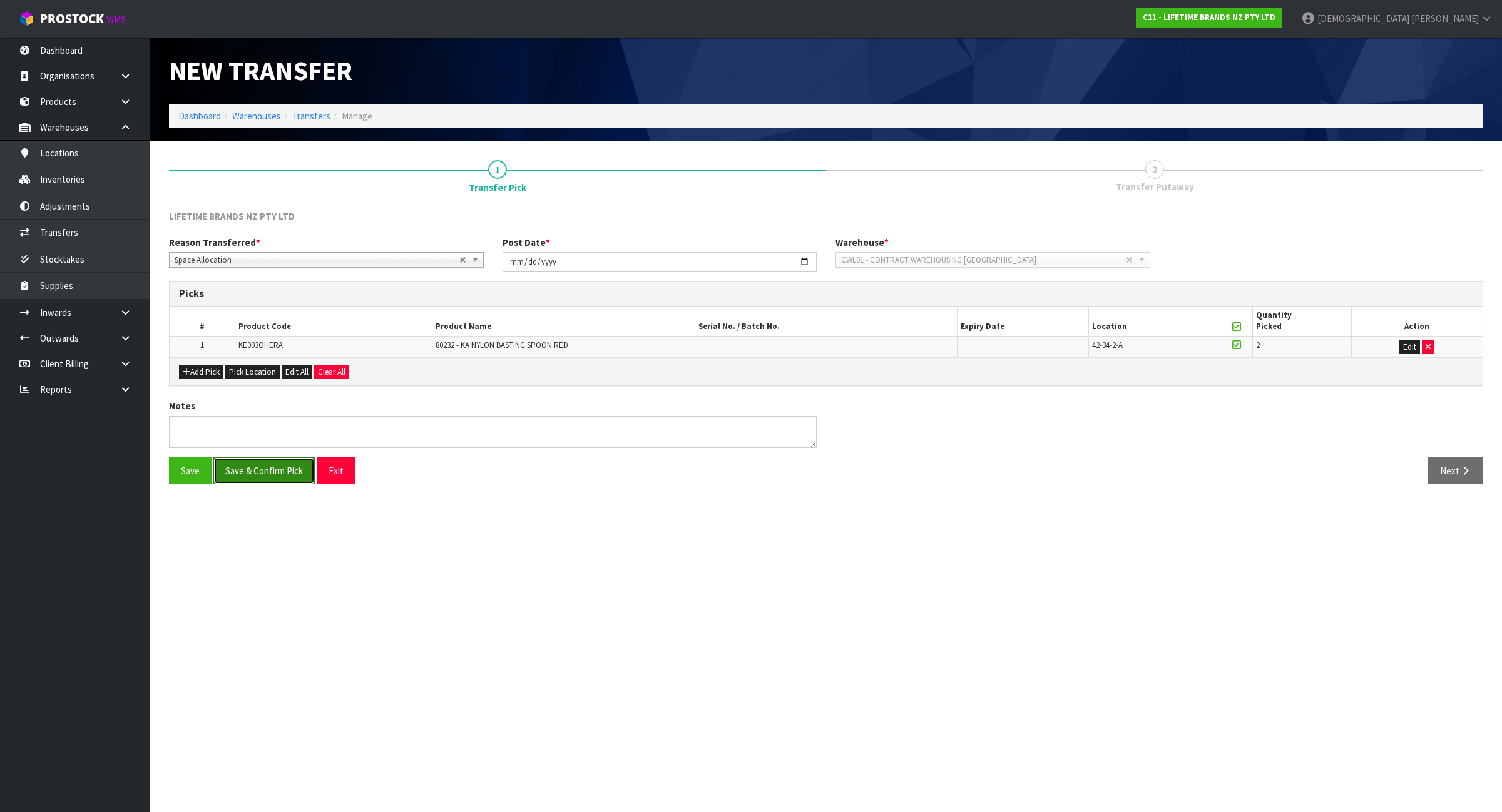
click at [276, 475] on button "Save & Confirm Pick" at bounding box center [263, 471] width 101 height 27
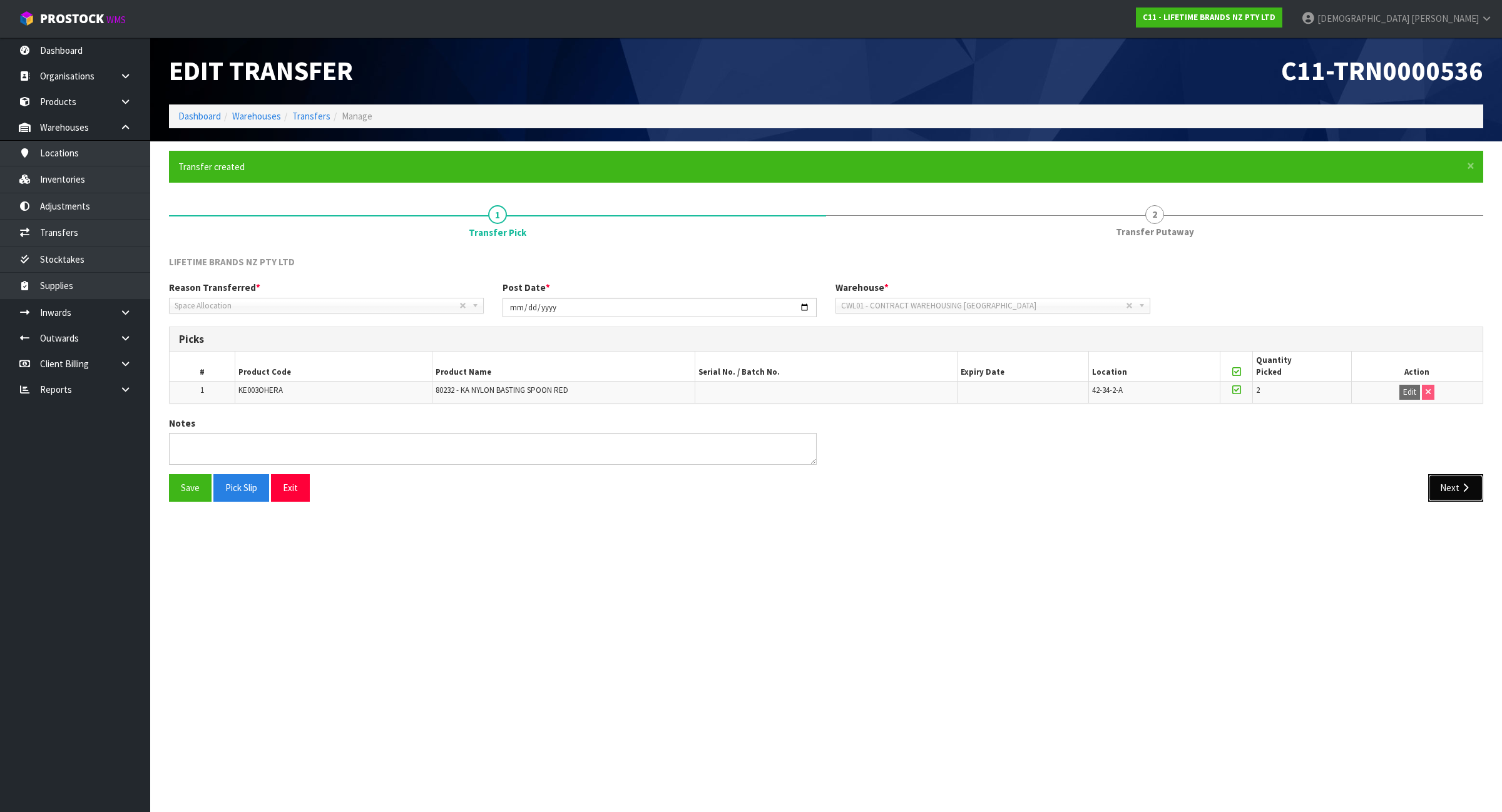
click at [1460, 492] on icon "button" at bounding box center [1466, 487] width 12 height 9
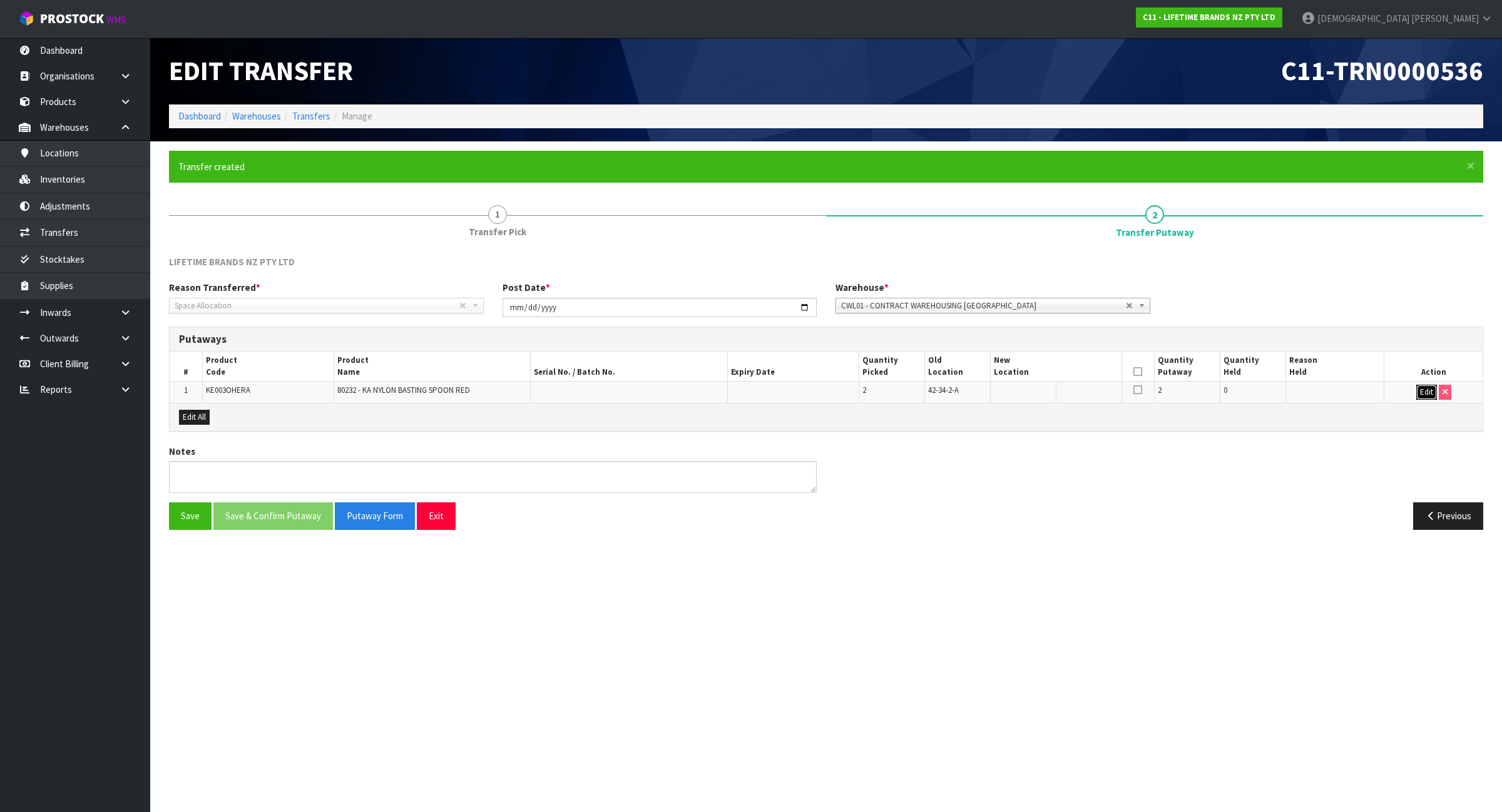
click at [1431, 394] on button "Edit" at bounding box center [1427, 393] width 20 height 15
click at [1006, 393] on input "text" at bounding box center [1049, 393] width 110 height 16
paste input "41-15-4-B"
type input "41-15-4-B"
click at [1137, 372] on icon at bounding box center [1137, 372] width 8 height 1
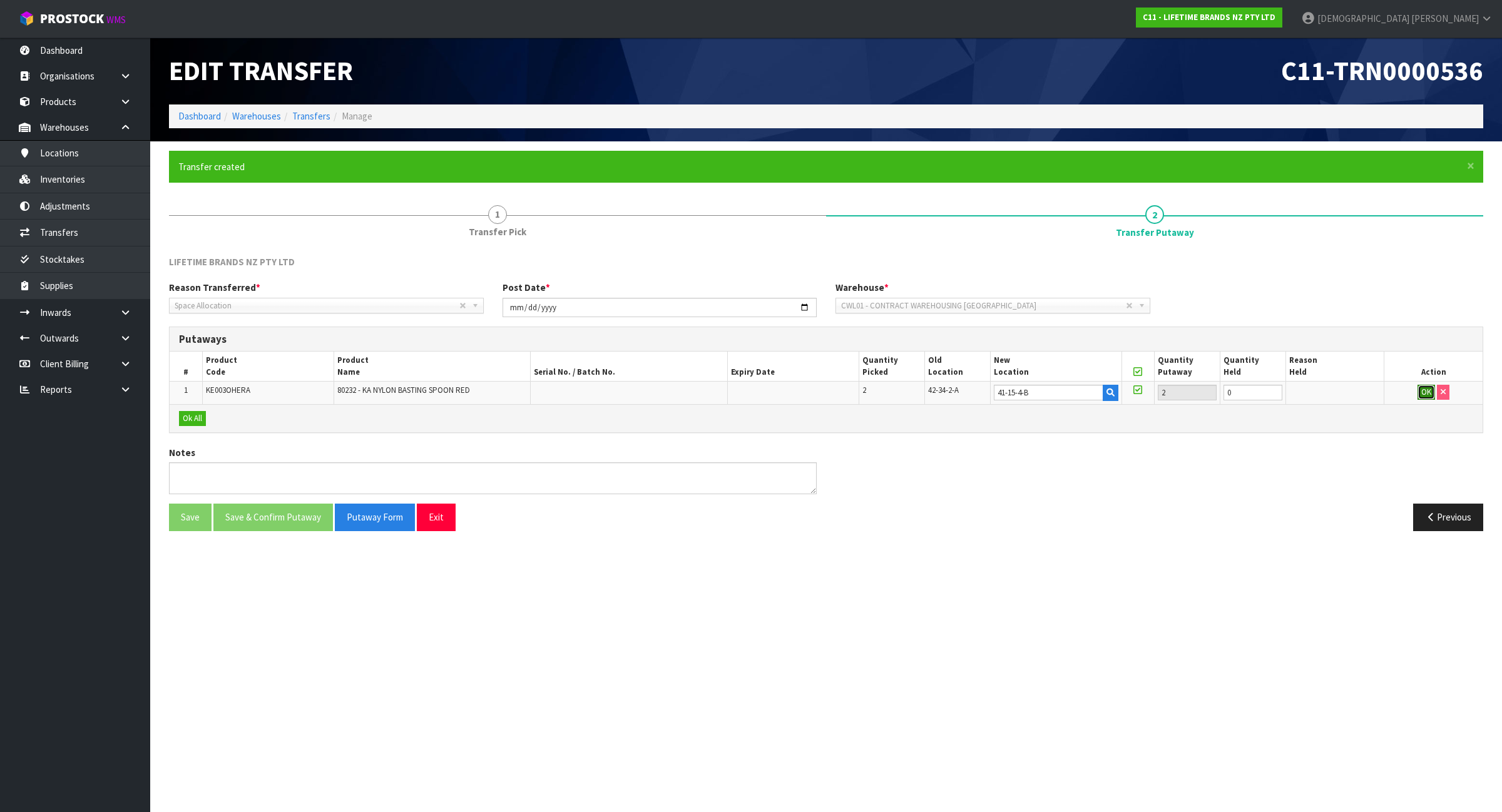
click at [1420, 392] on button "OK" at bounding box center [1427, 393] width 18 height 15
click at [271, 521] on button "Save & Confirm Putaway" at bounding box center [273, 515] width 119 height 27
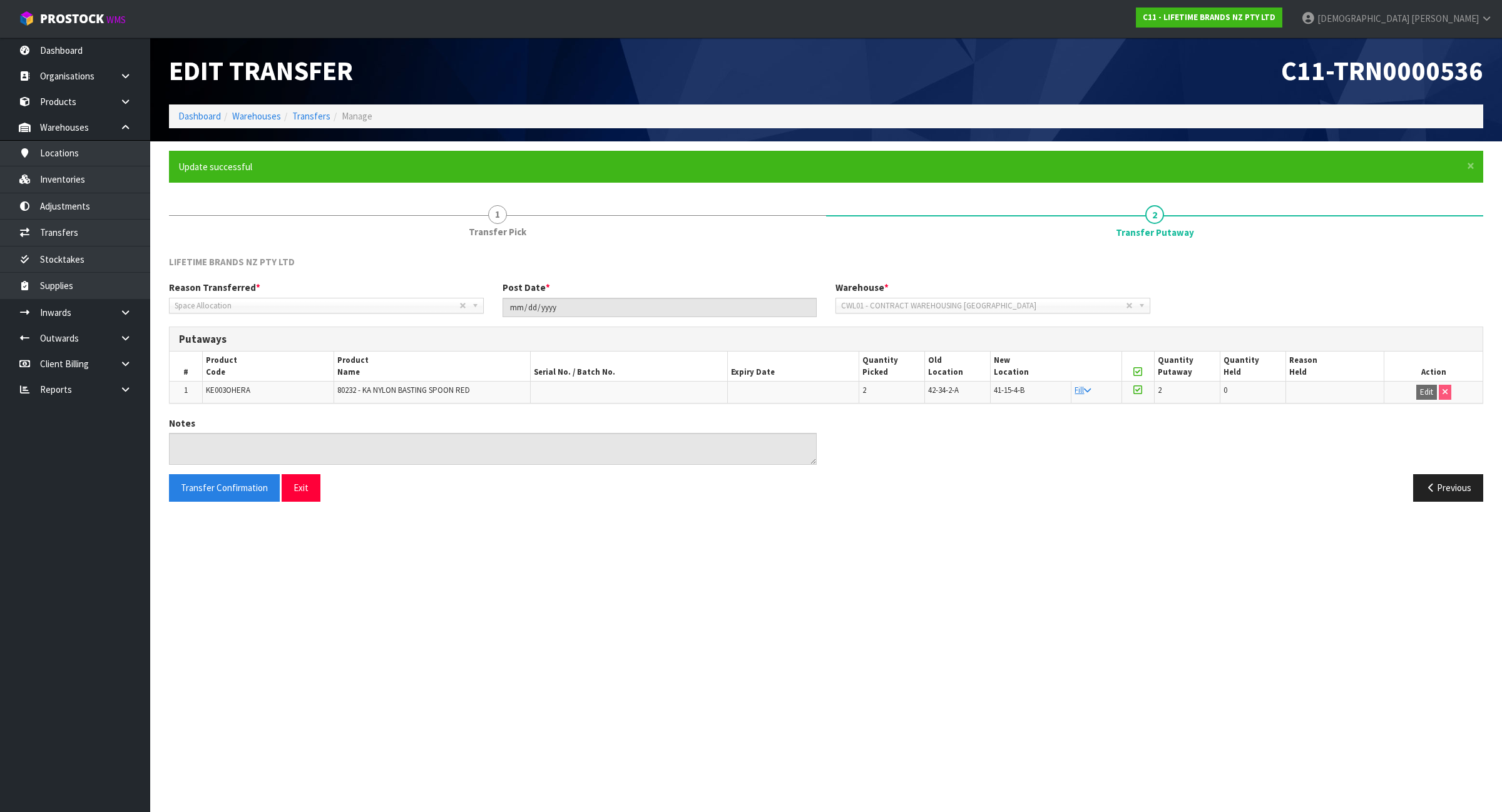
click at [234, 393] on span "KE003OHERA" at bounding box center [228, 390] width 45 height 10
click at [233, 393] on span "KE003OHERA" at bounding box center [228, 390] width 45 height 10
copy span "KE003OHERA"
click at [66, 185] on link "Inventories" at bounding box center [74, 180] width 150 height 26
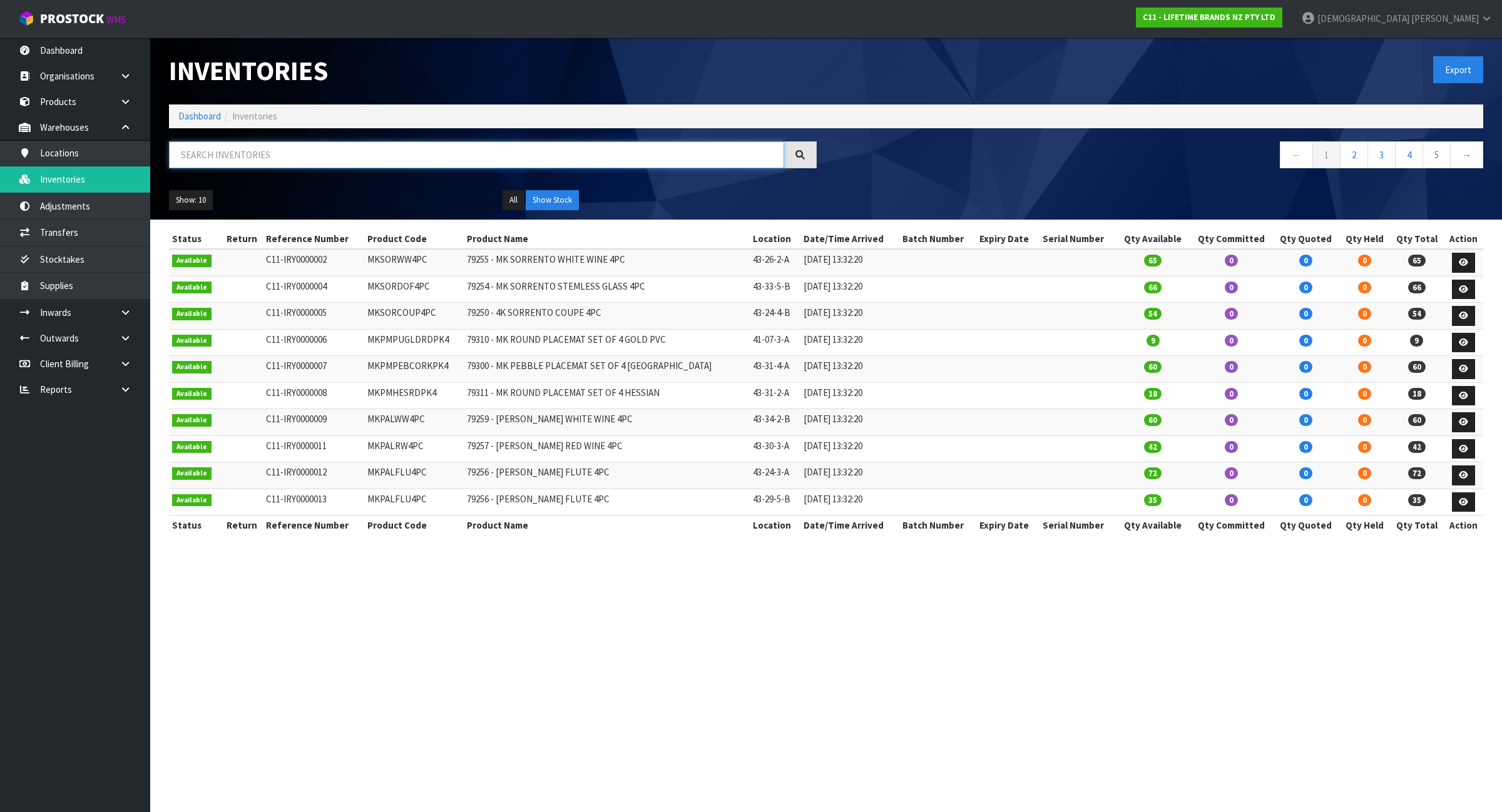
click at [373, 165] on input "text" at bounding box center [476, 154] width 615 height 27
paste input "KE003OHERA"
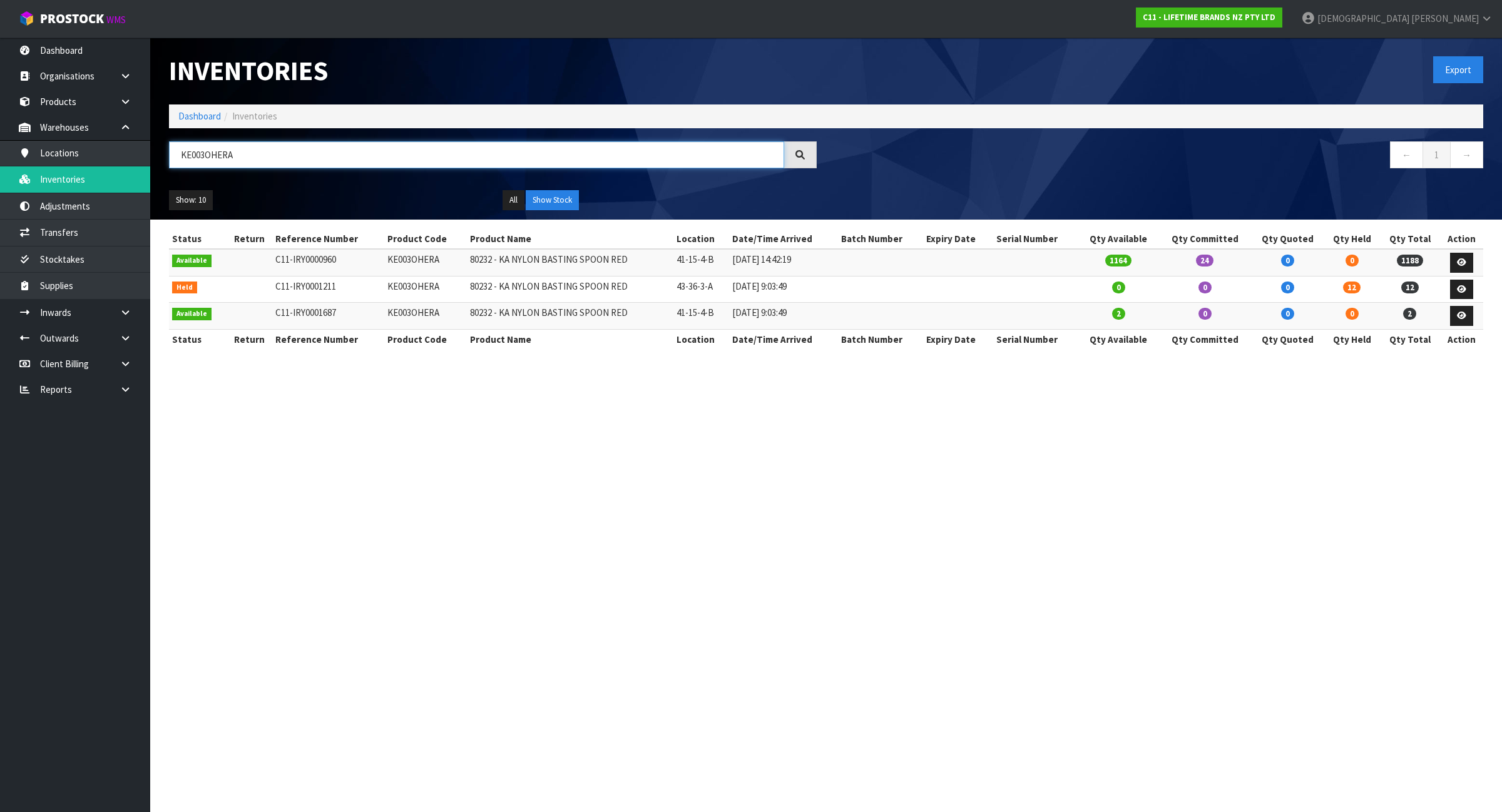
type input "KE003OHERA"
click at [1158, 337] on th "Qty Available" at bounding box center [1119, 339] width 80 height 20
click at [73, 244] on link "Transfers" at bounding box center [74, 233] width 150 height 26
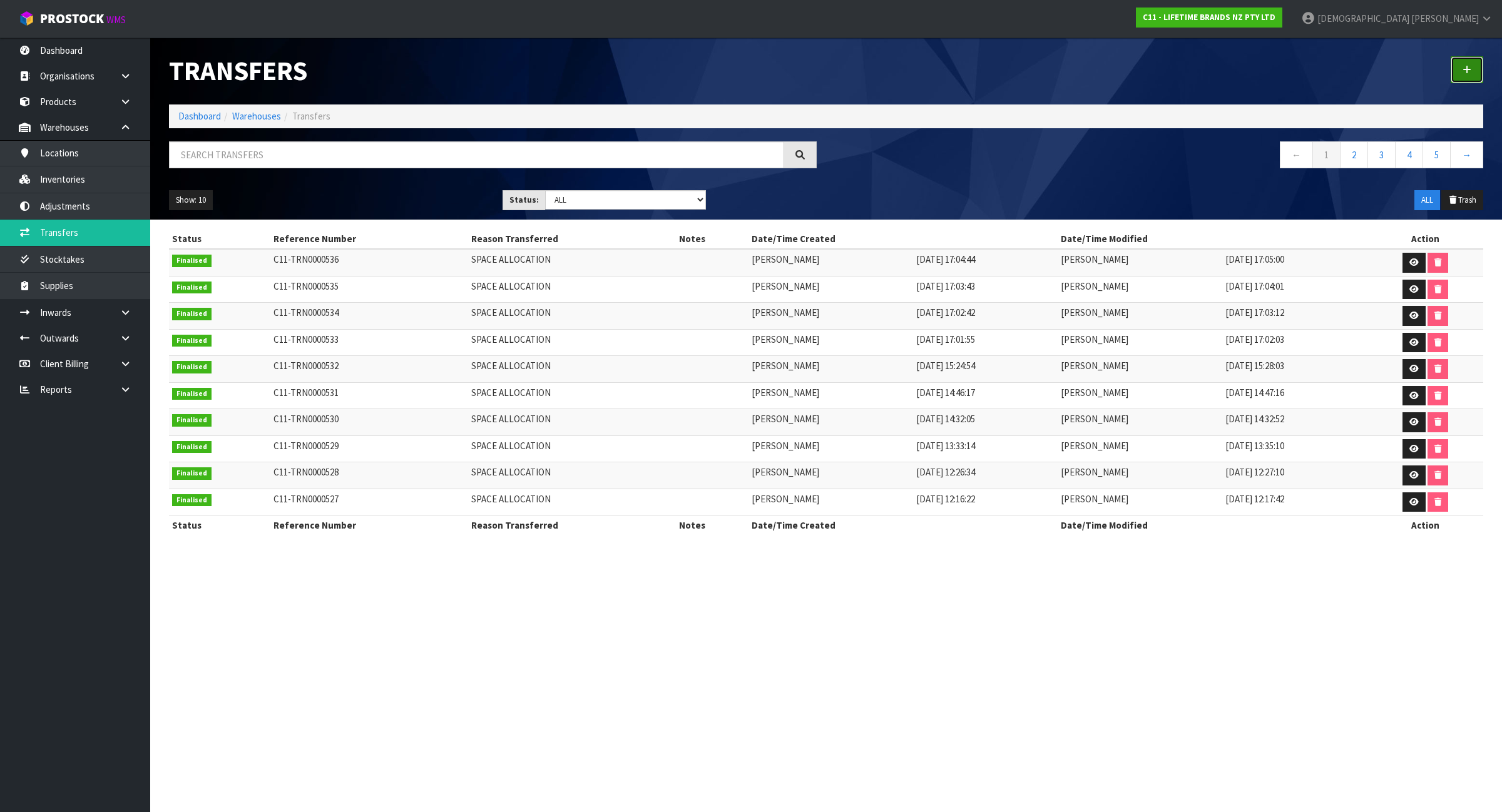
click at [1465, 73] on icon at bounding box center [1467, 70] width 8 height 9
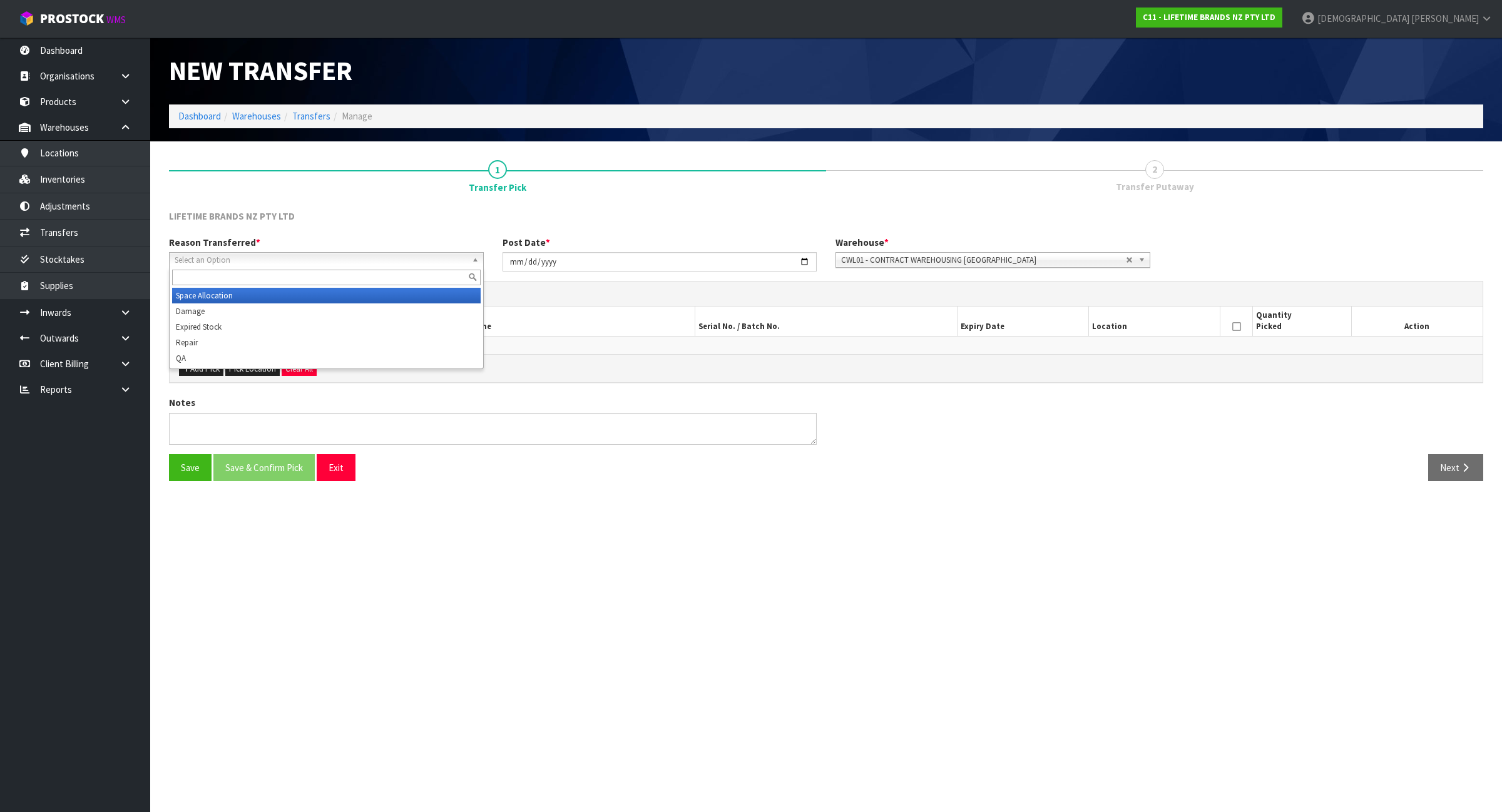
click at [342, 265] on span "Select an Option" at bounding box center [321, 260] width 292 height 15
click at [328, 292] on li "Space Allocation" at bounding box center [327, 295] width 309 height 16
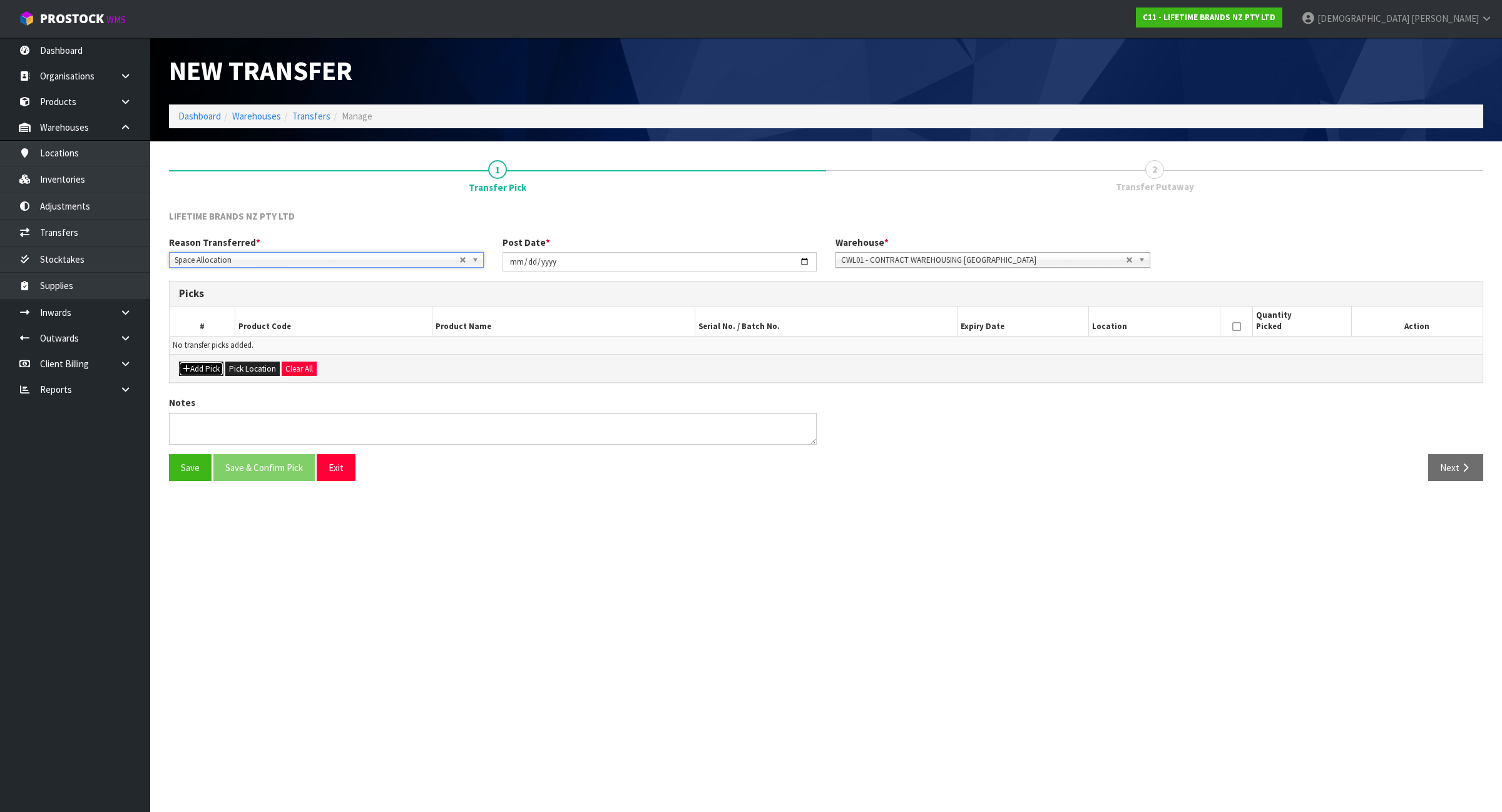
click at [202, 366] on button "Add Pick" at bounding box center [201, 369] width 45 height 15
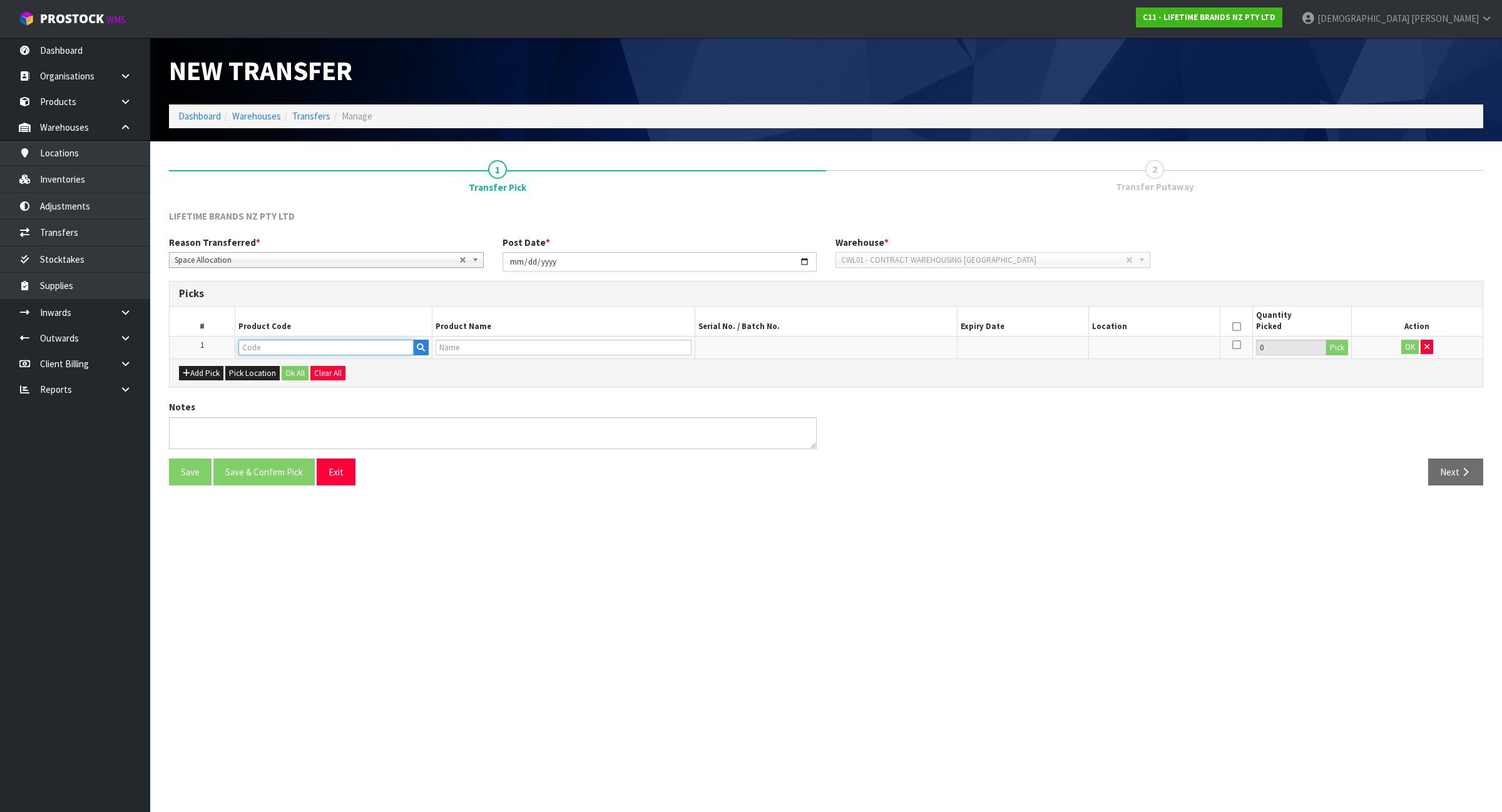
click at [273, 345] on input "text" at bounding box center [326, 347] width 175 height 16
type input "KE001"
click at [304, 364] on link "KE001 OHERA" at bounding box center [289, 368] width 99 height 17
type input "KE001OHERA"
type input "80231 - KA CL LARGE SOLID [PERSON_NAME] EMPIRE RED"
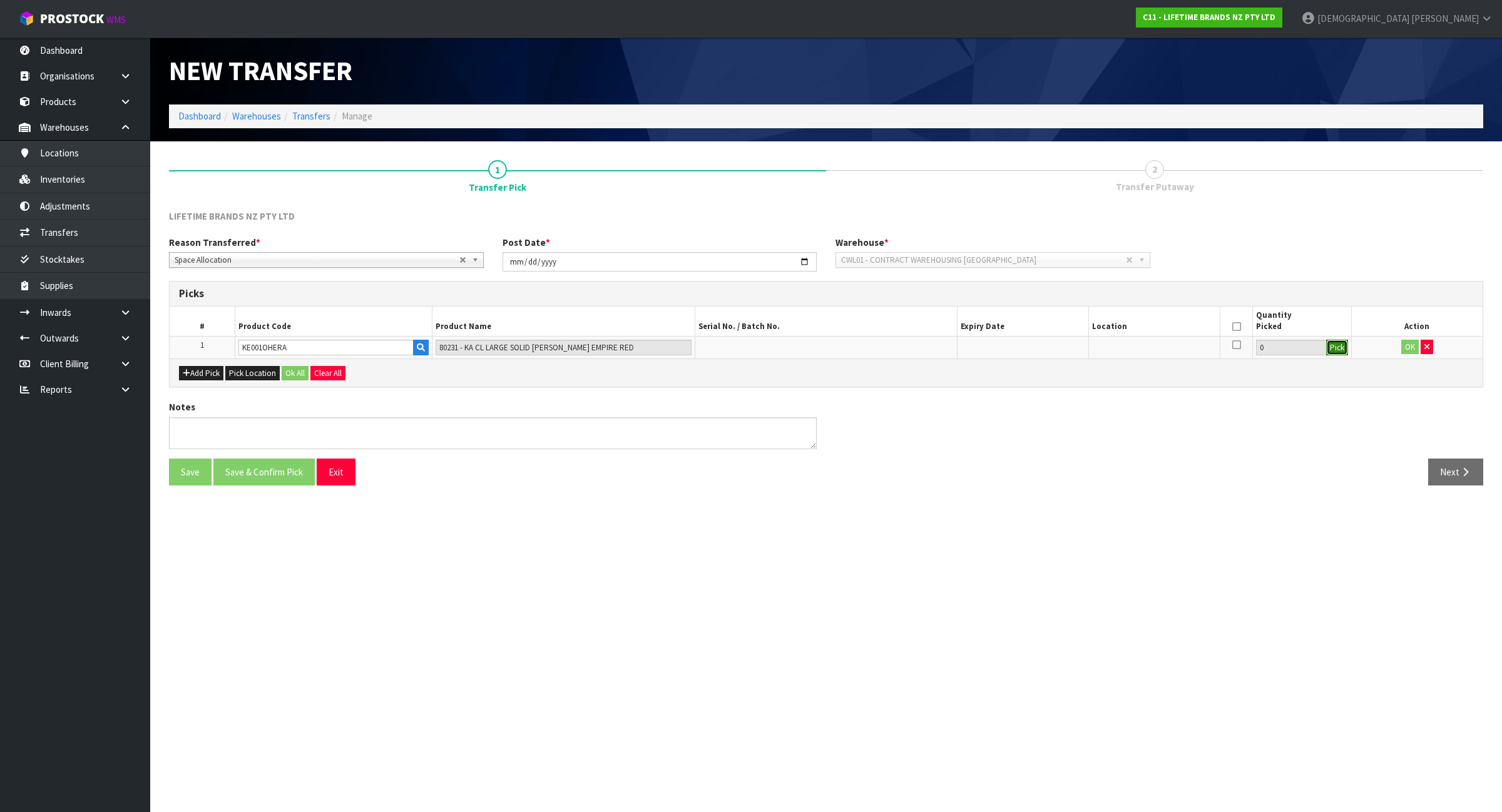
click at [1337, 344] on button "Pick" at bounding box center [1337, 347] width 22 height 16
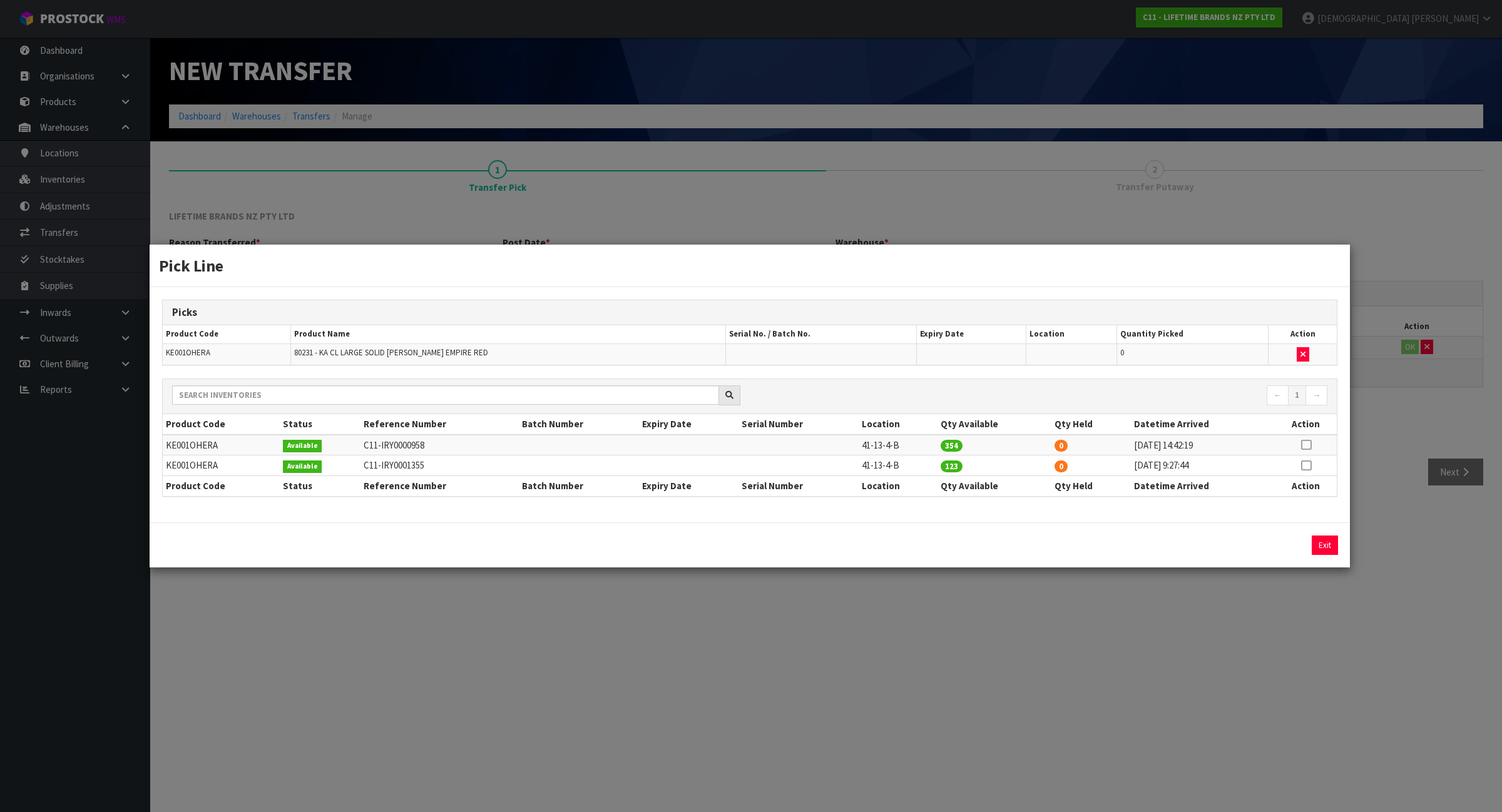
click at [1055, 670] on div "Pick Line Picks Product Code Product Name Serial No. / Batch No. Expiry Date Lo…" at bounding box center [751, 406] width 1502 height 812
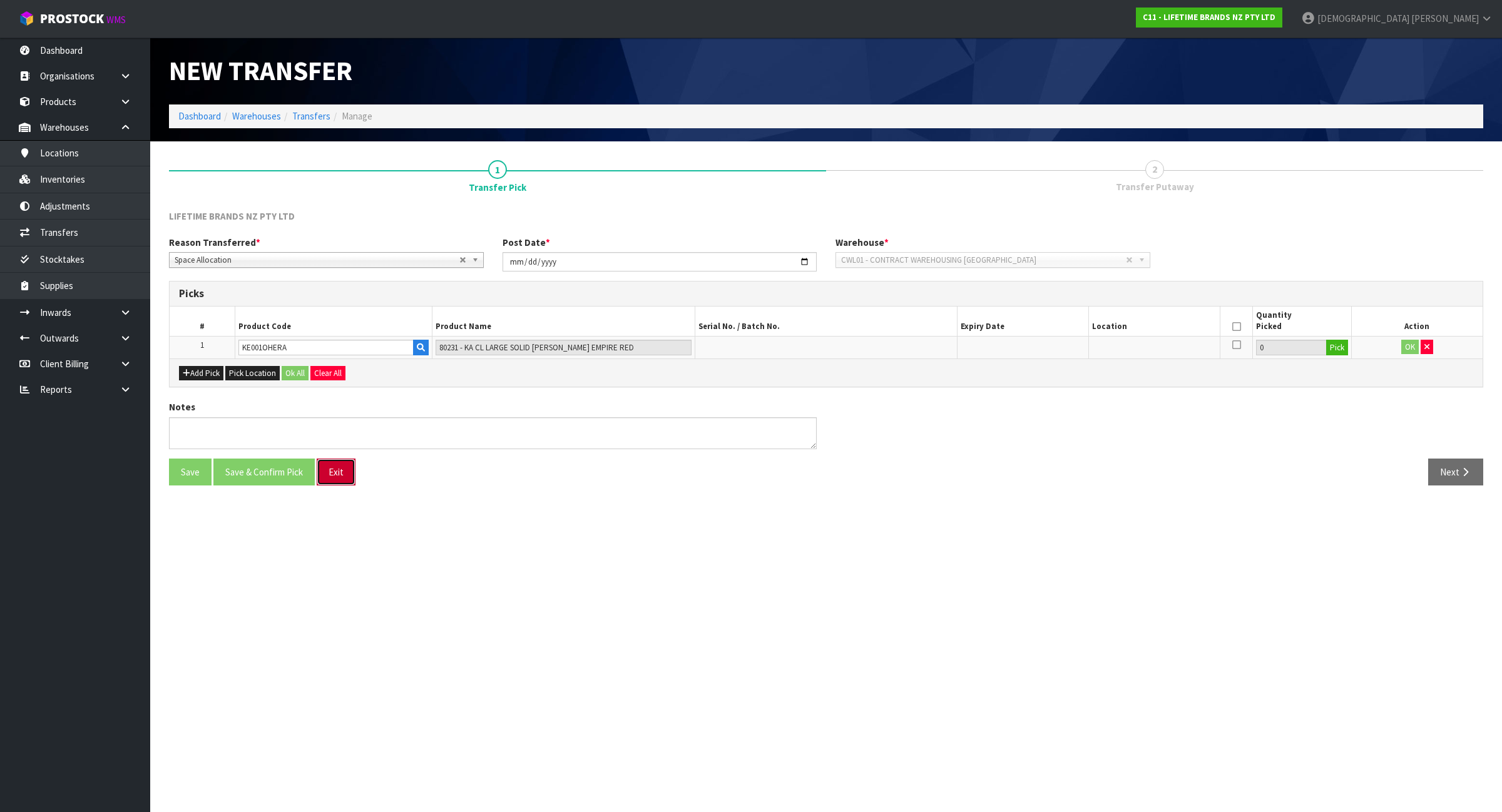
click at [338, 477] on button "Exit" at bounding box center [336, 472] width 39 height 27
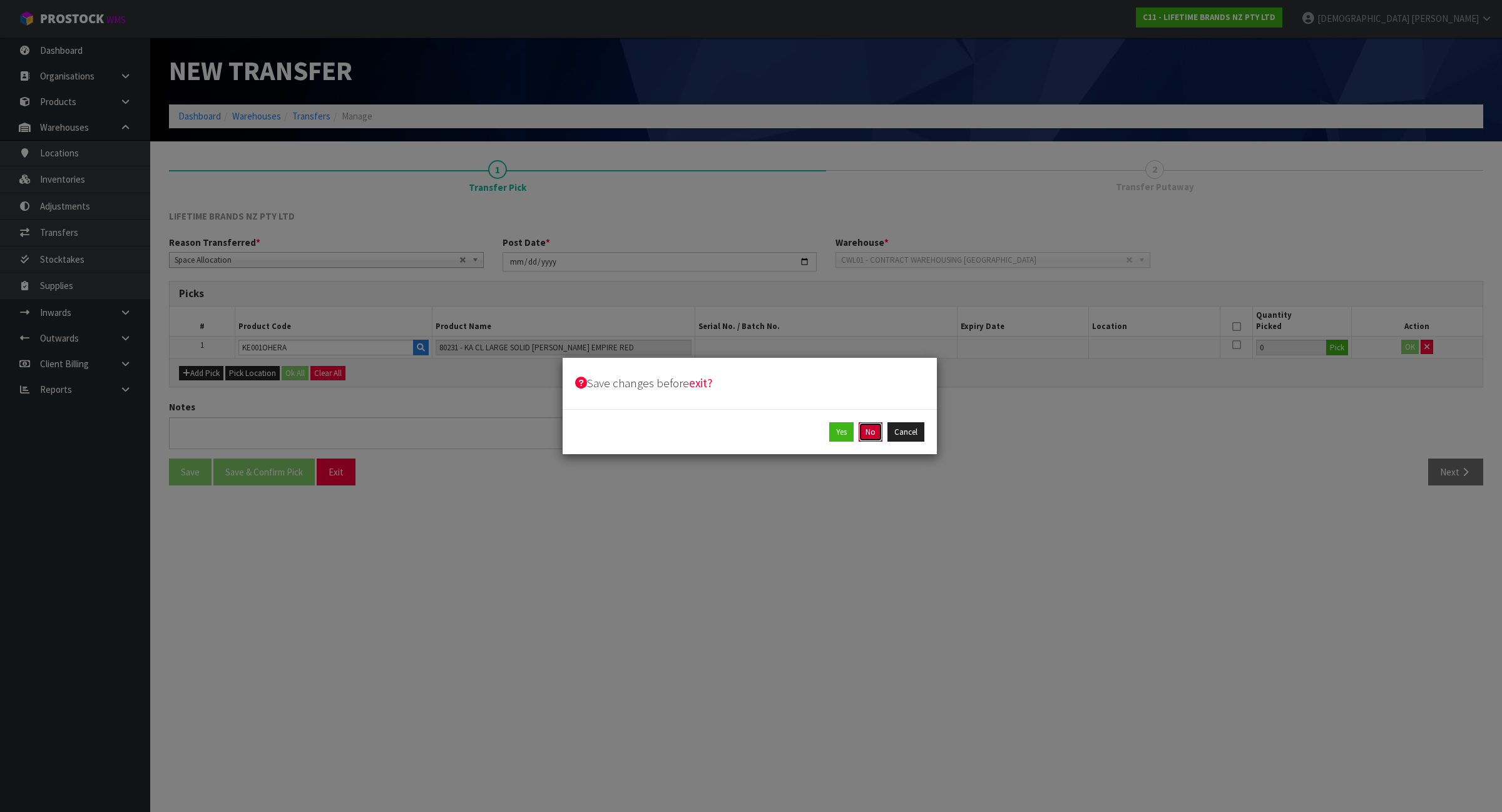
click at [871, 437] on button "No" at bounding box center [871, 433] width 24 height 20
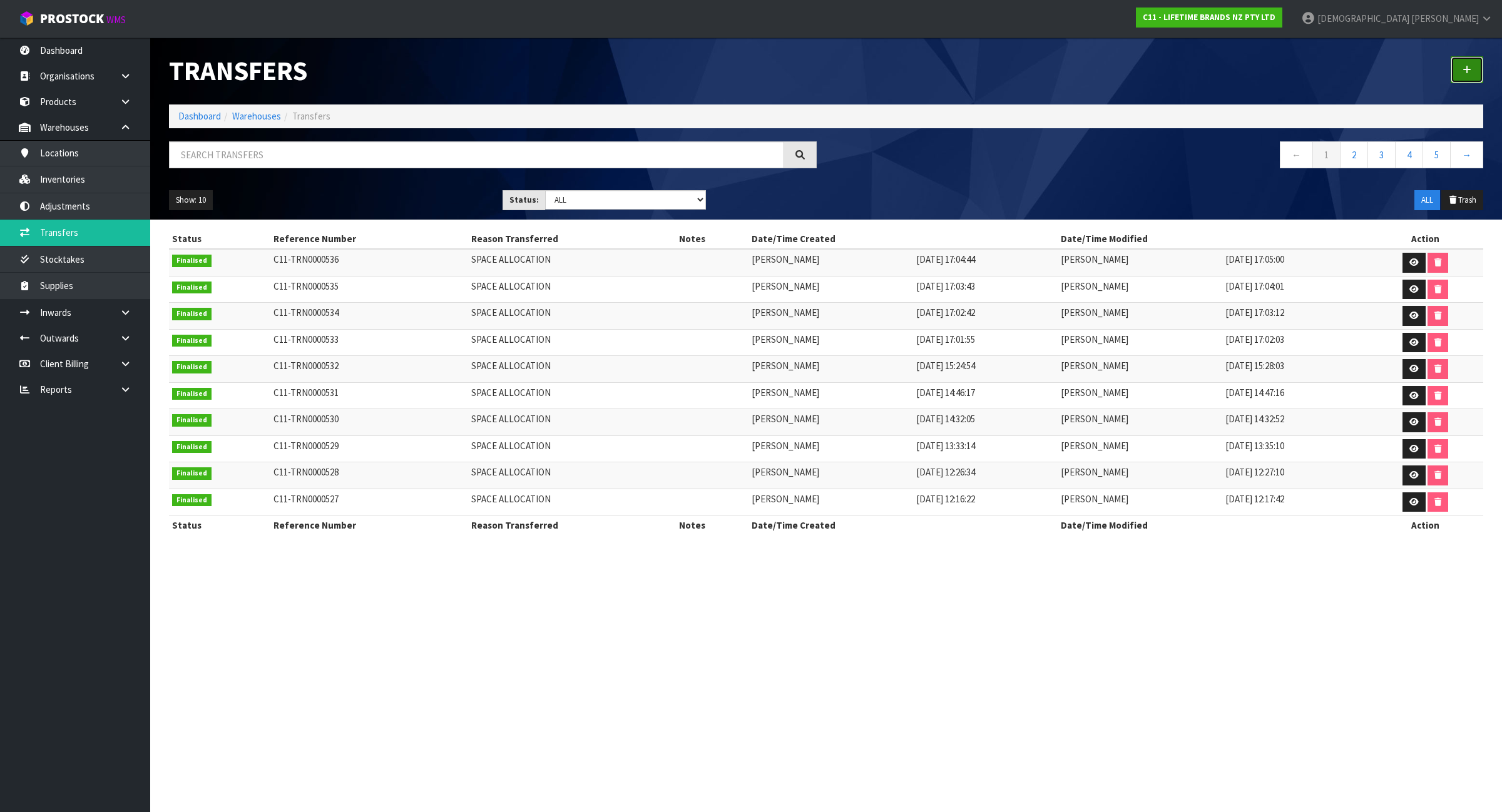
click at [1471, 69] on link at bounding box center [1467, 70] width 33 height 27
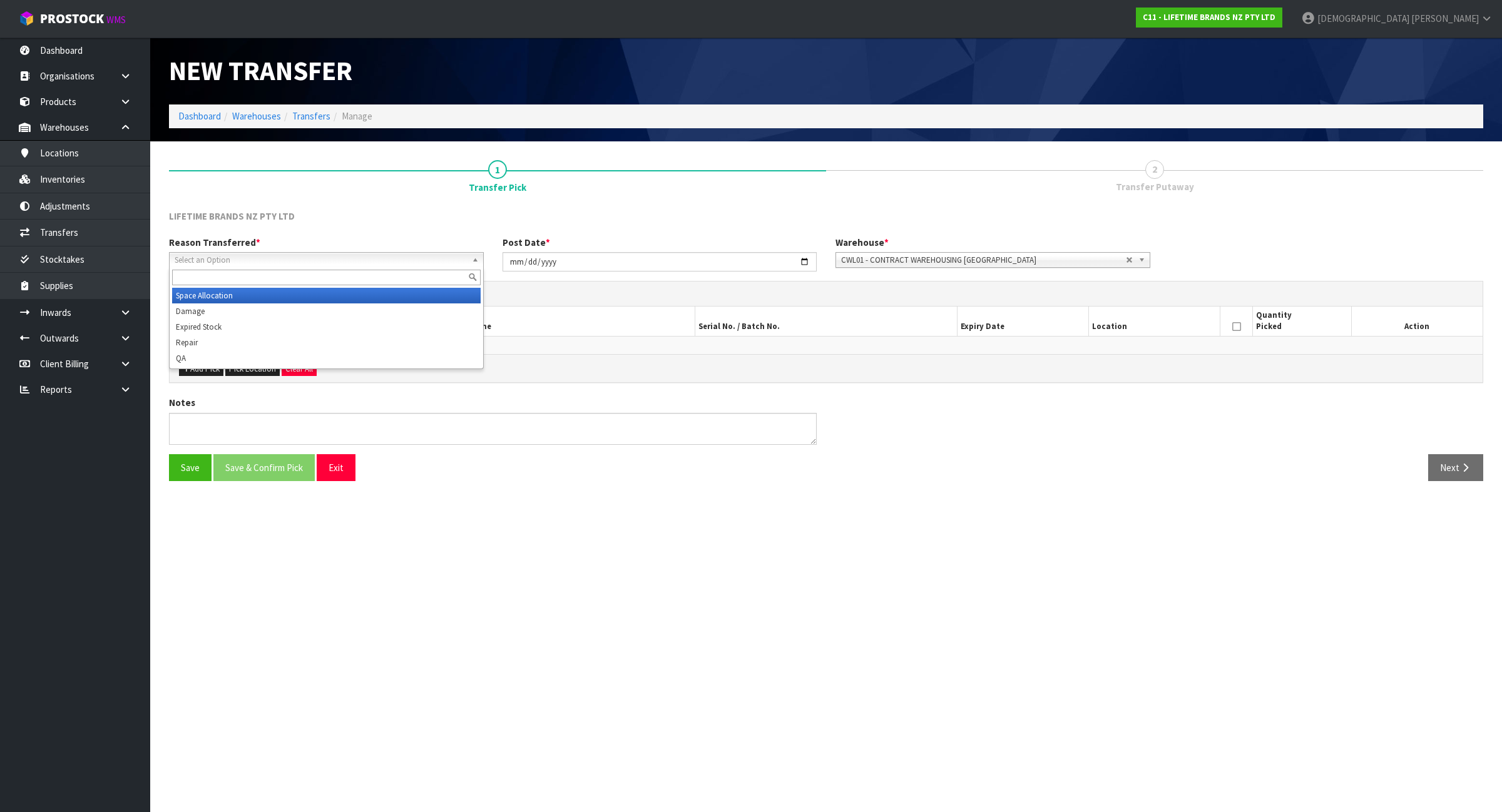
click at [393, 260] on span "Select an Option" at bounding box center [321, 260] width 292 height 15
click at [398, 294] on li "Space Allocation" at bounding box center [327, 295] width 309 height 16
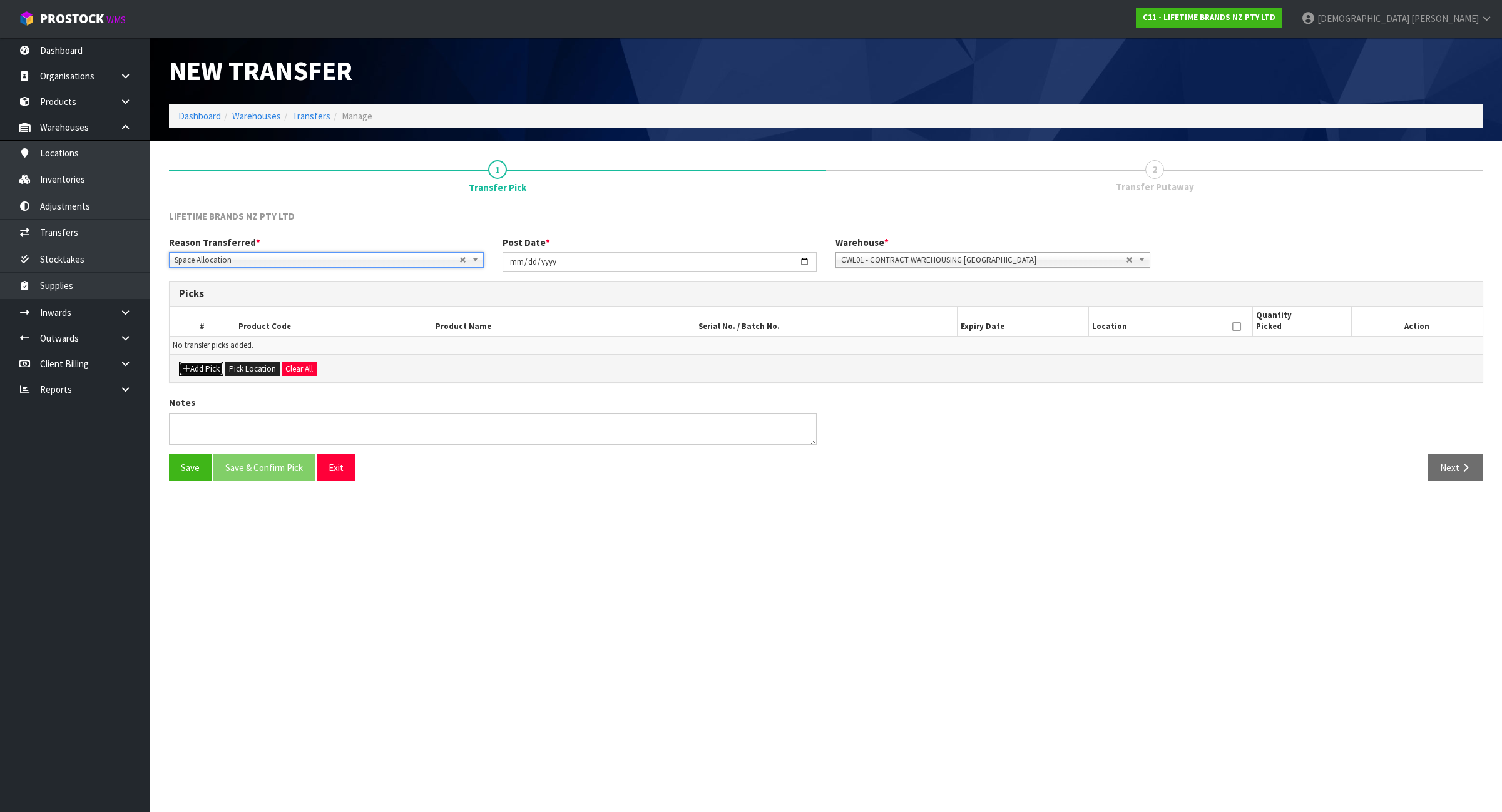
click at [193, 373] on button "Add Pick" at bounding box center [201, 369] width 45 height 15
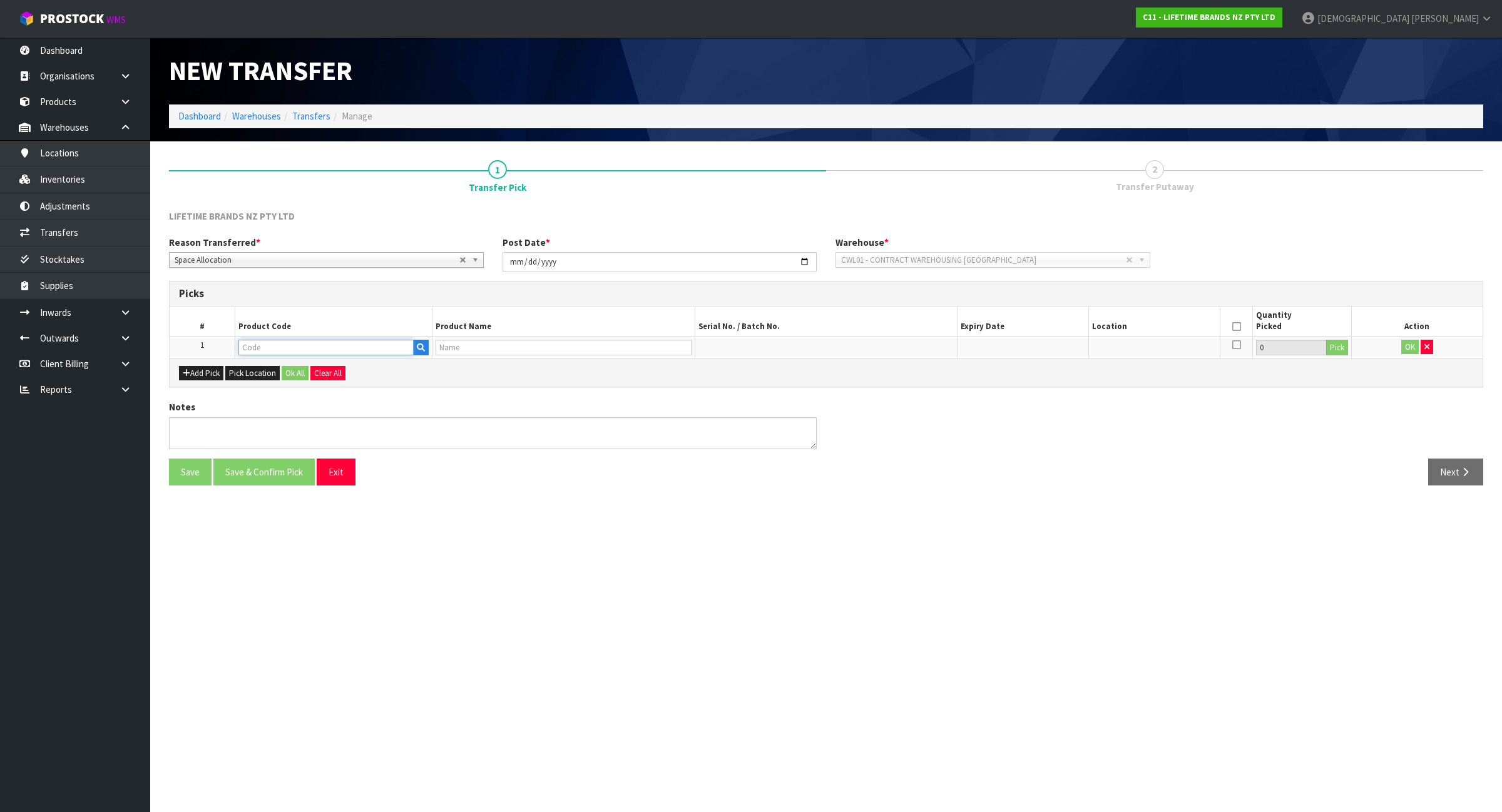
click at [260, 342] on input "text" at bounding box center [326, 347] width 175 height 16
click at [250, 345] on input "K081" at bounding box center [326, 347] width 175 height 16
click at [267, 347] on input "KO81" at bounding box center [326, 347] width 175 height 16
type input "KO8I"
click at [296, 404] on link "KO8I SLSOHOBAU" at bounding box center [289, 403] width 99 height 17
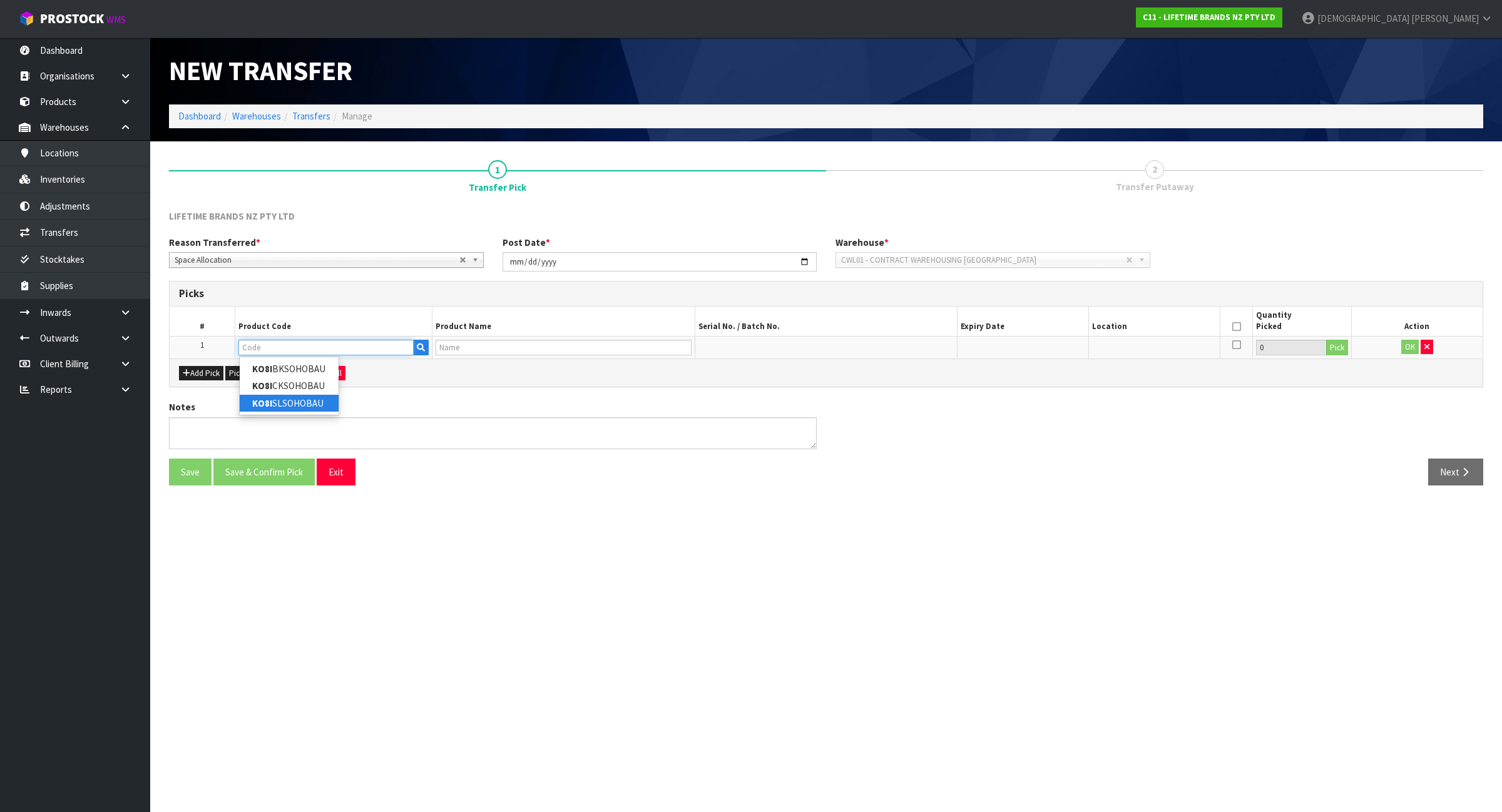
type input "KO8ISLSOHOBAU"
type input "KA GMT FTR 8IN SLICER W SHEATH AU"
click at [1336, 352] on button "Pick" at bounding box center [1337, 347] width 22 height 16
